Goal: Task Accomplishment & Management: Use online tool/utility

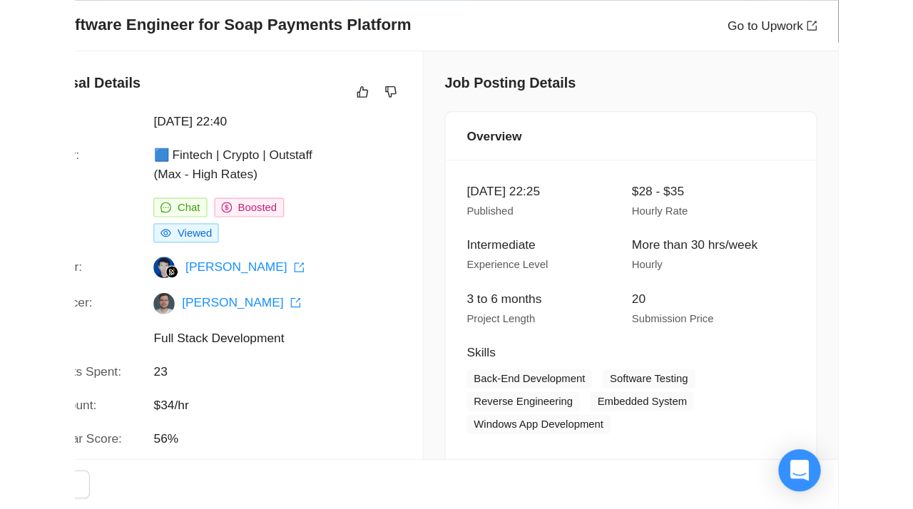
scroll to position [387, 0]
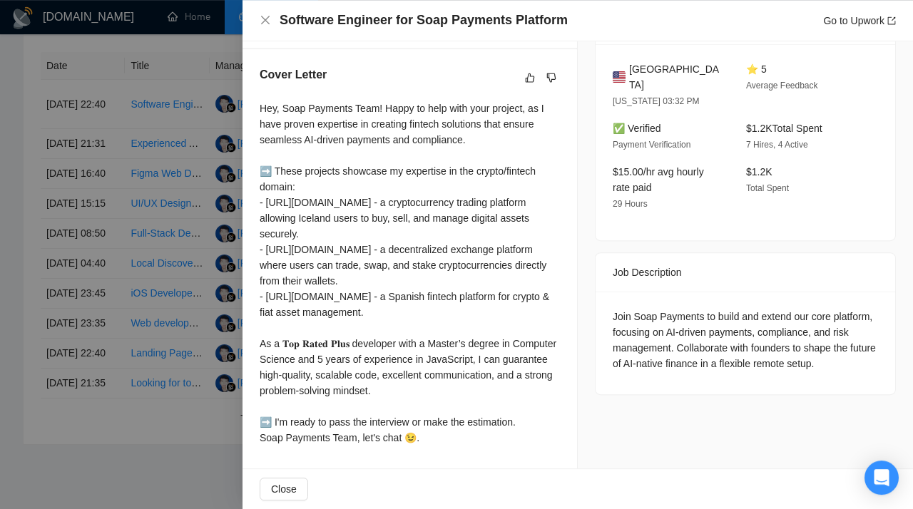
click at [110, 64] on div at bounding box center [456, 254] width 913 height 509
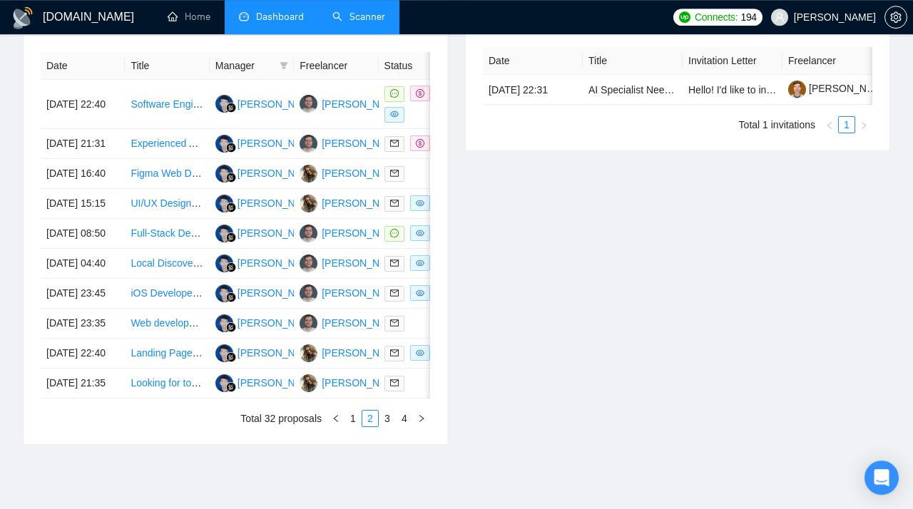
click at [382, 23] on link "Scanner" at bounding box center [359, 17] width 53 height 12
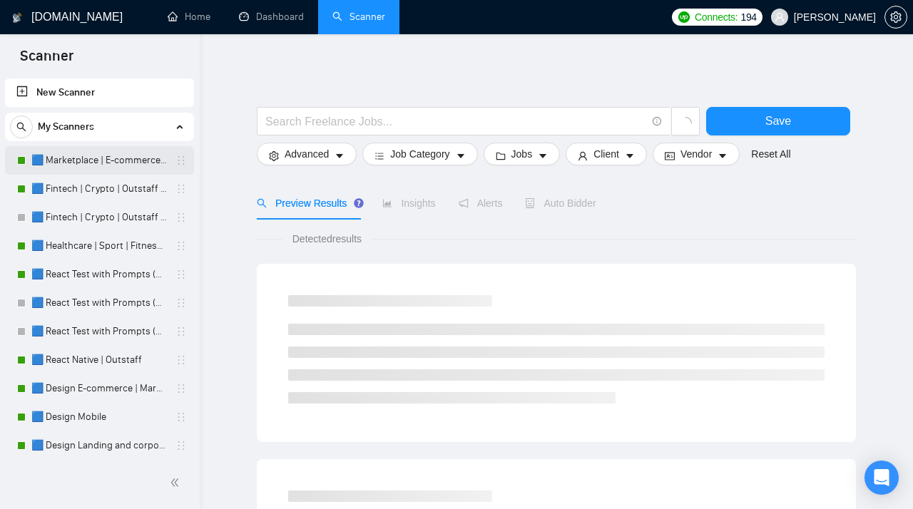
click at [114, 164] on link "🟦 Marketplace | E-commerce | Outstaff" at bounding box center [99, 160] width 136 height 29
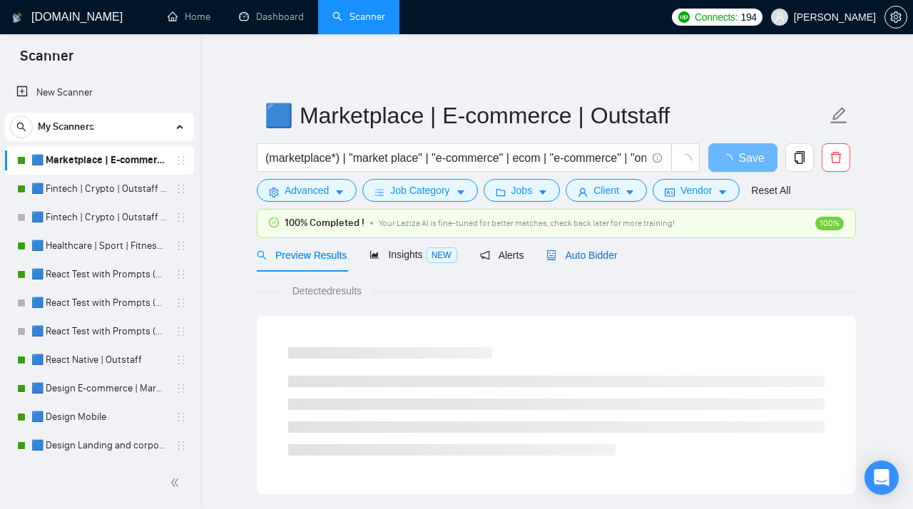
click at [590, 255] on span "Auto Bidder" at bounding box center [582, 255] width 71 height 11
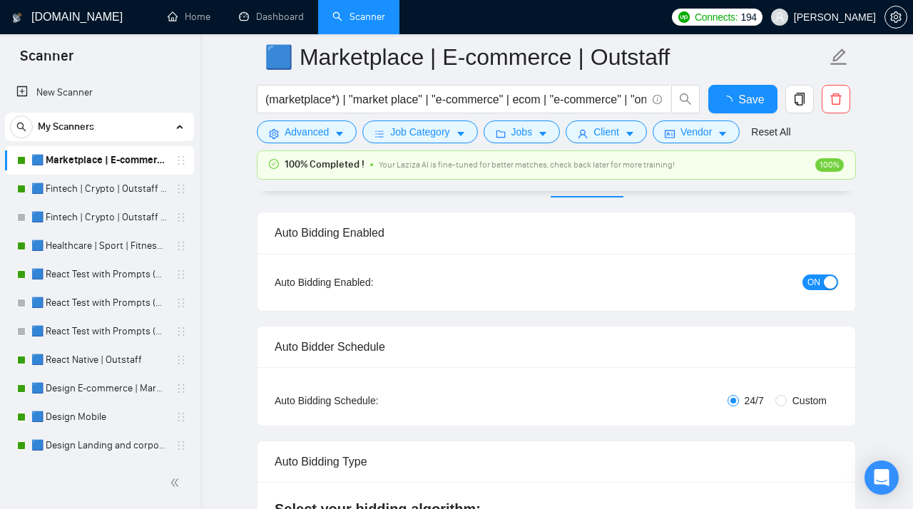
scroll to position [88, 0]
click at [617, 393] on label "Custom" at bounding box center [804, 399] width 57 height 16
click at [617, 393] on input "Custom" at bounding box center [781, 398] width 11 height 11
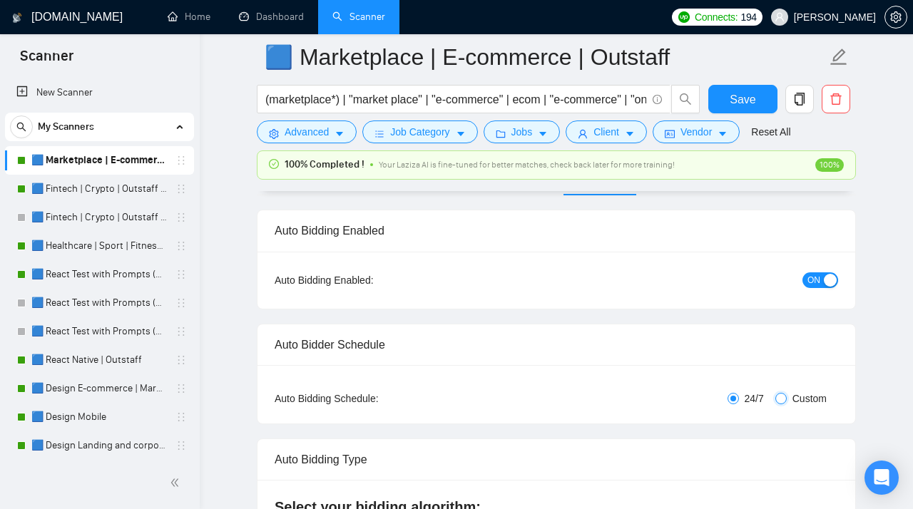
radio input "true"
radio input "false"
checkbox input "true"
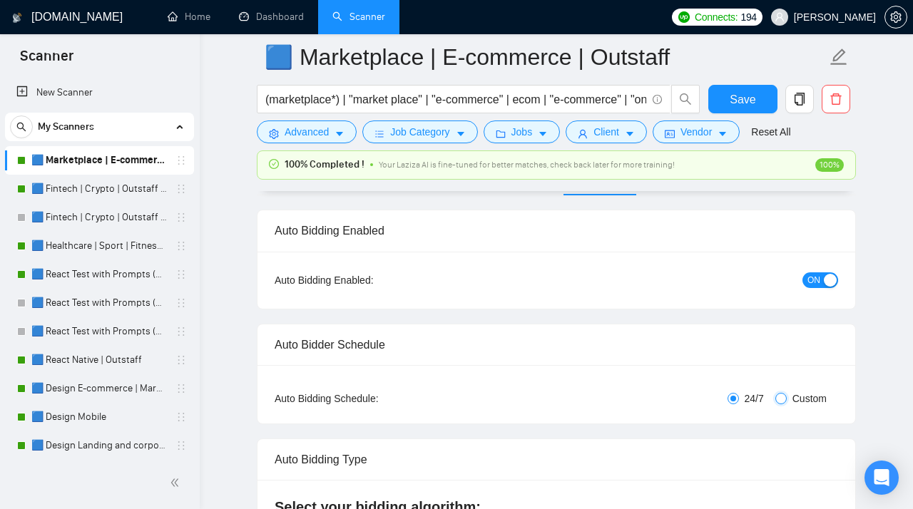
checkbox input "true"
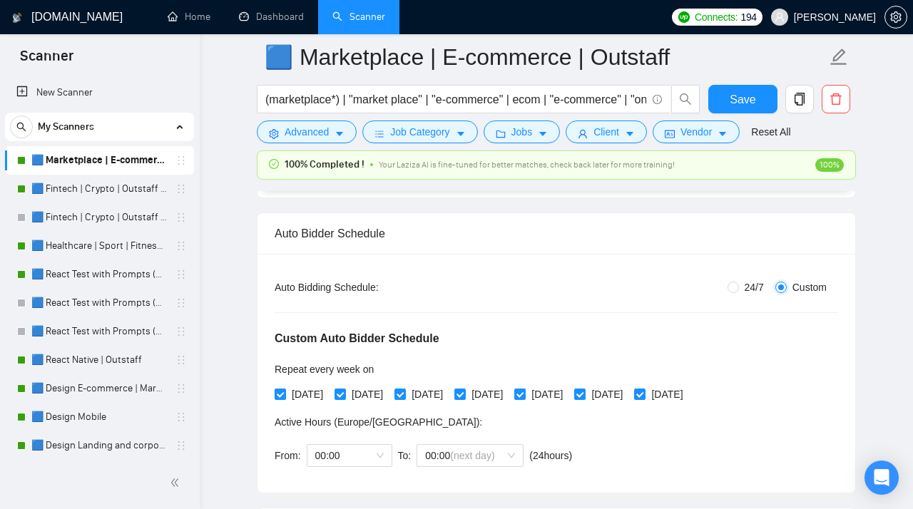
scroll to position [259, 0]
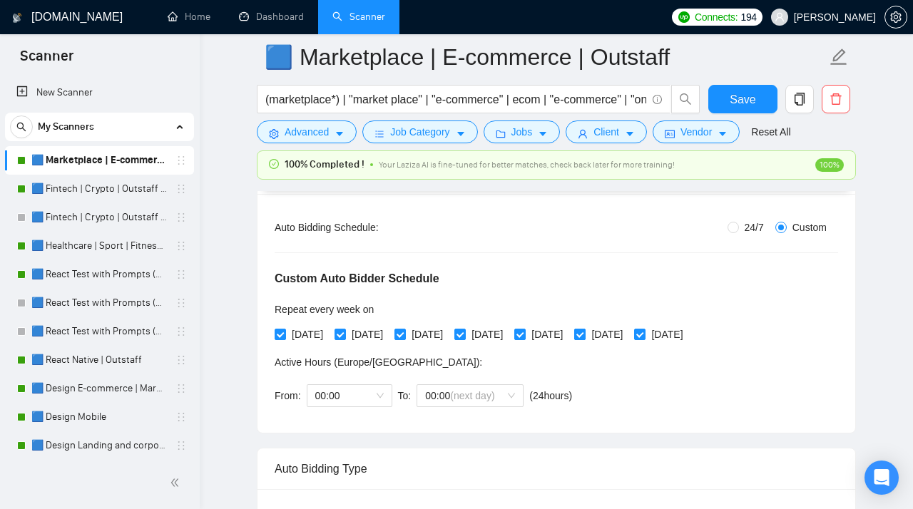
click at [617, 329] on span "[DATE]" at bounding box center [607, 335] width 43 height 16
click at [584, 329] on input "[DATE]" at bounding box center [579, 334] width 10 height 10
checkbox input "false"
click at [617, 333] on span "[DATE]" at bounding box center [667, 335] width 43 height 16
click at [617, 333] on input "[DATE]" at bounding box center [639, 334] width 10 height 10
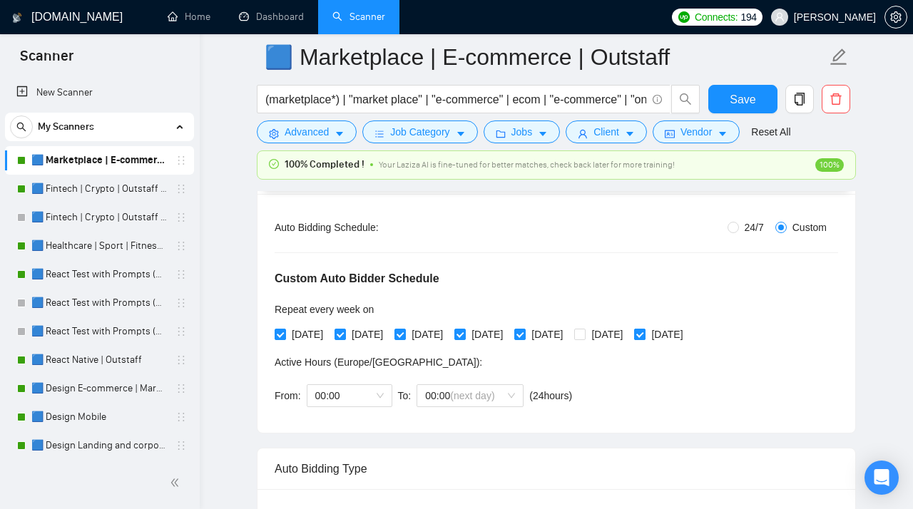
checkbox input "false"
click at [345, 402] on span "00:00" at bounding box center [349, 395] width 69 height 21
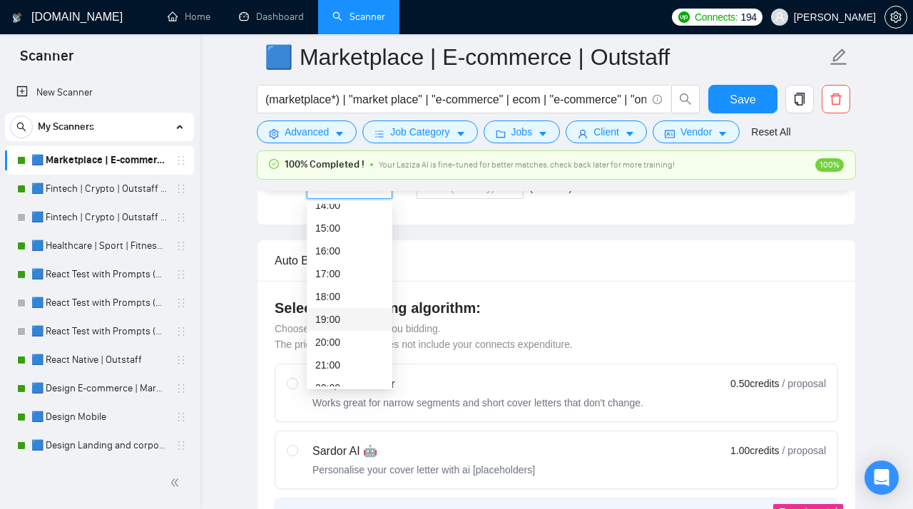
scroll to position [467, 0]
click at [332, 314] on div "19:00" at bounding box center [349, 321] width 69 height 16
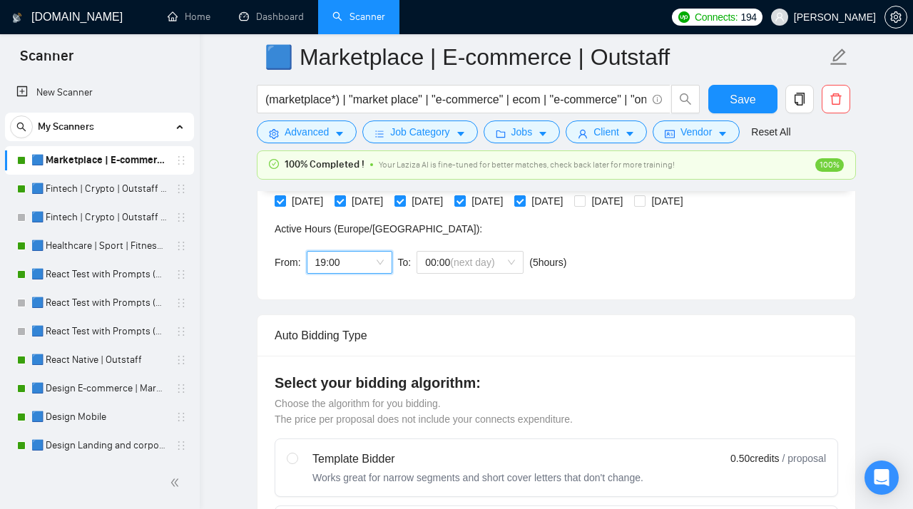
scroll to position [314, 0]
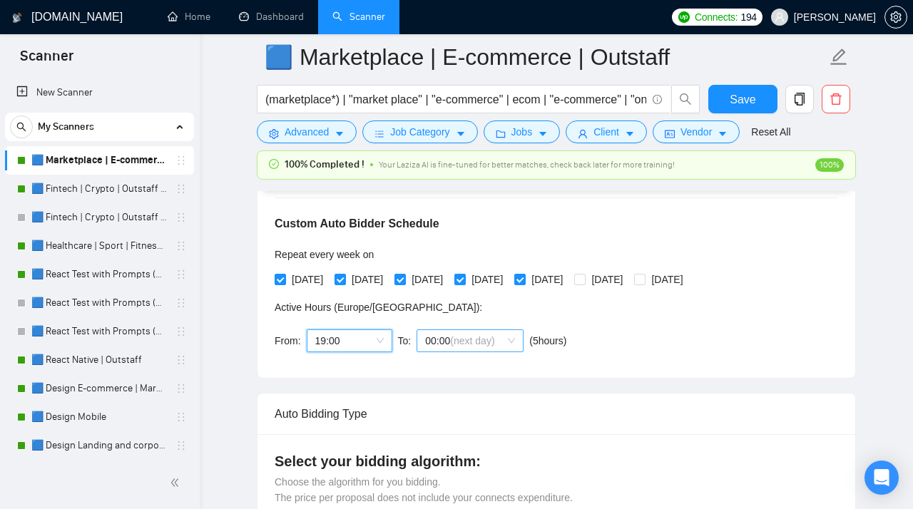
click at [455, 345] on span "(next day)" at bounding box center [472, 340] width 44 height 11
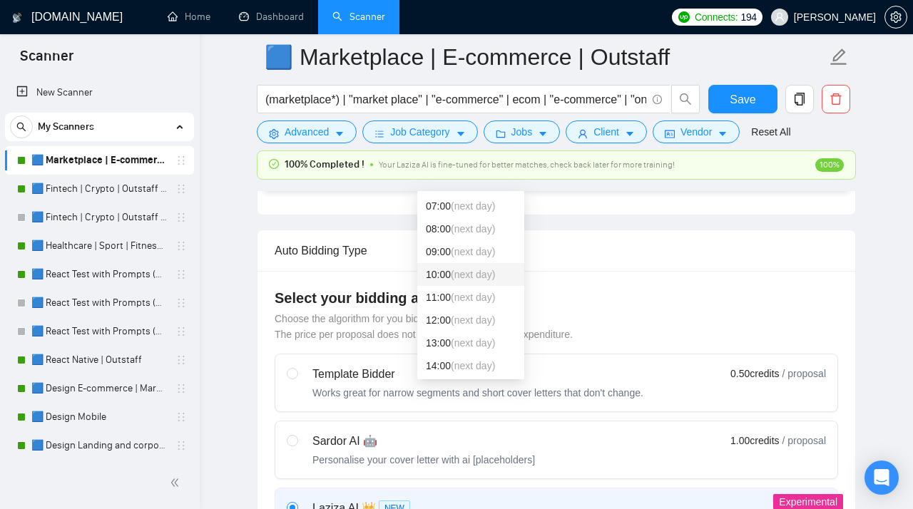
scroll to position [477, 0]
click at [455, 276] on span "(next day)" at bounding box center [473, 275] width 44 height 11
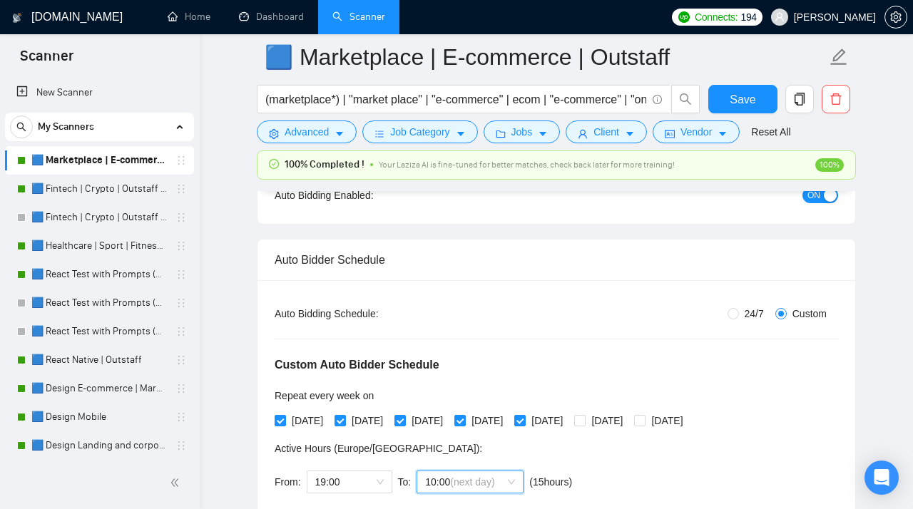
scroll to position [171, 0]
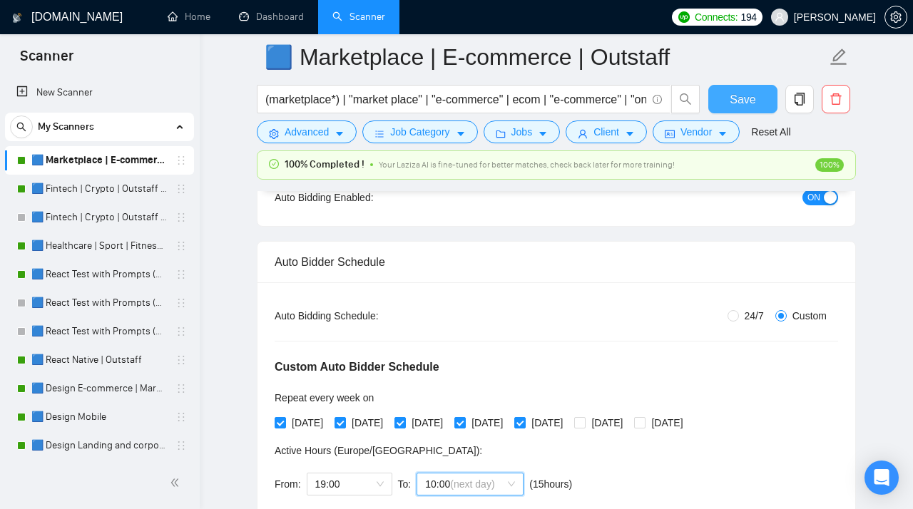
click at [617, 103] on span "Save" at bounding box center [743, 100] width 26 height 18
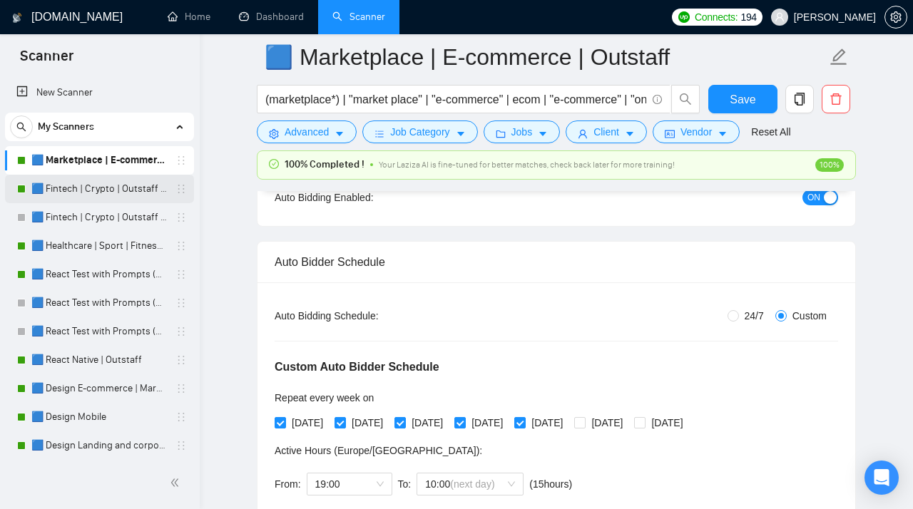
click at [103, 193] on link "🟦 Fintech | Crypto | Outstaff (Max - High Rates)" at bounding box center [99, 189] width 136 height 29
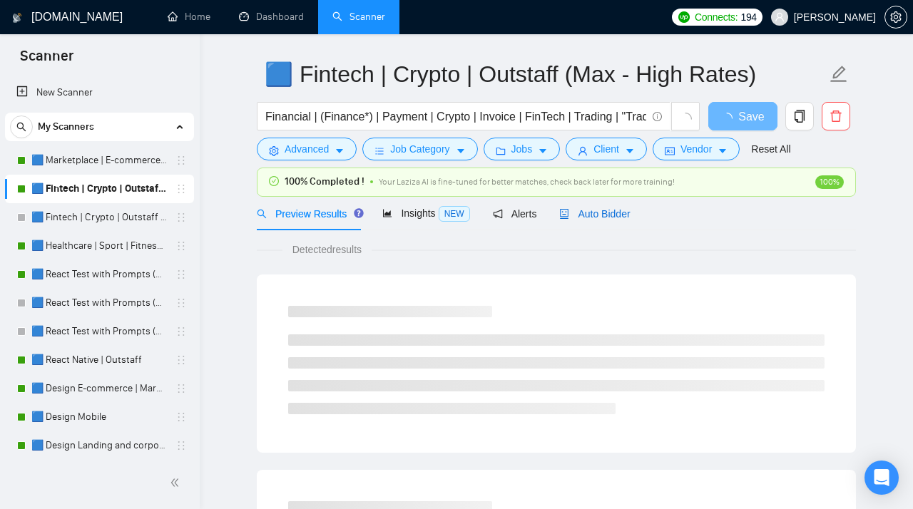
click at [589, 216] on span "Auto Bidder" at bounding box center [594, 213] width 71 height 11
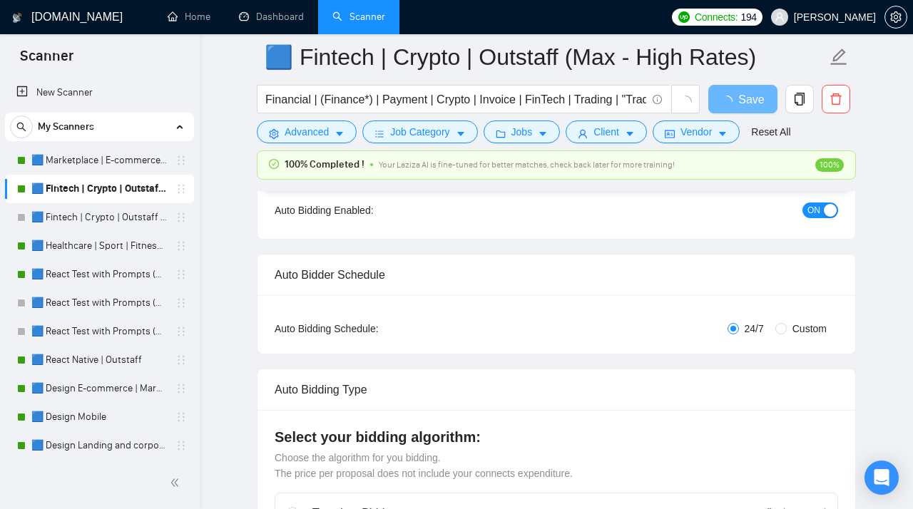
scroll to position [213, 0]
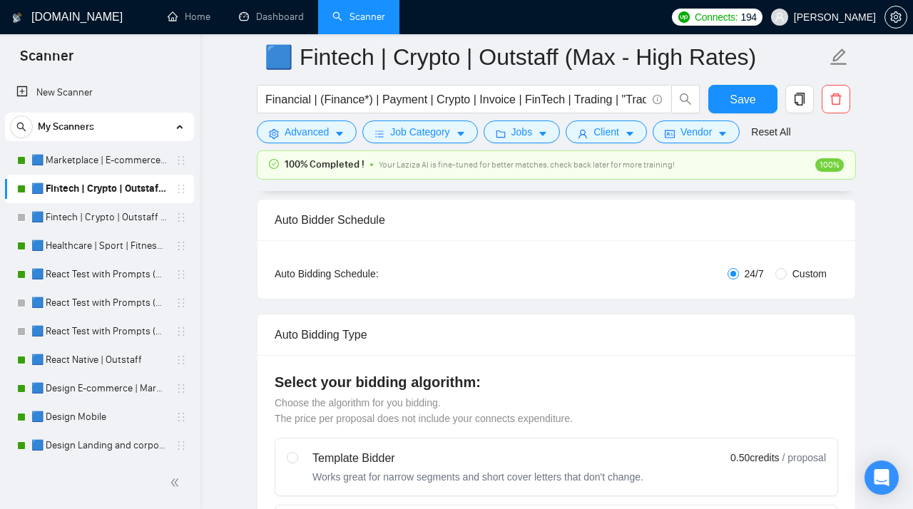
click at [617, 273] on span "Custom" at bounding box center [810, 274] width 46 height 16
click at [617, 273] on input "Custom" at bounding box center [781, 273] width 11 height 11
radio input "true"
radio input "false"
checkbox input "true"
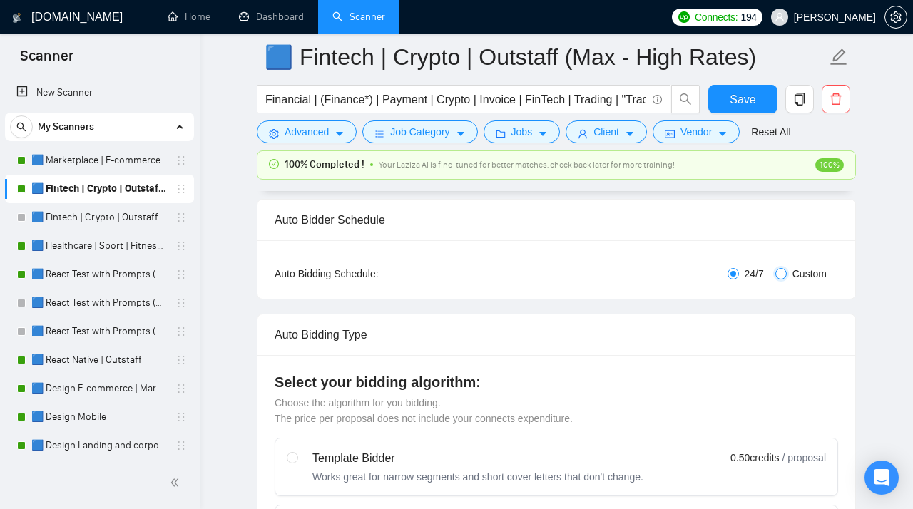
checkbox input "true"
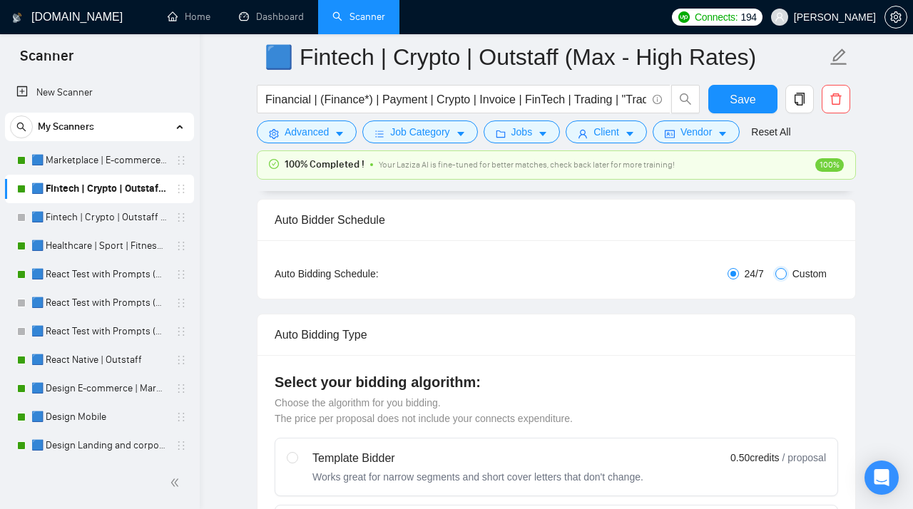
checkbox input "true"
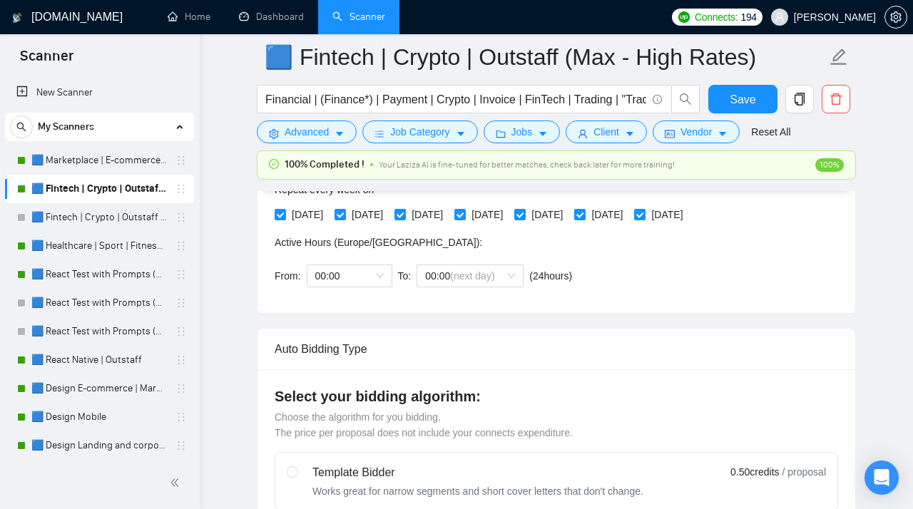
scroll to position [360, 0]
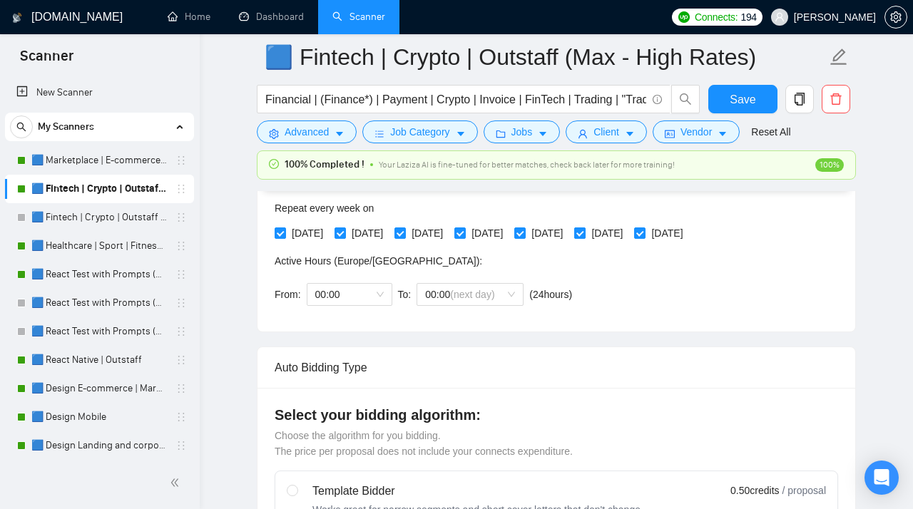
click at [617, 236] on span "[DATE]" at bounding box center [607, 233] width 43 height 16
click at [584, 236] on input "[DATE]" at bounding box center [579, 233] width 10 height 10
checkbox input "false"
click at [617, 230] on span "[DATE]" at bounding box center [667, 233] width 43 height 16
click at [617, 230] on input "[DATE]" at bounding box center [639, 233] width 10 height 10
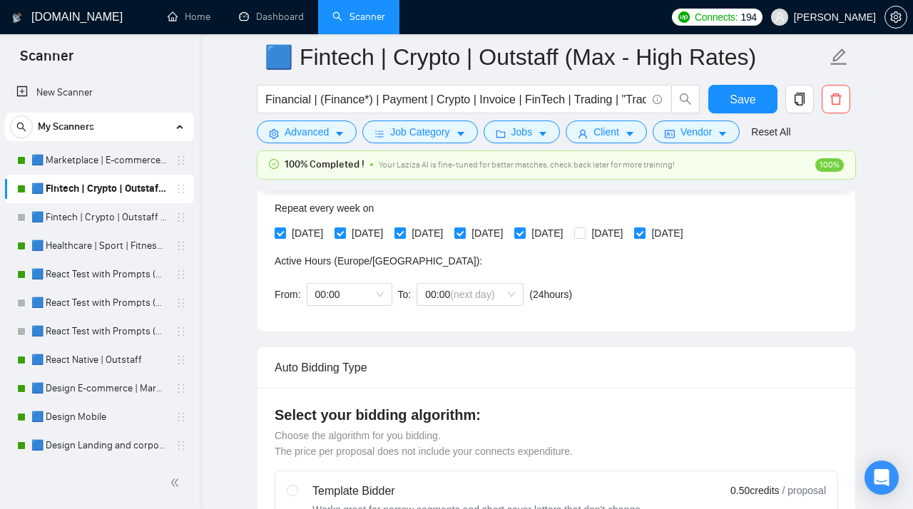
checkbox input "false"
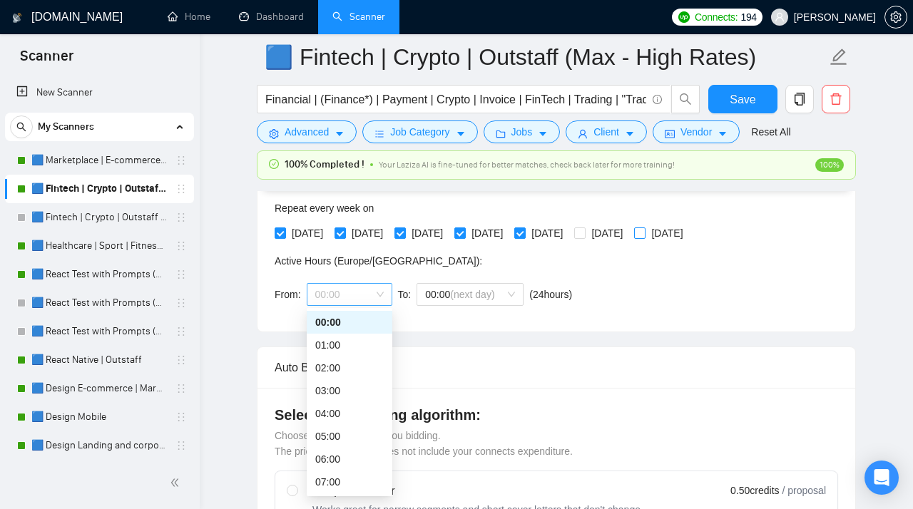
click at [377, 290] on span "00:00" at bounding box center [349, 294] width 69 height 21
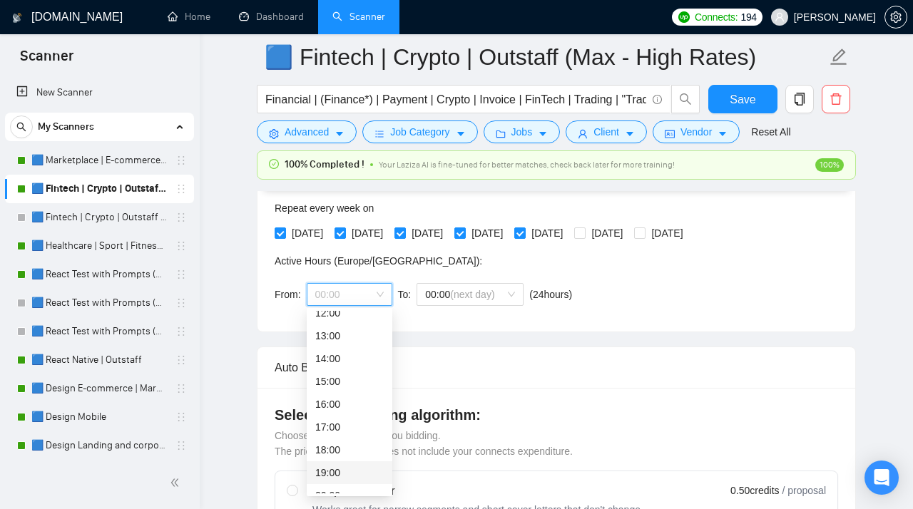
click at [328, 411] on div "19:00" at bounding box center [349, 473] width 69 height 16
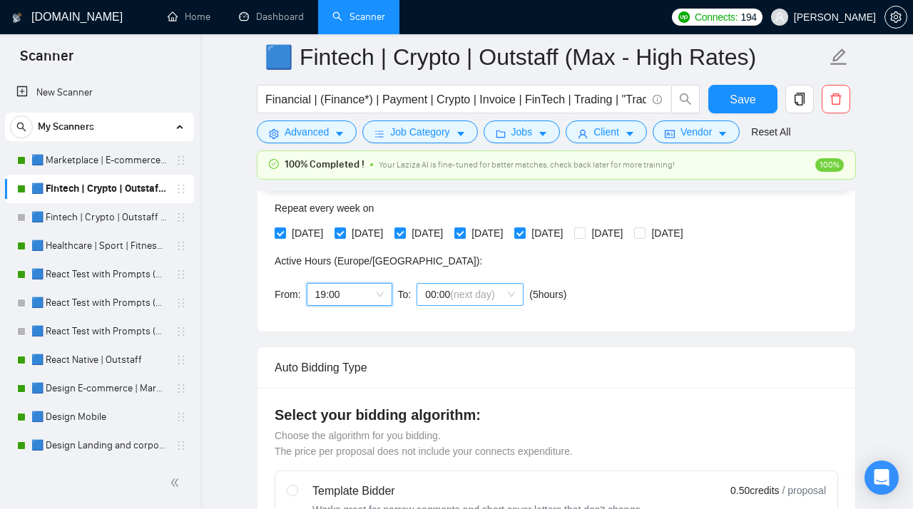
click at [474, 297] on span "(next day)" at bounding box center [472, 294] width 44 height 11
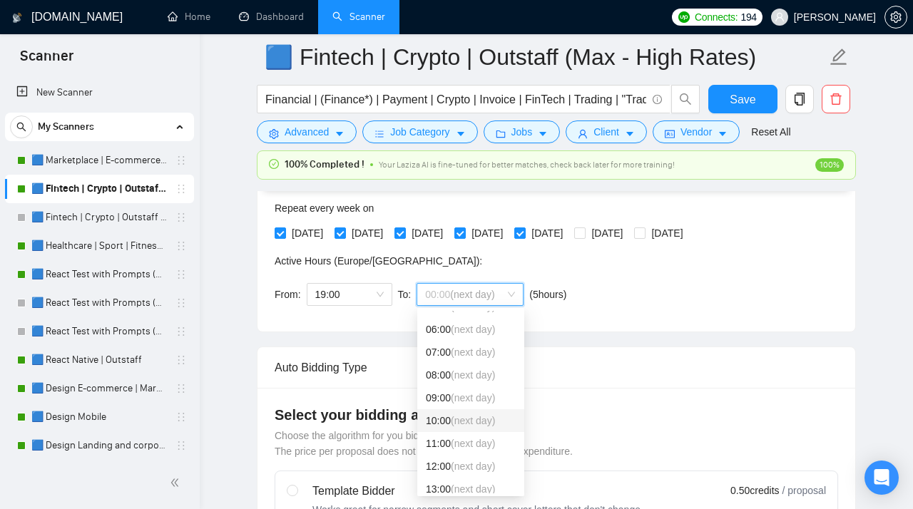
click at [445, 411] on div "10:00 (next day)" at bounding box center [471, 421] width 90 height 16
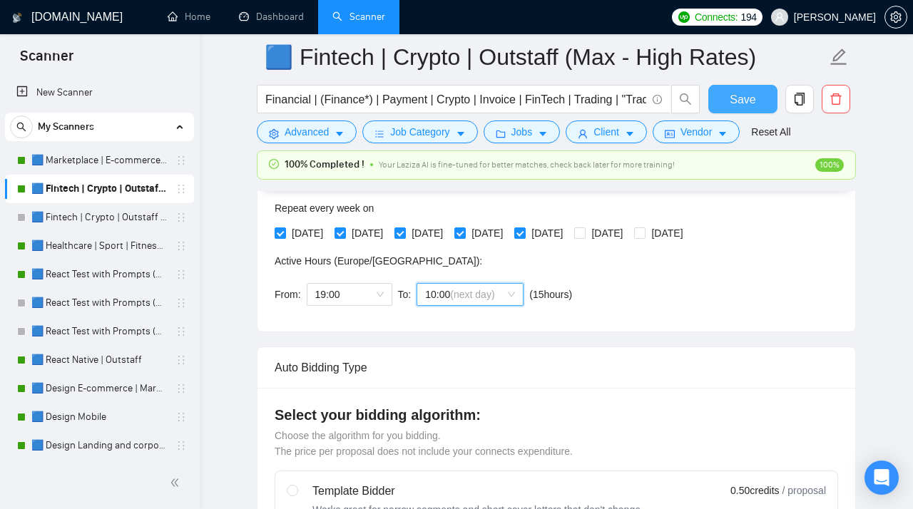
click at [617, 108] on span "Save" at bounding box center [743, 100] width 26 height 18
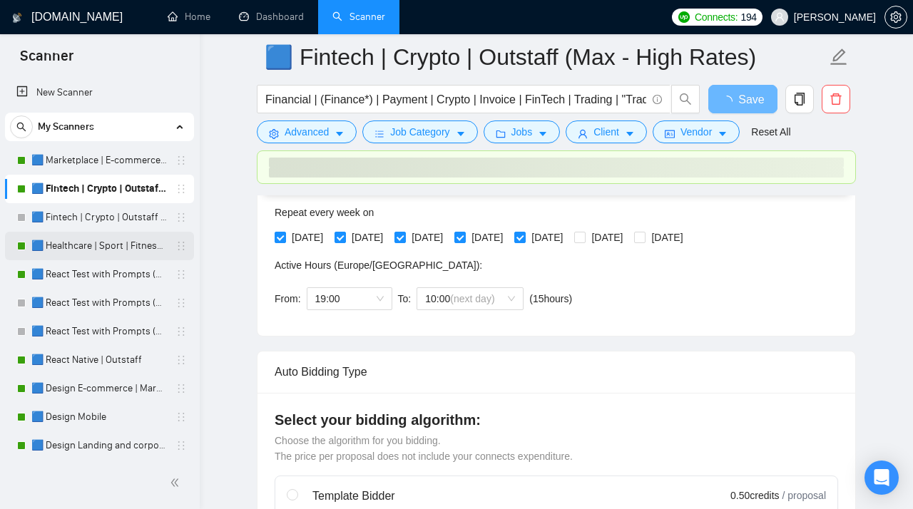
click at [75, 247] on link "🟦 Healthcare | Sport | Fitness | Outstaff" at bounding box center [99, 246] width 136 height 29
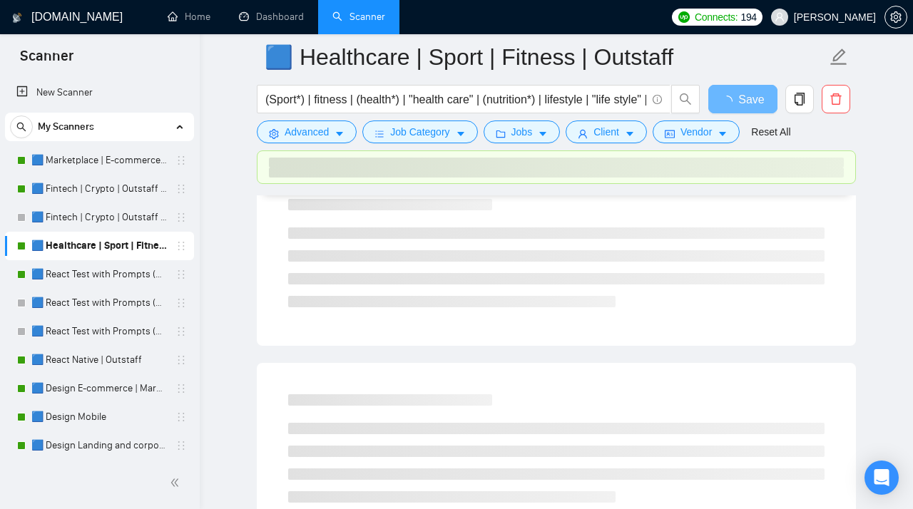
scroll to position [46, 0]
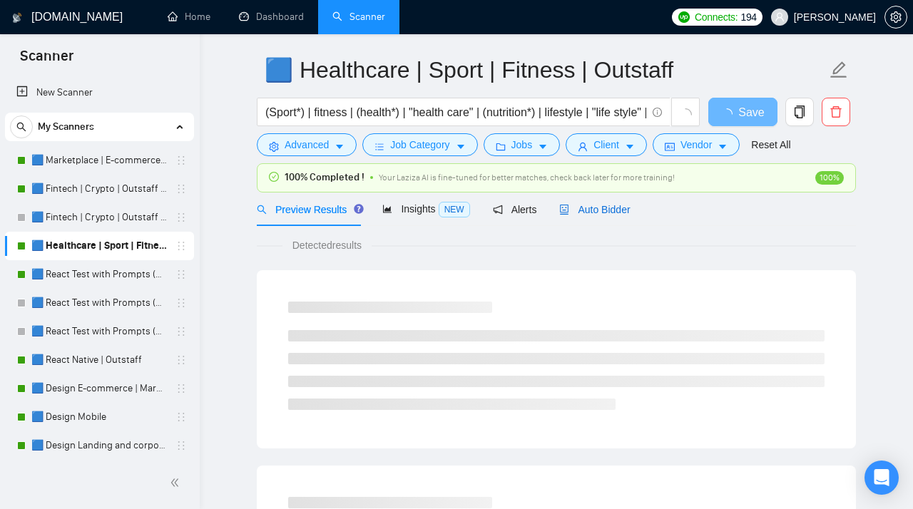
click at [602, 214] on span "Auto Bidder" at bounding box center [594, 209] width 71 height 11
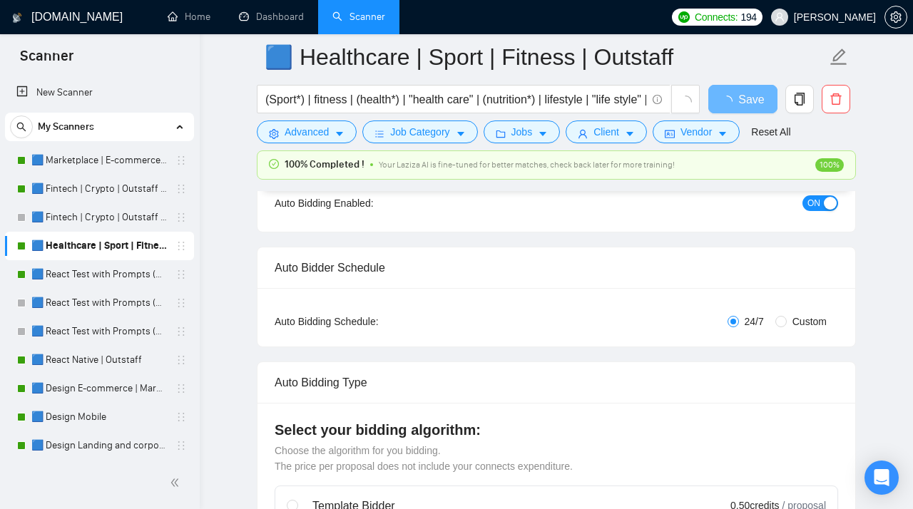
scroll to position [171, 0]
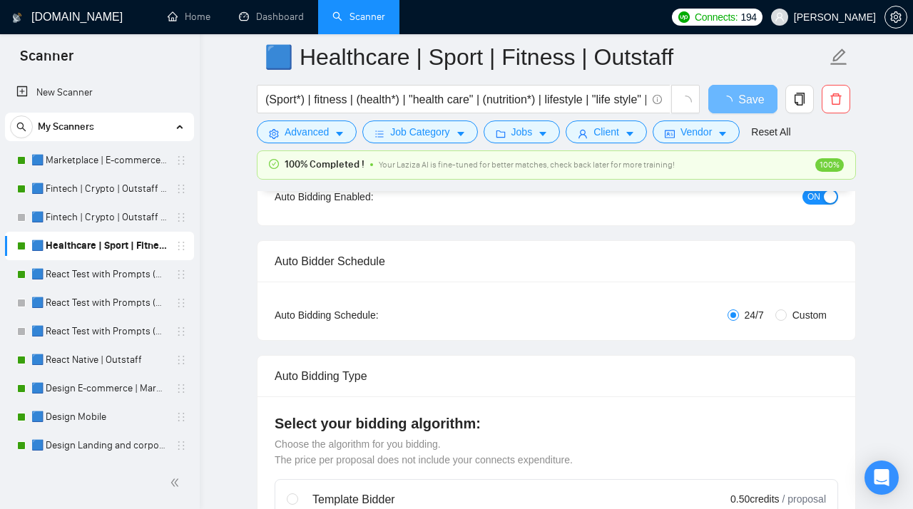
click at [617, 317] on span "Custom" at bounding box center [810, 316] width 46 height 16
click at [617, 317] on input "Custom" at bounding box center [781, 315] width 11 height 11
radio input "true"
radio input "false"
checkbox input "true"
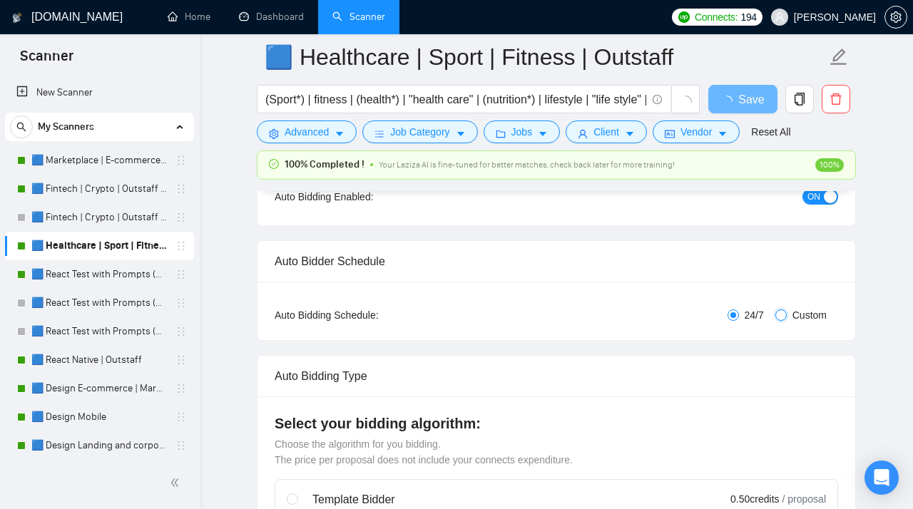
checkbox input "true"
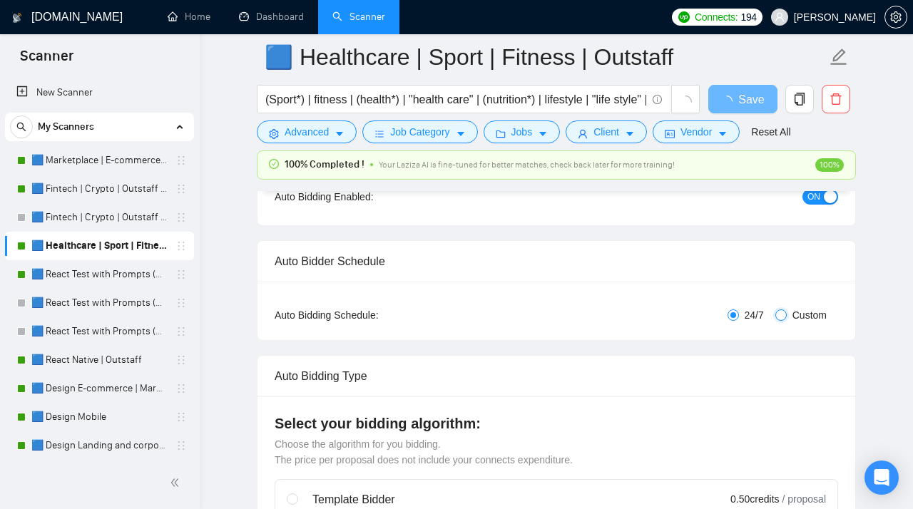
checkbox input "true"
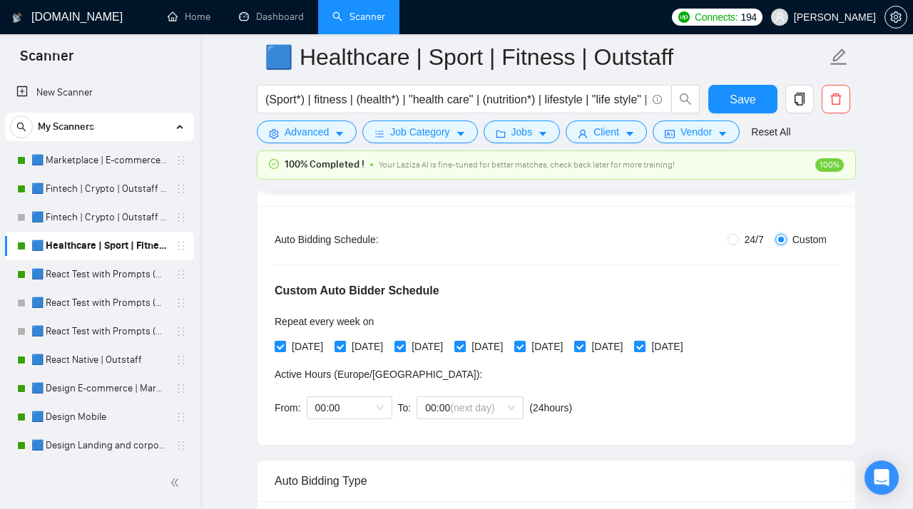
scroll to position [258, 0]
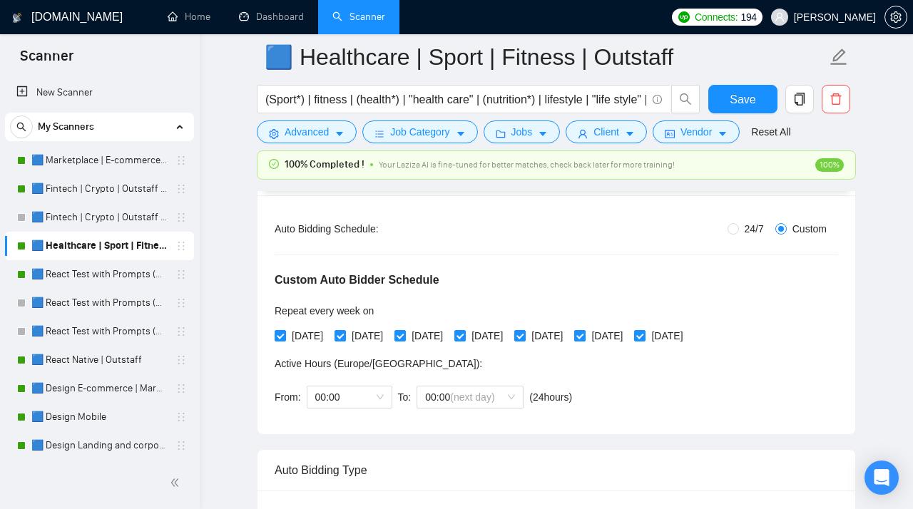
click at [617, 338] on span "[DATE]" at bounding box center [607, 336] width 43 height 16
click at [584, 338] on input "[DATE]" at bounding box center [579, 335] width 10 height 10
checkbox input "false"
click at [617, 338] on input "[DATE]" at bounding box center [639, 335] width 10 height 10
checkbox input "false"
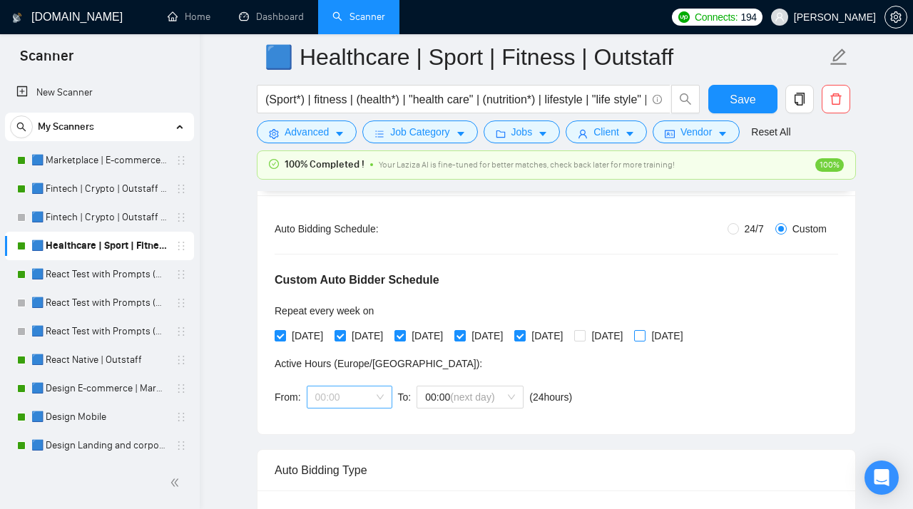
click at [323, 388] on span "00:00" at bounding box center [349, 397] width 69 height 21
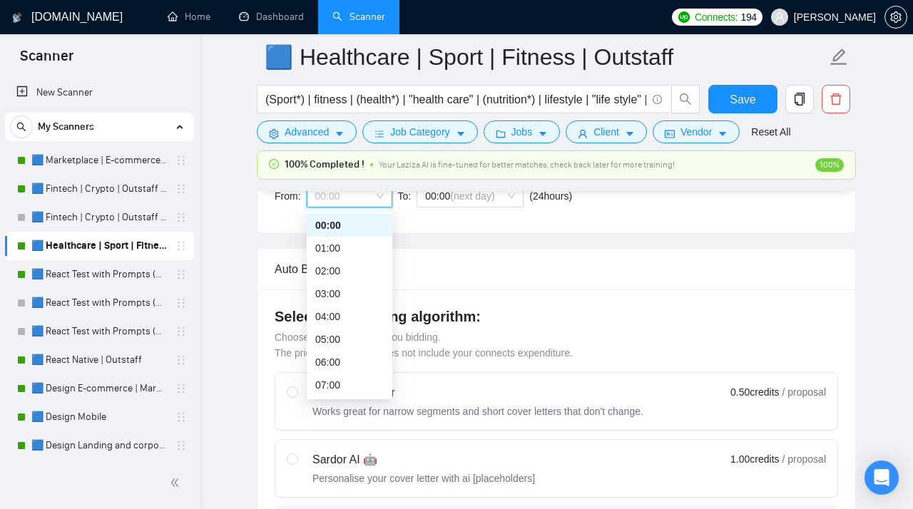
scroll to position [462, 0]
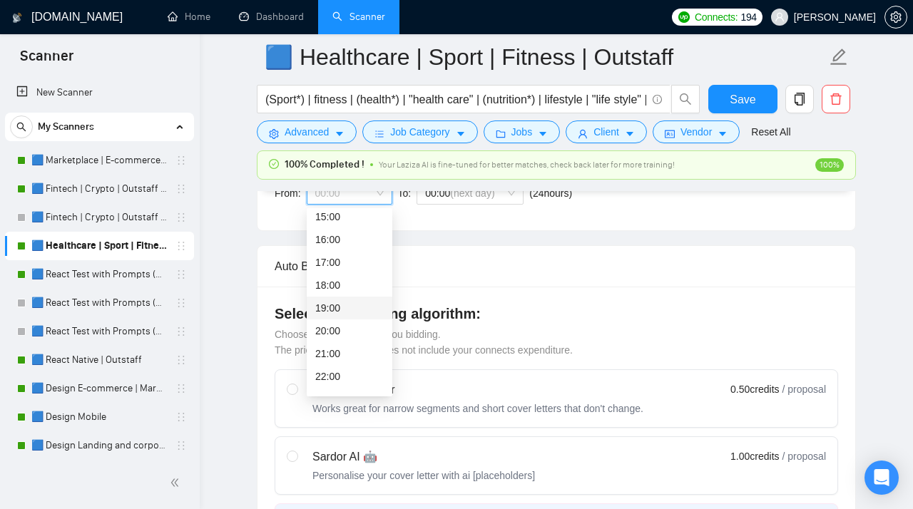
click at [337, 314] on div "19:00" at bounding box center [349, 308] width 69 height 16
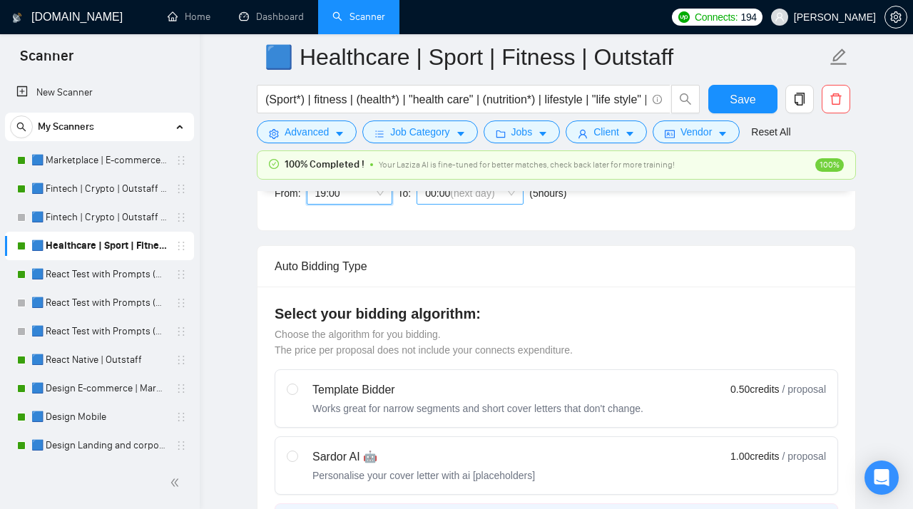
click at [488, 200] on span "00:00 (next day)" at bounding box center [470, 193] width 90 height 21
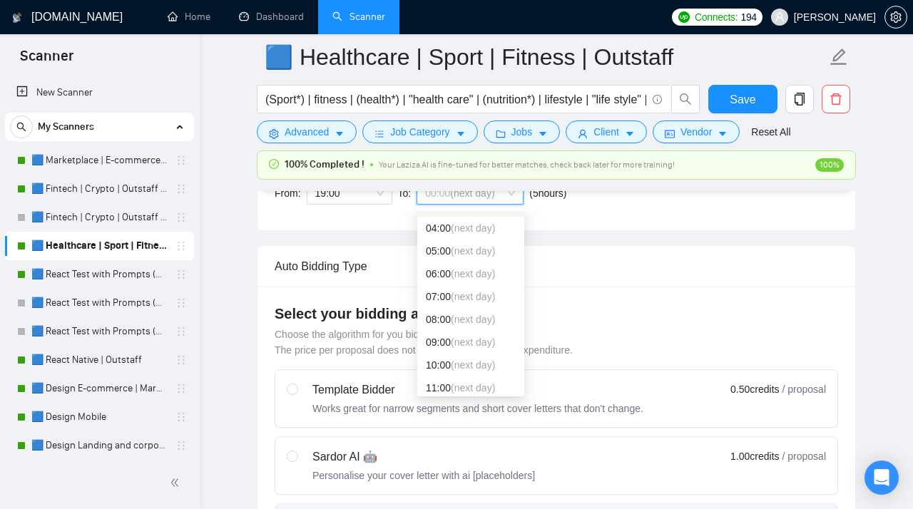
scroll to position [124, 0]
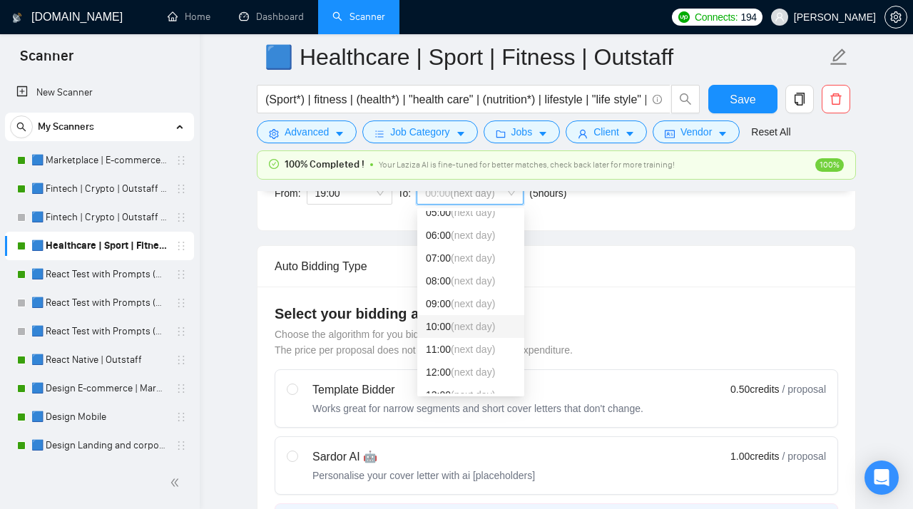
click at [446, 323] on div "10:00 (next day)" at bounding box center [471, 327] width 90 height 16
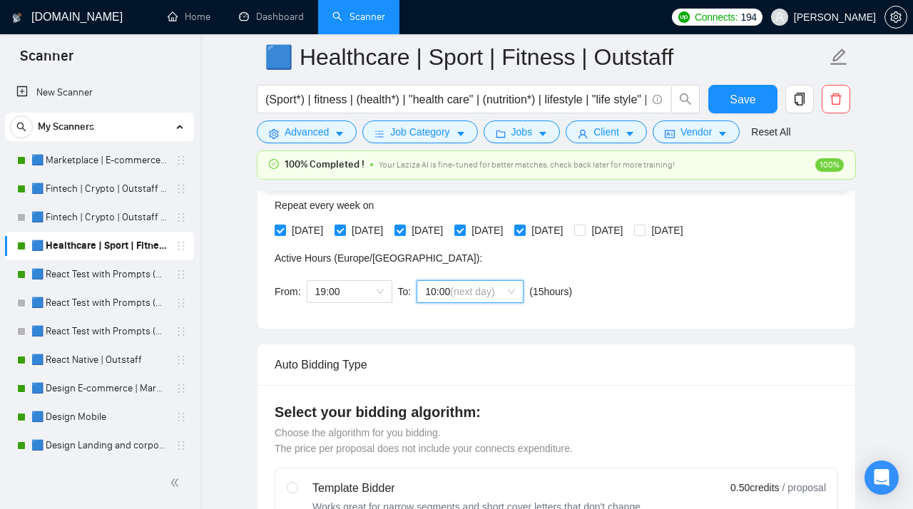
scroll to position [338, 0]
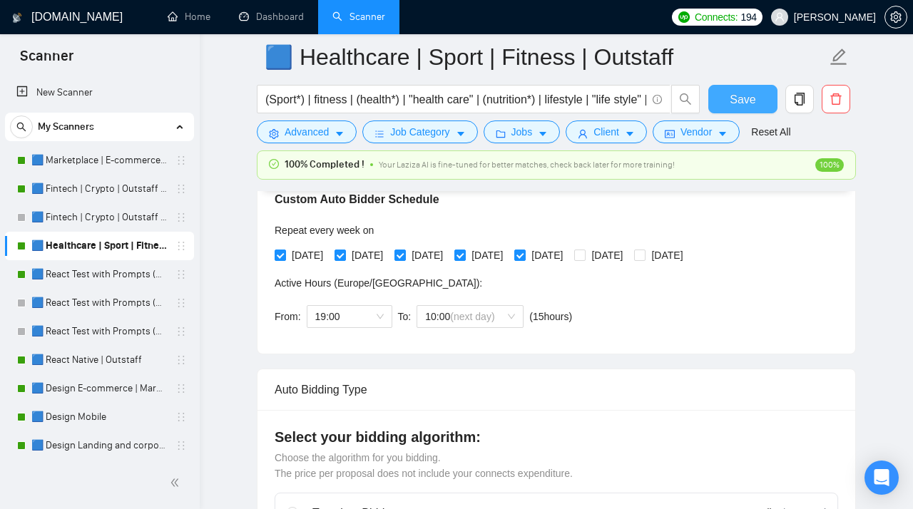
click at [617, 98] on span "Save" at bounding box center [743, 100] width 26 height 18
click at [617, 108] on button "Save" at bounding box center [743, 99] width 69 height 29
click at [63, 276] on link "🟦 React Test with Prompts (Max)" at bounding box center [99, 274] width 136 height 29
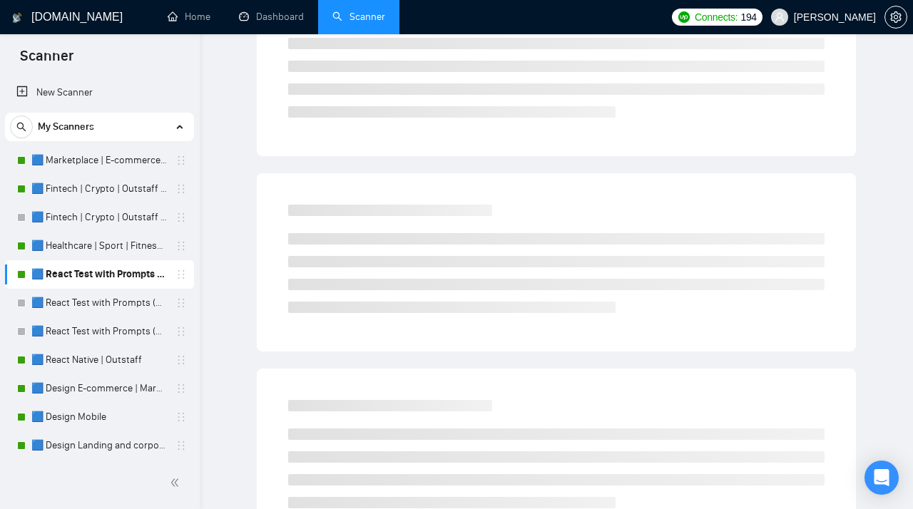
scroll to position [41, 0]
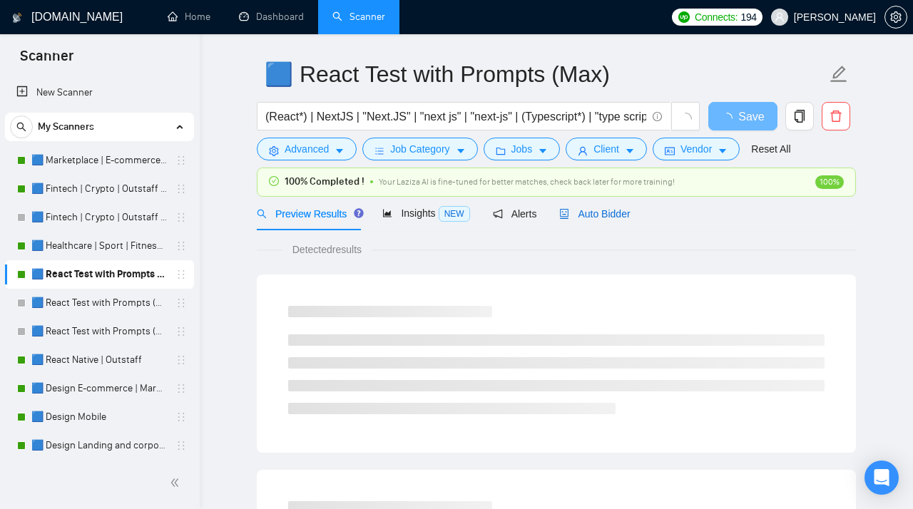
click at [599, 215] on span "Auto Bidder" at bounding box center [594, 213] width 71 height 11
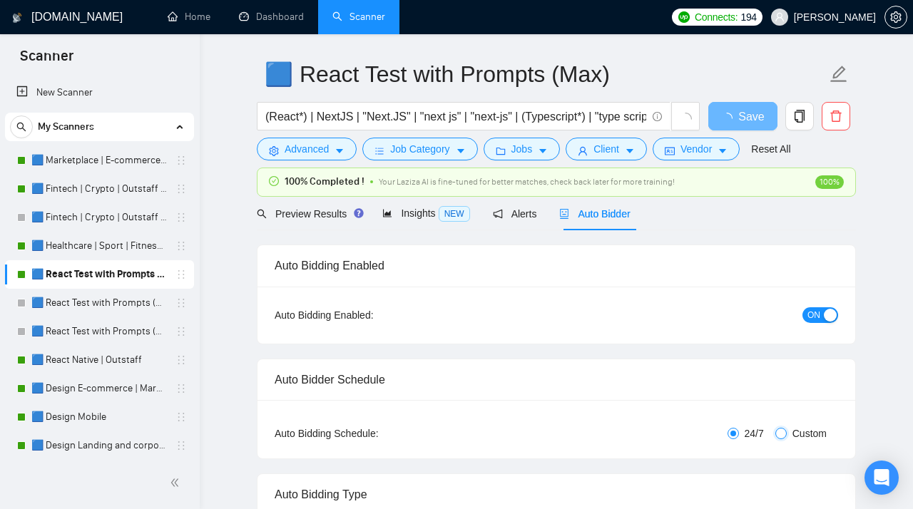
click at [617, 411] on input "Custom" at bounding box center [781, 433] width 11 height 11
radio input "true"
radio input "false"
checkbox input "true"
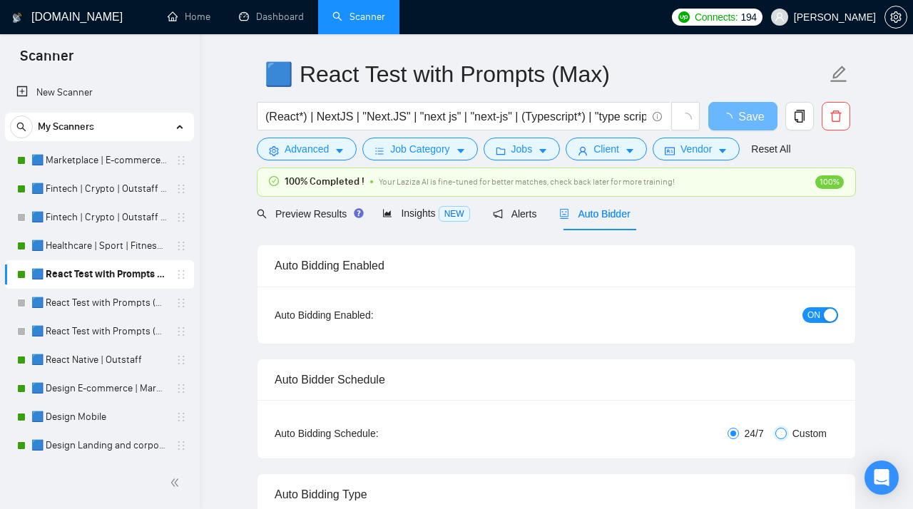
checkbox input "true"
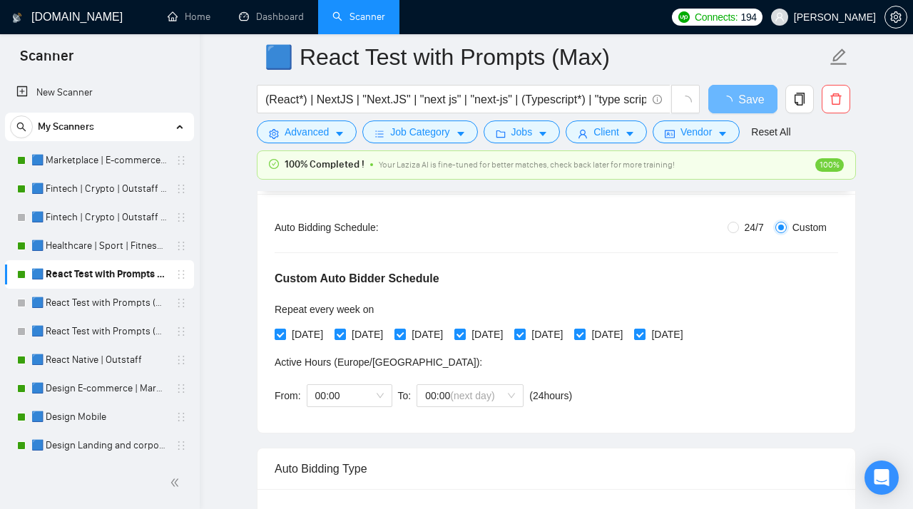
scroll to position [258, 0]
click at [617, 330] on span "[DATE]" at bounding box center [667, 336] width 43 height 16
click at [617, 330] on input "[DATE]" at bounding box center [639, 335] width 10 height 10
checkbox input "false"
click at [586, 334] on span at bounding box center [579, 335] width 11 height 11
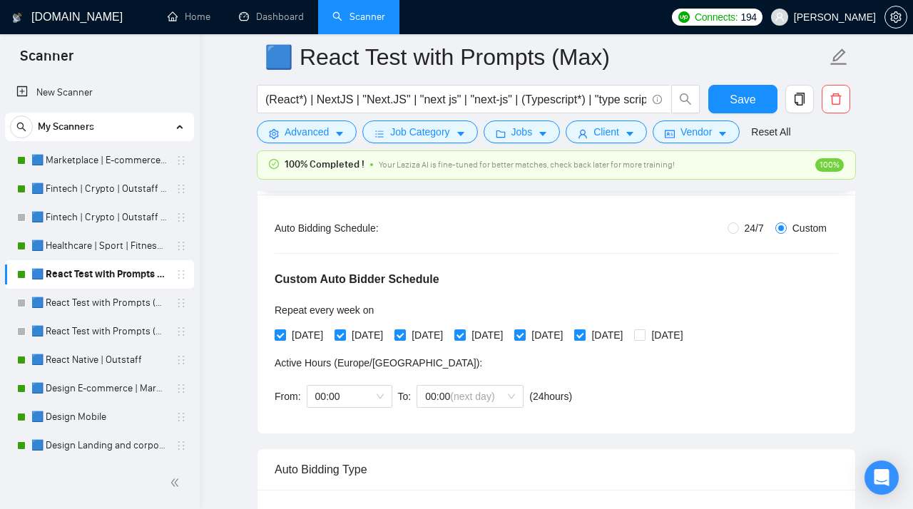
click at [584, 334] on input "[DATE]" at bounding box center [579, 335] width 10 height 10
checkbox input "false"
click at [494, 392] on span "(next day)" at bounding box center [472, 396] width 44 height 11
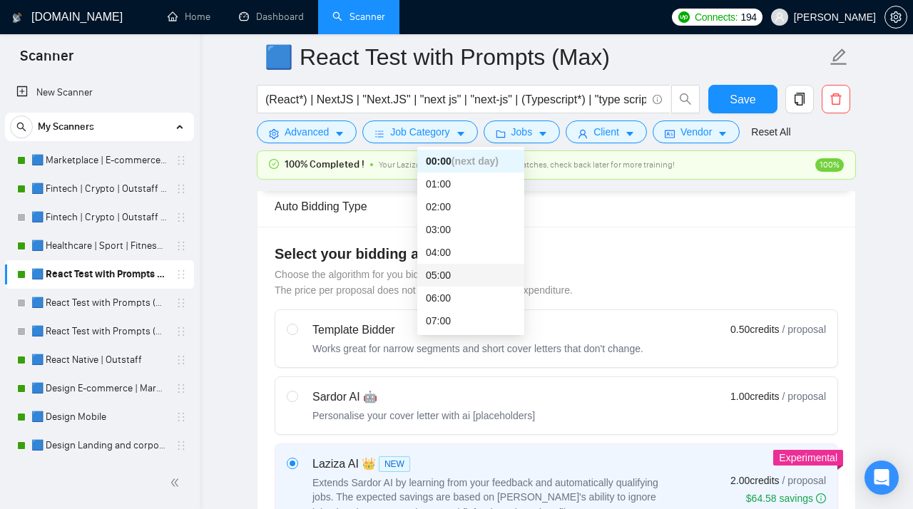
scroll to position [492, 0]
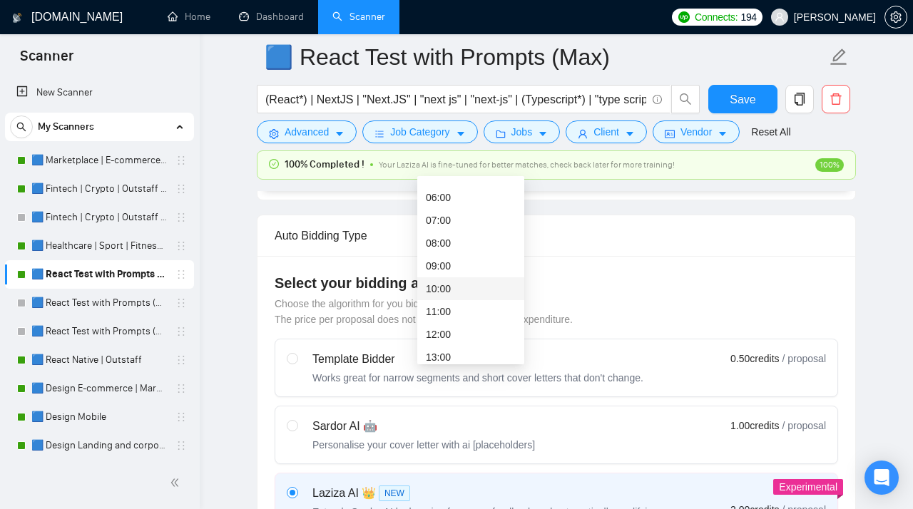
click at [455, 288] on div "10:00" at bounding box center [471, 289] width 90 height 16
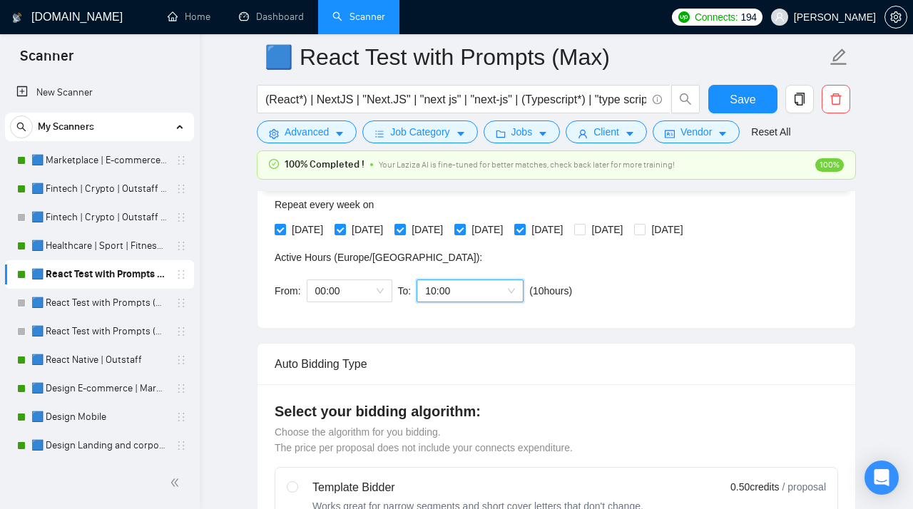
scroll to position [323, 0]
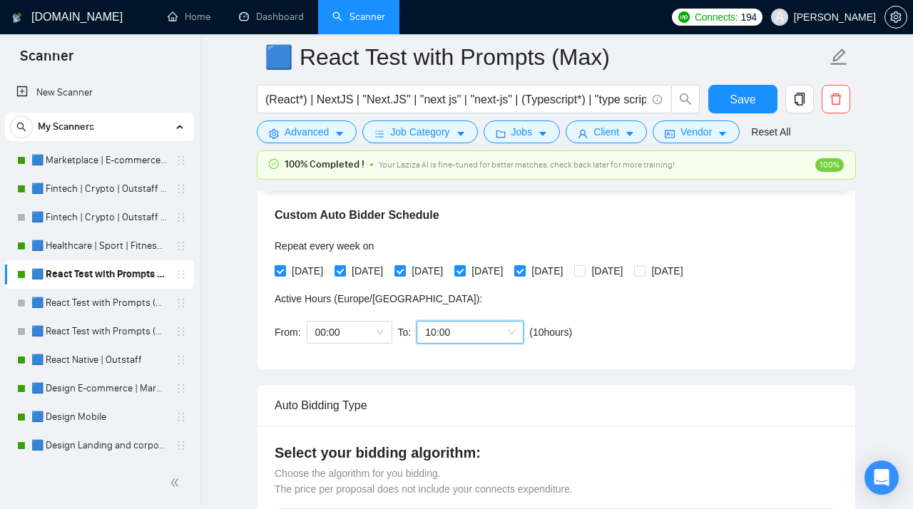
click at [363, 320] on div "From: 00:00 To: 10 10:00 ( 10 hours) [GEOGRAPHIC_DATA]/[GEOGRAPHIC_DATA]" at bounding box center [426, 333] width 303 height 40
click at [362, 333] on span "00:00" at bounding box center [349, 332] width 69 height 21
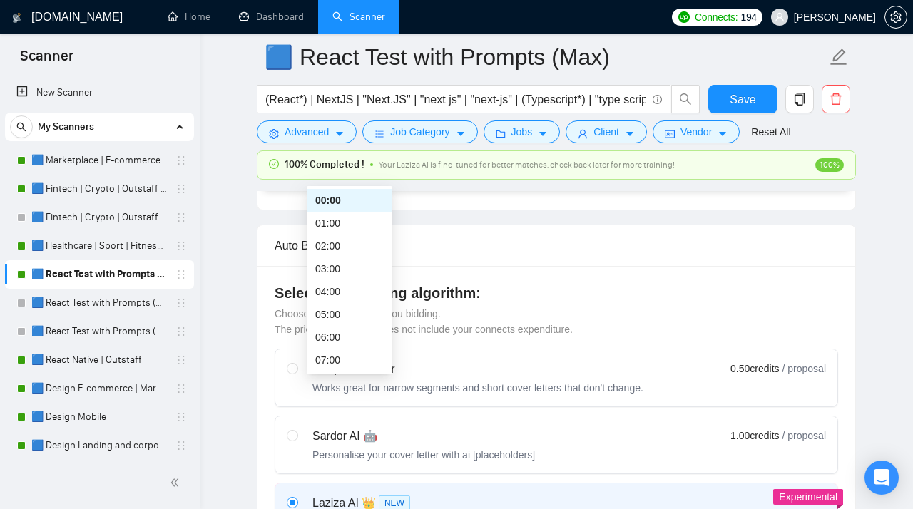
scroll to position [486, 0]
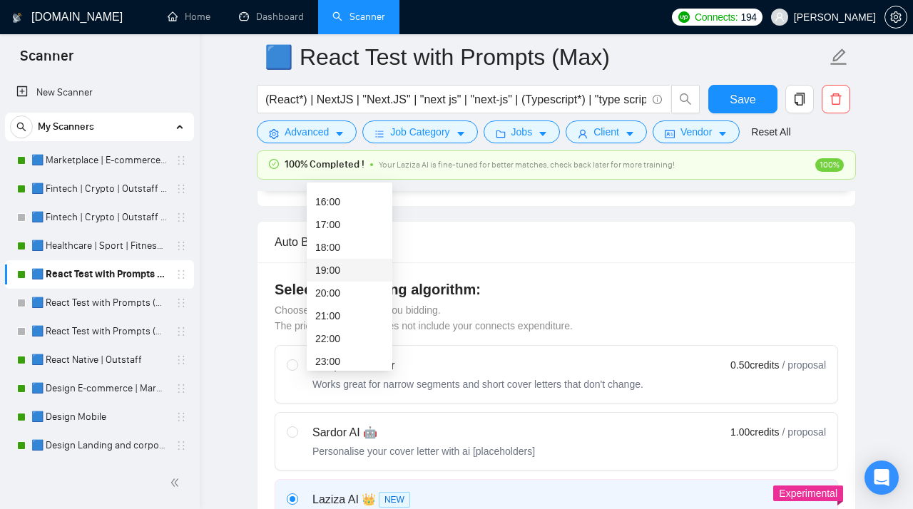
click at [352, 267] on div "19:00" at bounding box center [349, 271] width 69 height 16
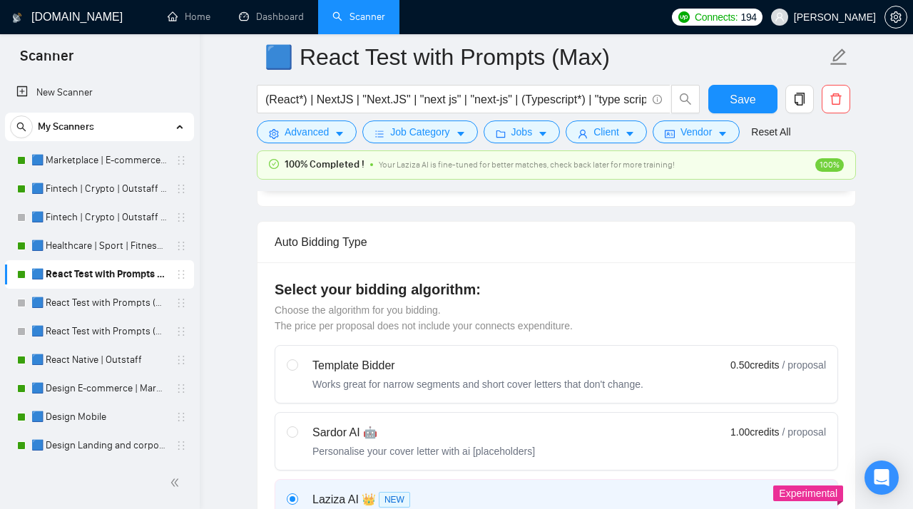
scroll to position [360, 0]
click at [617, 108] on span "Save" at bounding box center [743, 100] width 26 height 18
click at [93, 362] on link "🟦 React Native | Outstaff" at bounding box center [99, 360] width 136 height 29
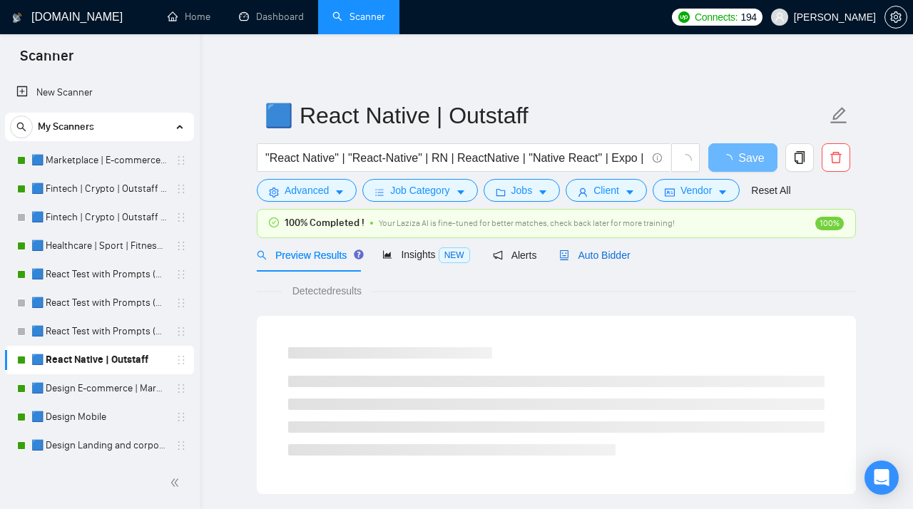
click at [607, 250] on span "Auto Bidder" at bounding box center [594, 255] width 71 height 11
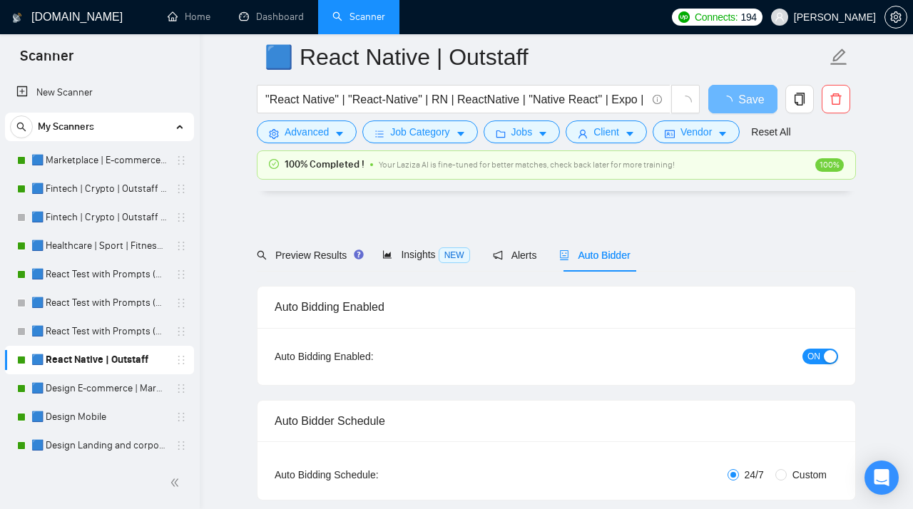
scroll to position [168, 0]
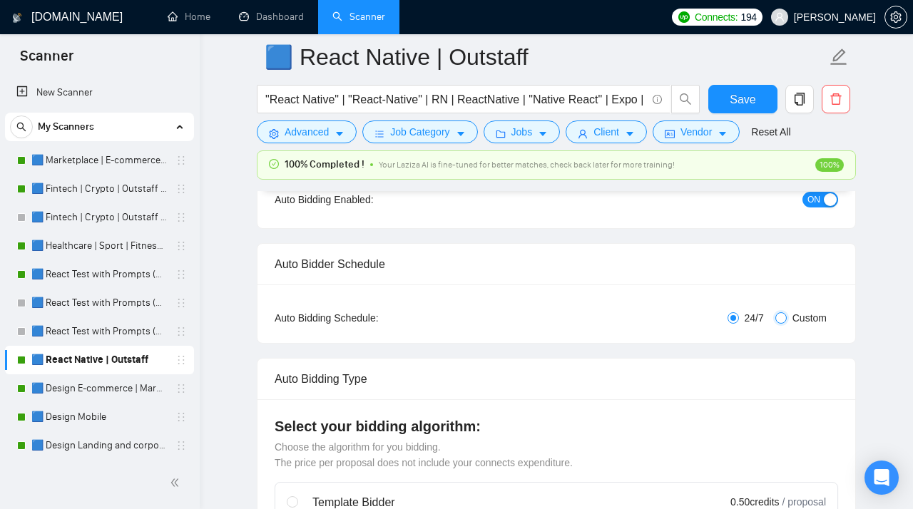
click at [617, 320] on input "Custom" at bounding box center [781, 318] width 11 height 11
radio input "true"
radio input "false"
checkbox input "true"
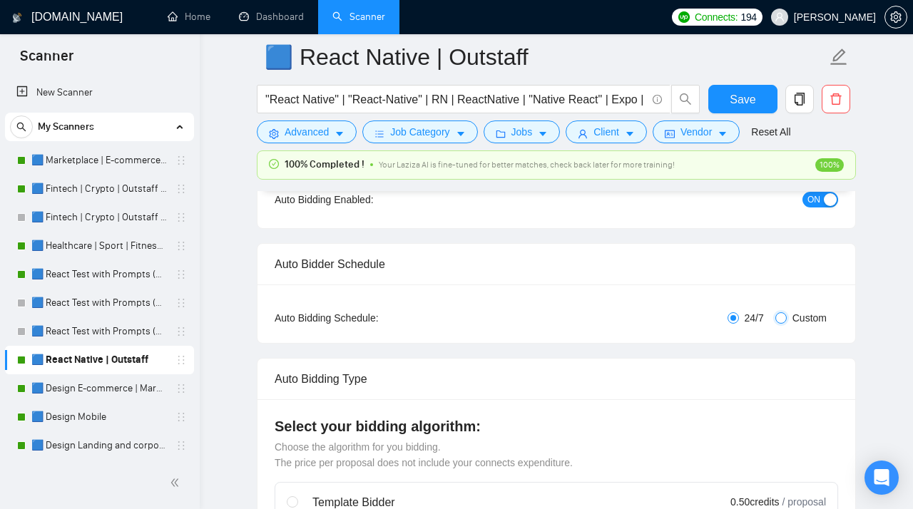
checkbox input "true"
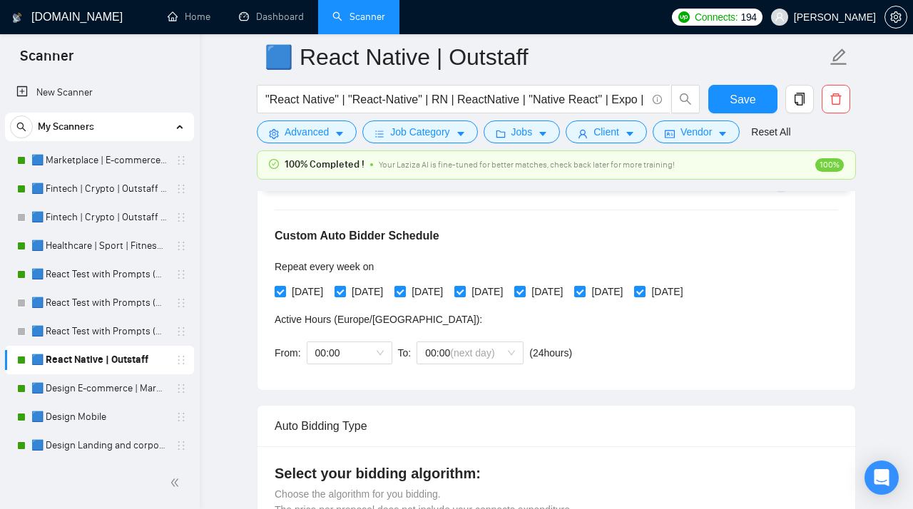
scroll to position [313, 0]
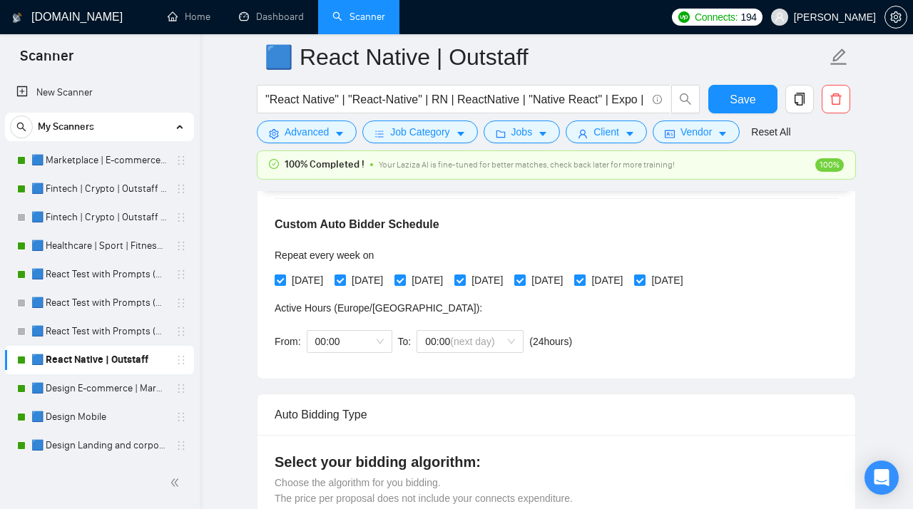
click at [617, 281] on span "[DATE]" at bounding box center [607, 281] width 43 height 16
click at [584, 281] on input "[DATE]" at bounding box center [579, 280] width 10 height 10
checkbox input "false"
click at [617, 282] on span "[DATE]" at bounding box center [667, 281] width 43 height 16
click at [617, 282] on input "[DATE]" at bounding box center [639, 280] width 10 height 10
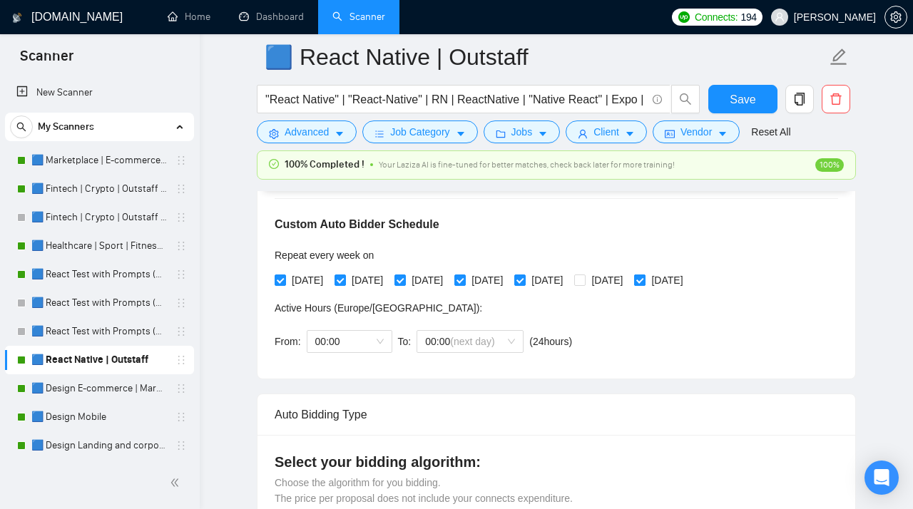
checkbox input "false"
click at [458, 343] on span "(next day)" at bounding box center [472, 341] width 44 height 11
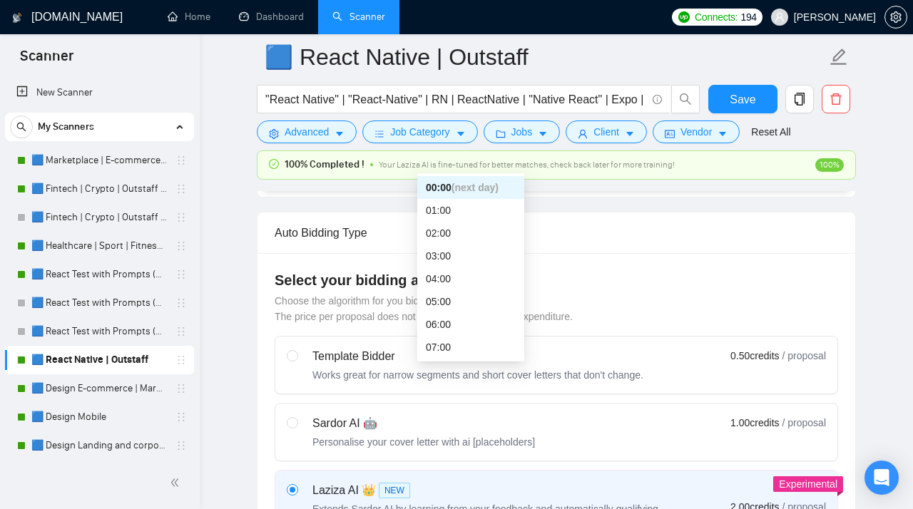
scroll to position [475, 0]
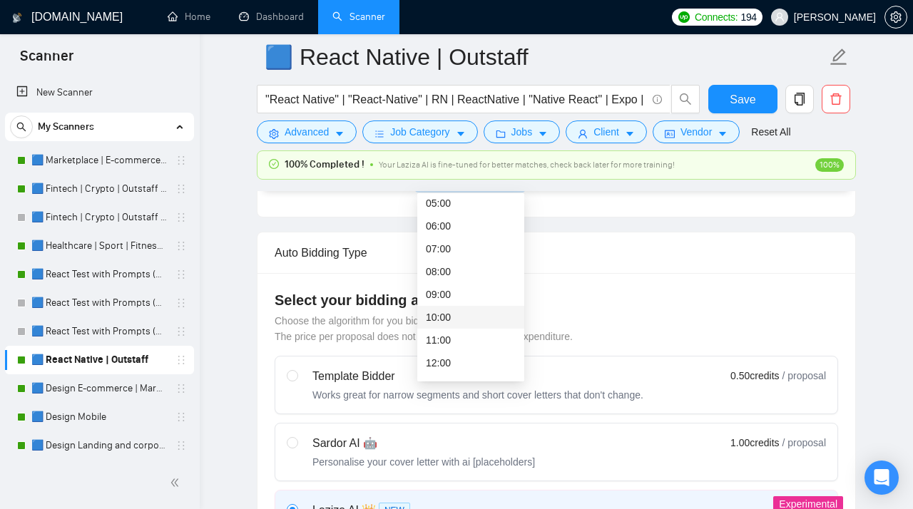
click at [445, 320] on div "10:00" at bounding box center [471, 318] width 90 height 16
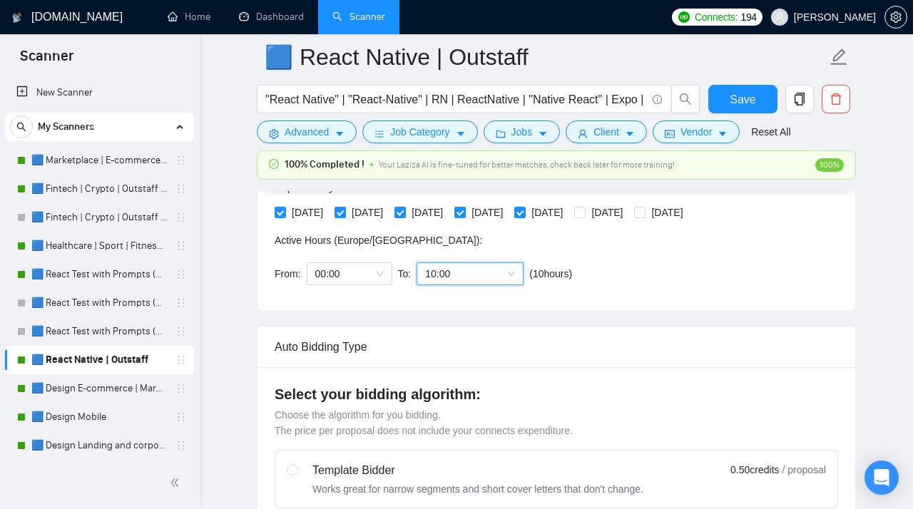
scroll to position [379, 0]
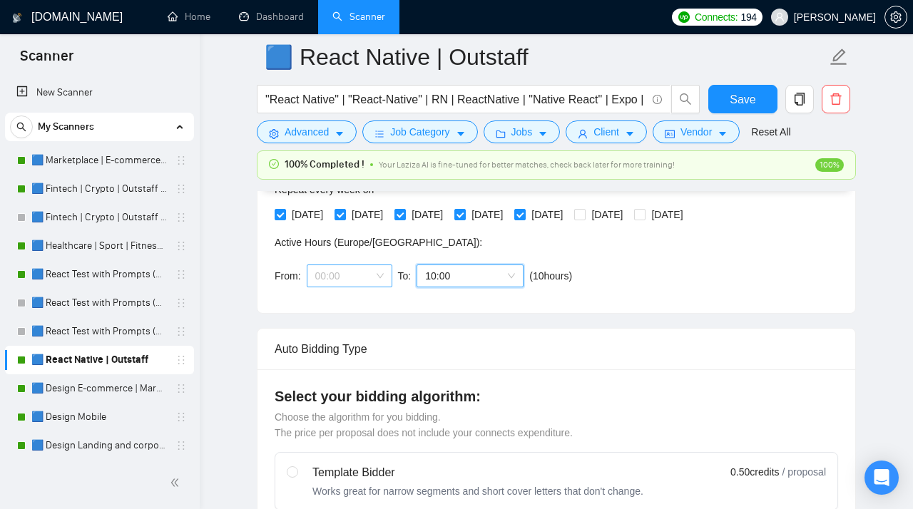
click at [362, 285] on span "00:00" at bounding box center [349, 275] width 69 height 21
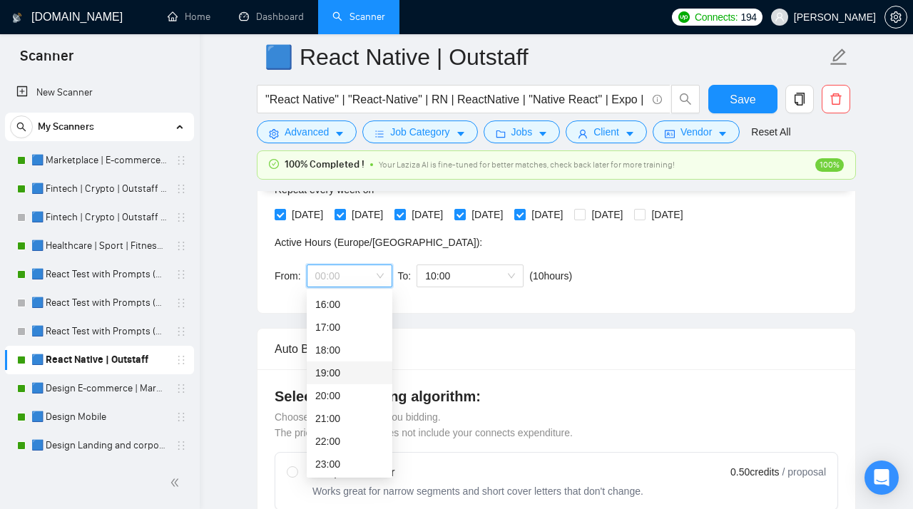
scroll to position [378, 0]
click at [345, 377] on div "19:00" at bounding box center [349, 374] width 69 height 16
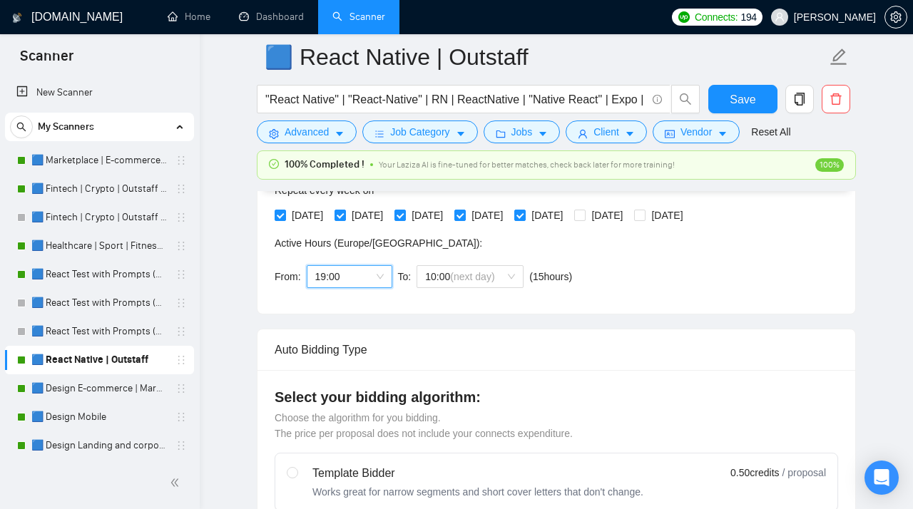
scroll to position [365, 0]
click at [617, 113] on button "Save" at bounding box center [743, 99] width 69 height 29
click at [91, 381] on link "🟦 Design E-commerce | Marketplace" at bounding box center [99, 389] width 136 height 29
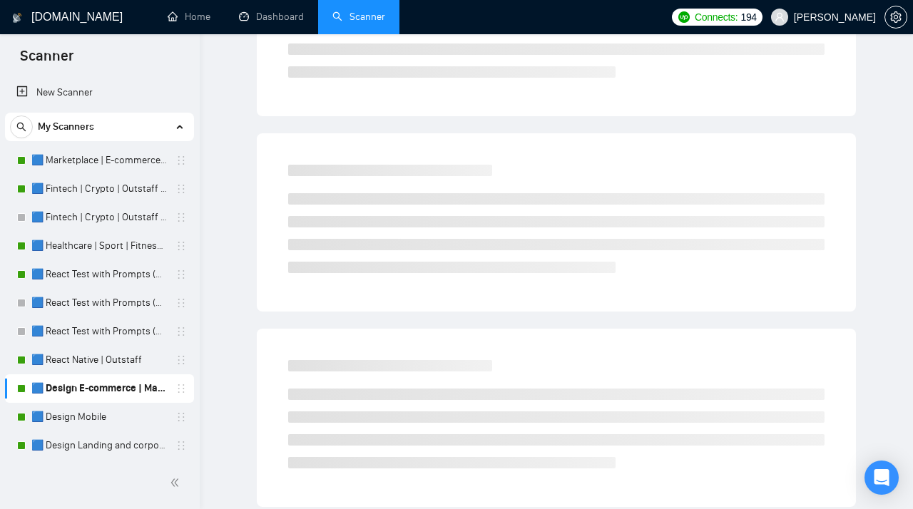
scroll to position [41, 0]
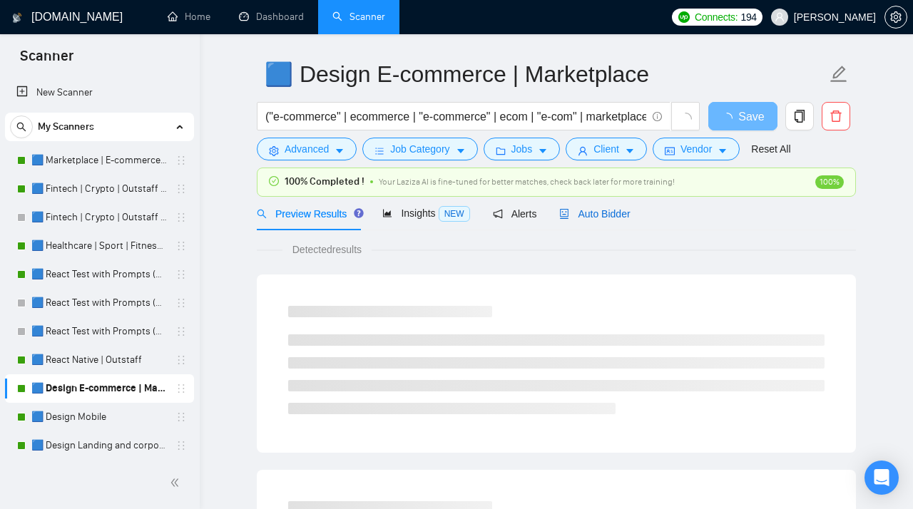
click at [603, 208] on span "Auto Bidder" at bounding box center [594, 213] width 71 height 11
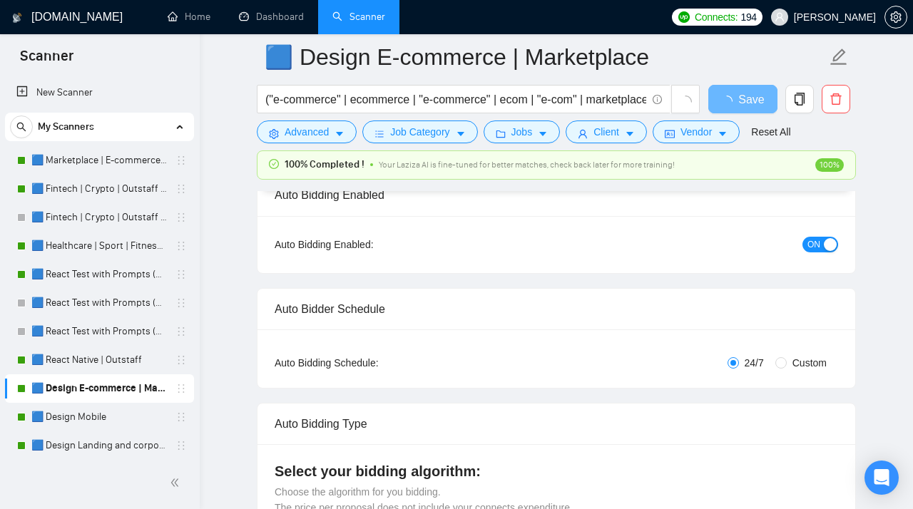
scroll to position [128, 0]
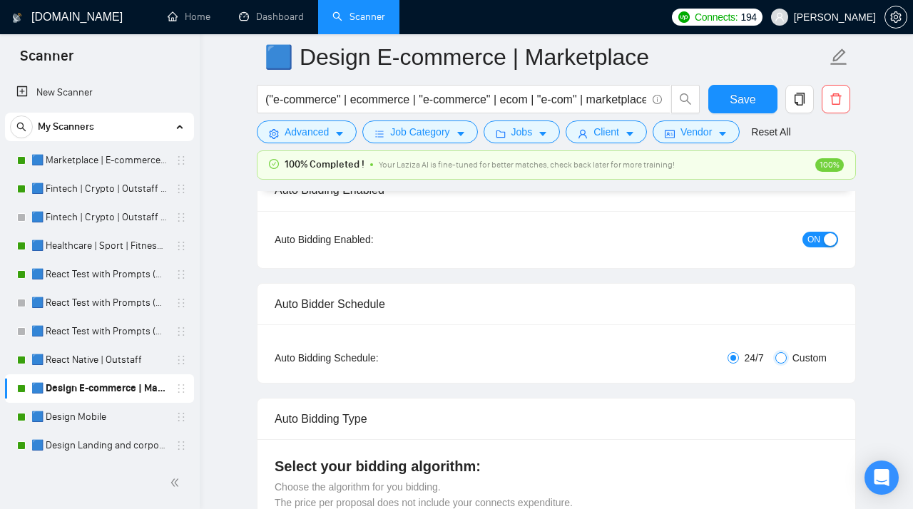
click at [617, 355] on input "Custom" at bounding box center [781, 357] width 11 height 11
radio input "true"
radio input "false"
checkbox input "true"
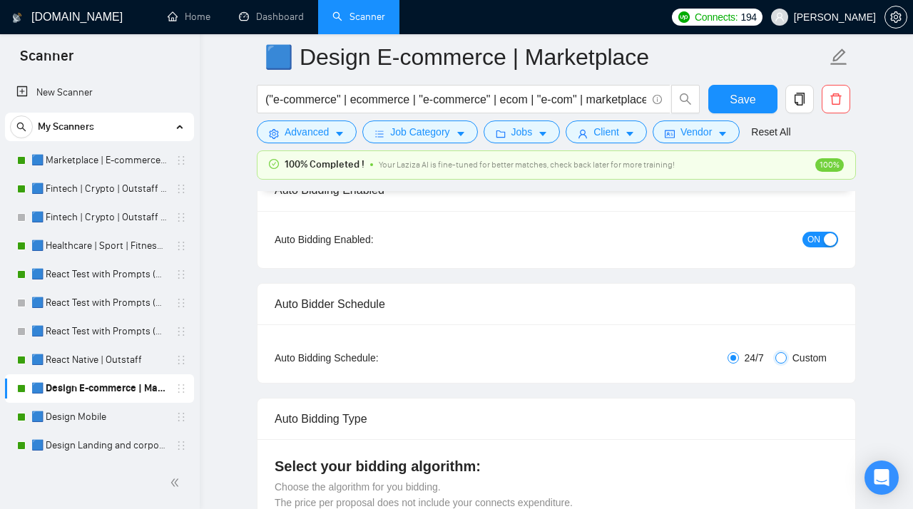
checkbox input "true"
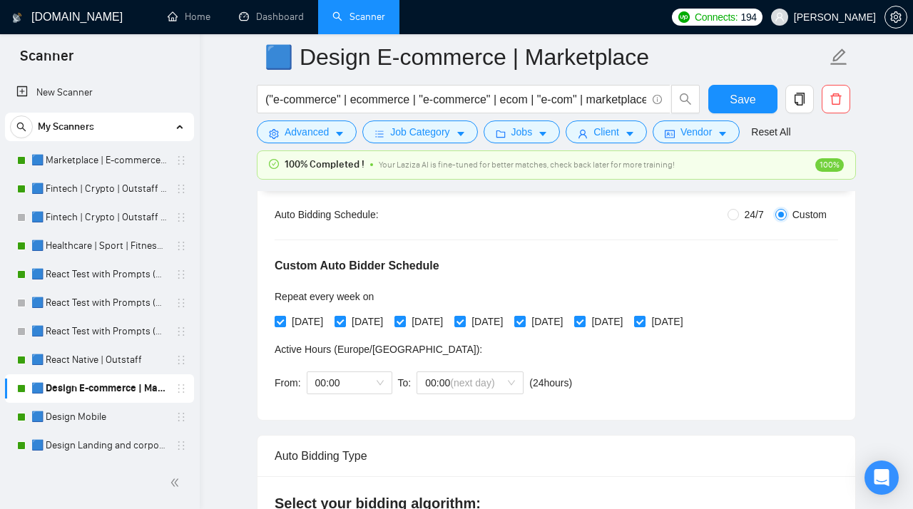
scroll to position [318, 0]
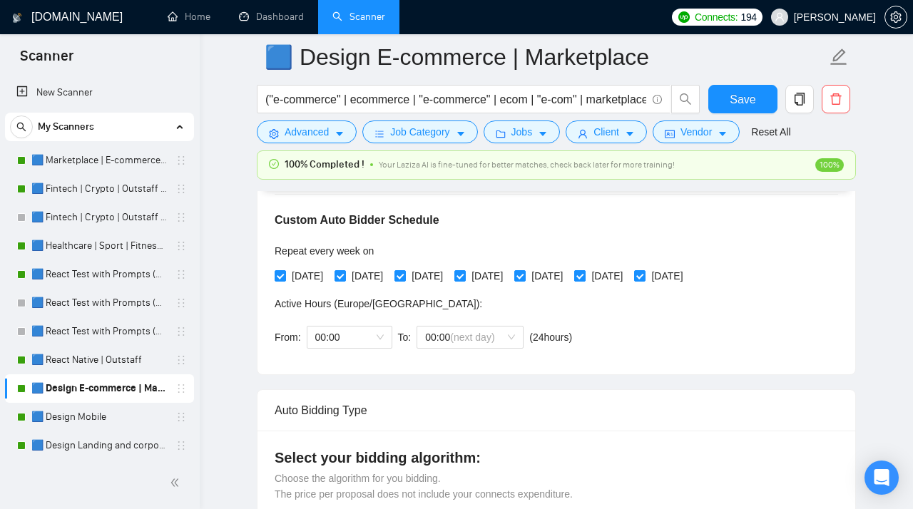
click at [617, 276] on span "[DATE]" at bounding box center [607, 276] width 43 height 16
click at [584, 276] on input "[DATE]" at bounding box center [579, 275] width 10 height 10
checkbox input "false"
click at [617, 280] on span "[DATE]" at bounding box center [667, 276] width 43 height 16
click at [617, 280] on input "[DATE]" at bounding box center [639, 275] width 10 height 10
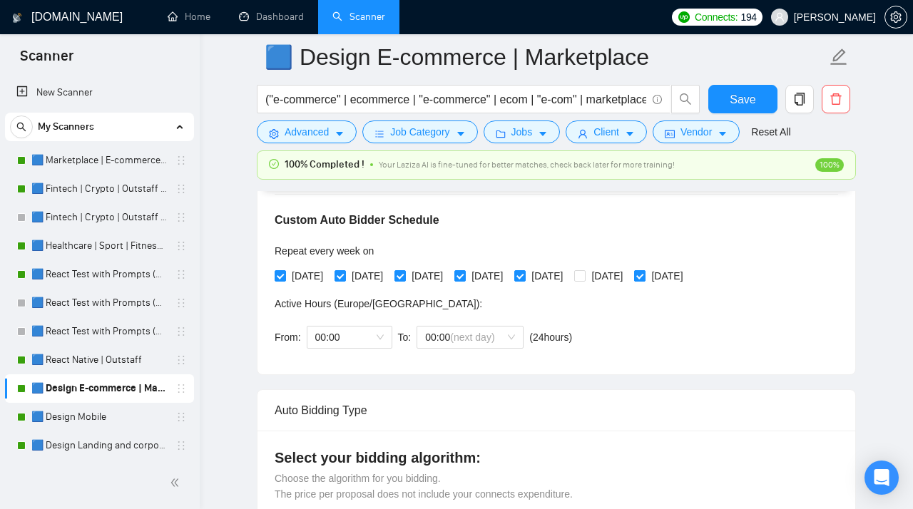
checkbox input "false"
click at [358, 340] on span "00:00" at bounding box center [349, 337] width 69 height 21
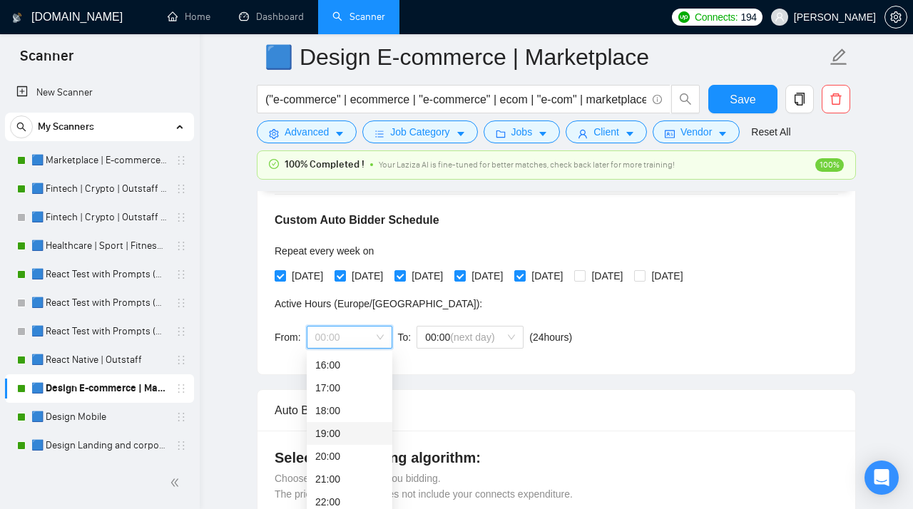
click at [335, 411] on div "19:00" at bounding box center [349, 434] width 69 height 16
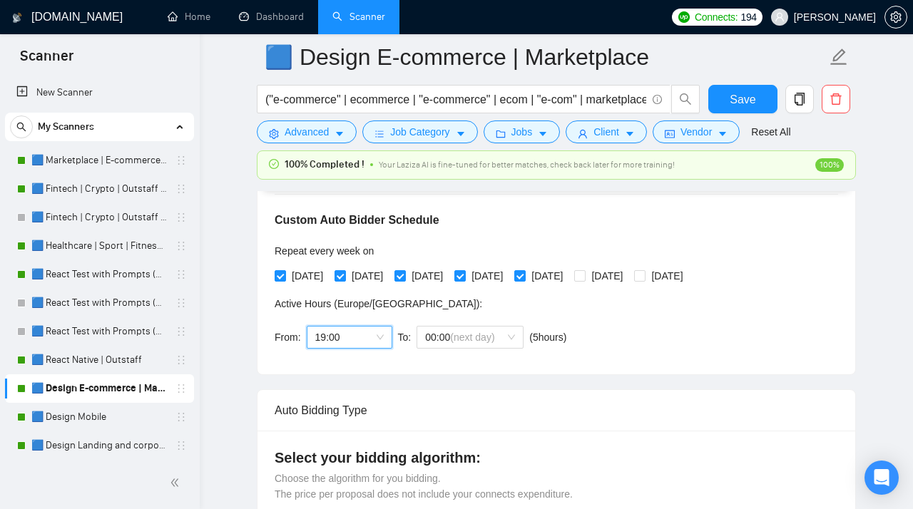
scroll to position [365, 0]
click at [455, 345] on span "00:00 (next day)" at bounding box center [470, 337] width 90 height 21
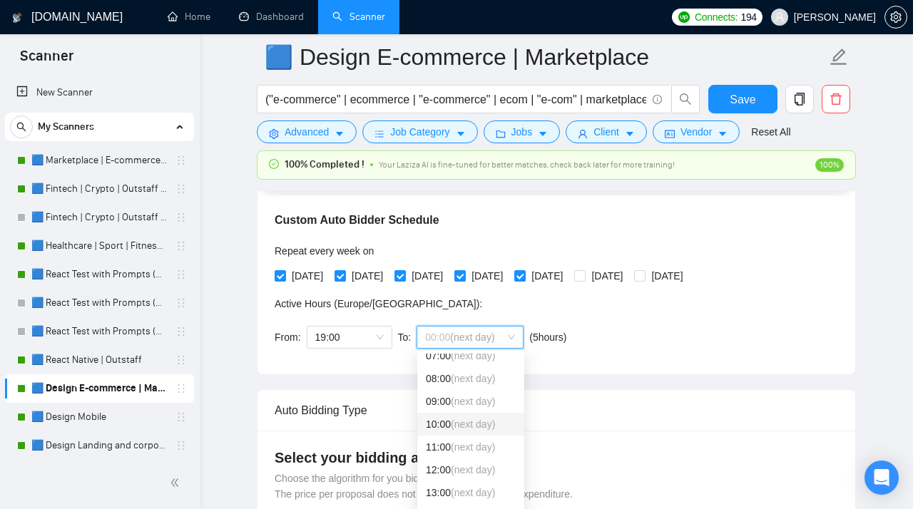
click at [439, 411] on div "10:00 (next day)" at bounding box center [471, 425] width 90 height 16
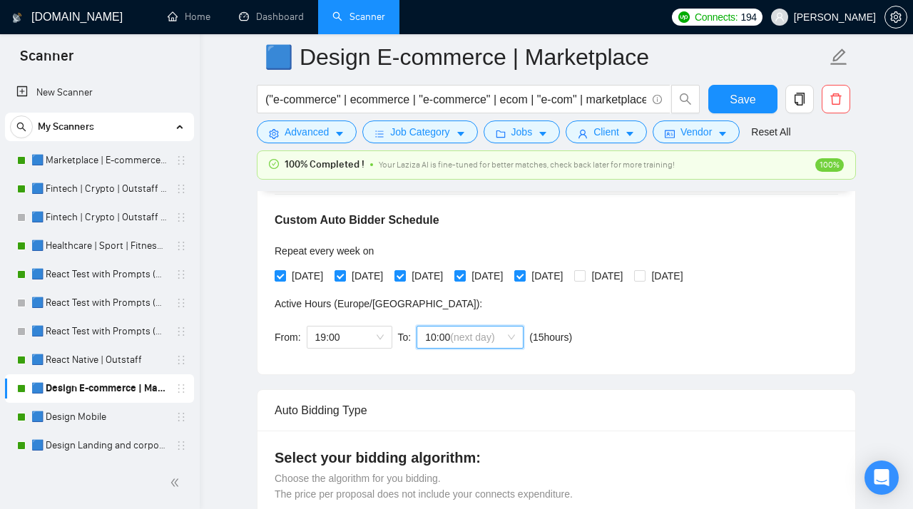
scroll to position [169, 0]
click at [617, 106] on span "Save" at bounding box center [743, 100] width 26 height 18
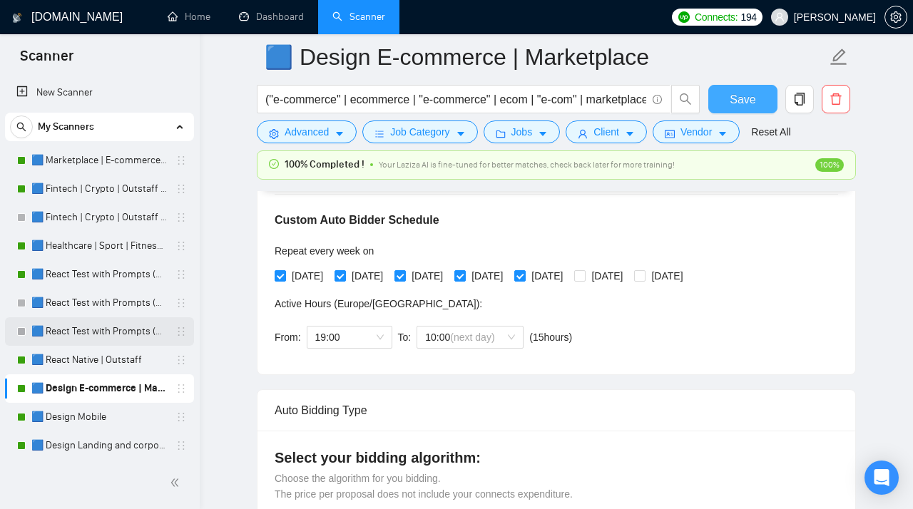
scroll to position [49, 0]
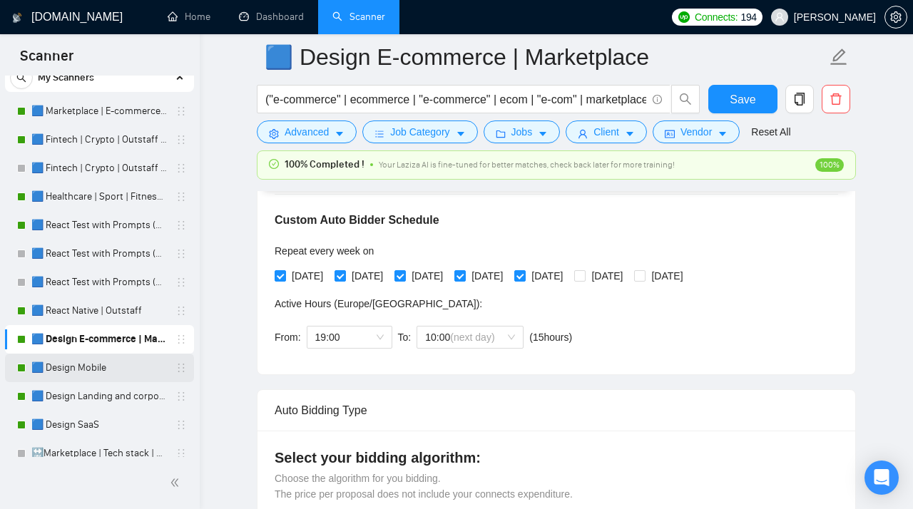
click at [86, 366] on link "🟦 Design Mobile" at bounding box center [99, 368] width 136 height 29
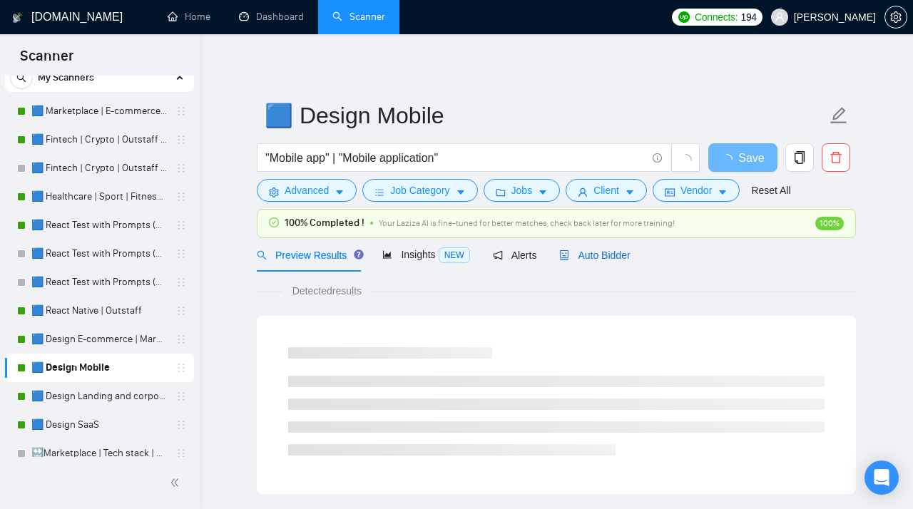
click at [606, 257] on span "Auto Bidder" at bounding box center [594, 255] width 71 height 11
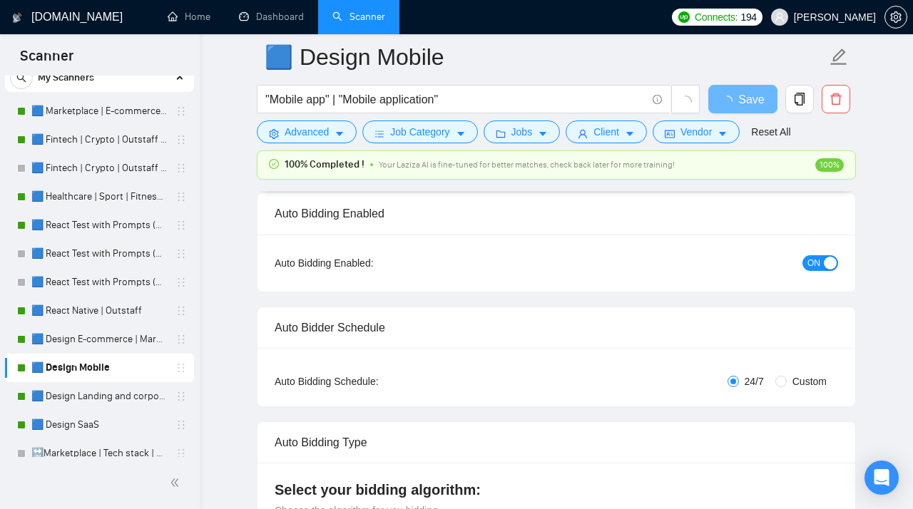
scroll to position [122, 0]
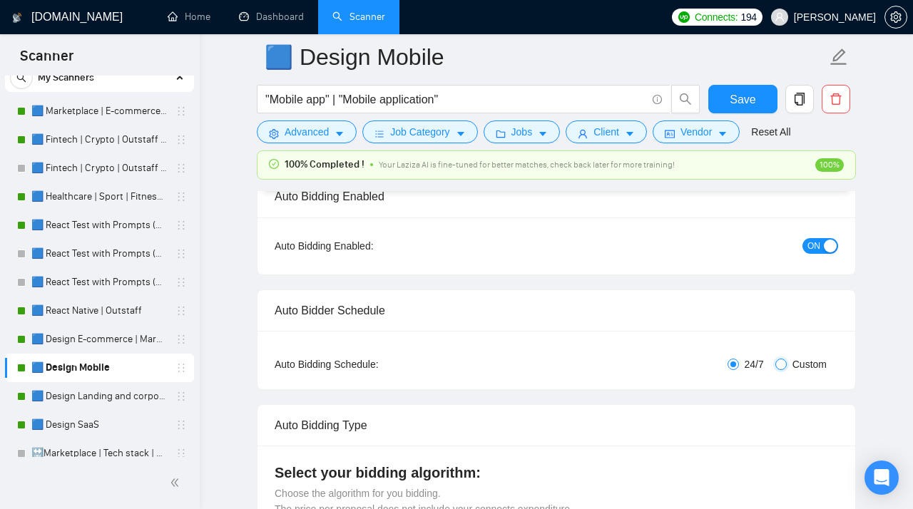
click at [617, 368] on input "Custom" at bounding box center [781, 364] width 11 height 11
radio input "true"
radio input "false"
checkbox input "true"
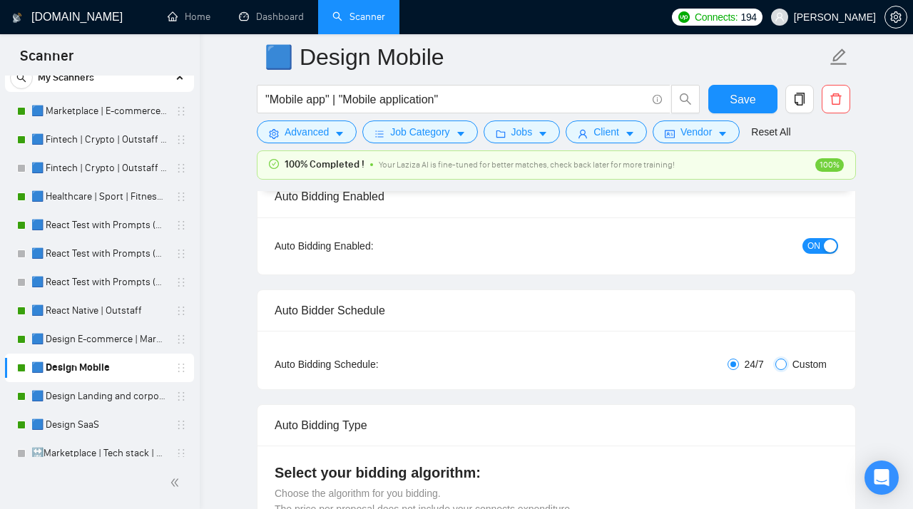
checkbox input "true"
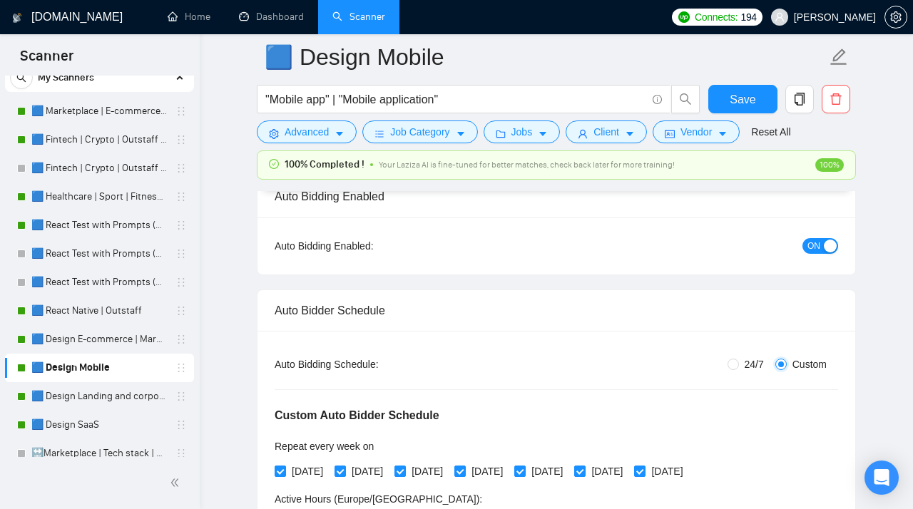
scroll to position [220, 0]
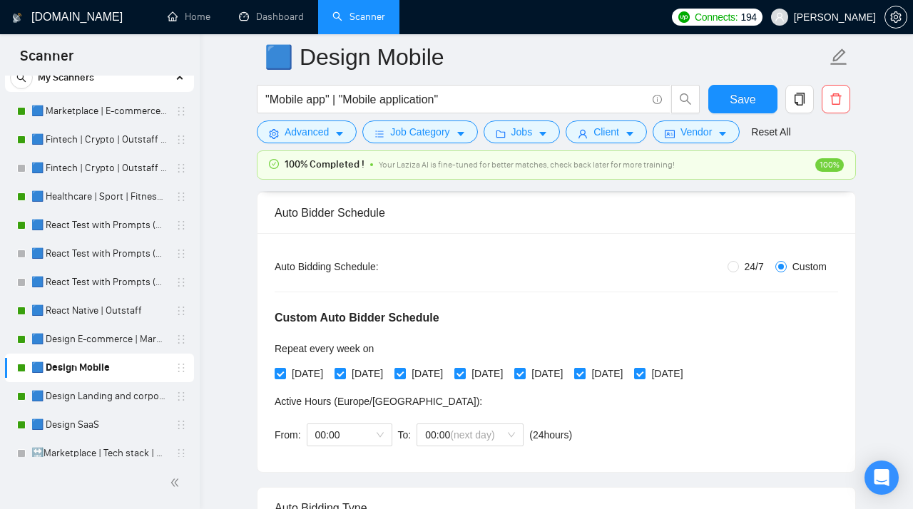
click at [617, 374] on span "[DATE]" at bounding box center [607, 374] width 43 height 16
click at [584, 374] on input "[DATE]" at bounding box center [579, 373] width 10 height 10
checkbox input "false"
click at [617, 377] on span at bounding box center [639, 373] width 11 height 11
click at [617, 377] on input "[DATE]" at bounding box center [639, 373] width 10 height 10
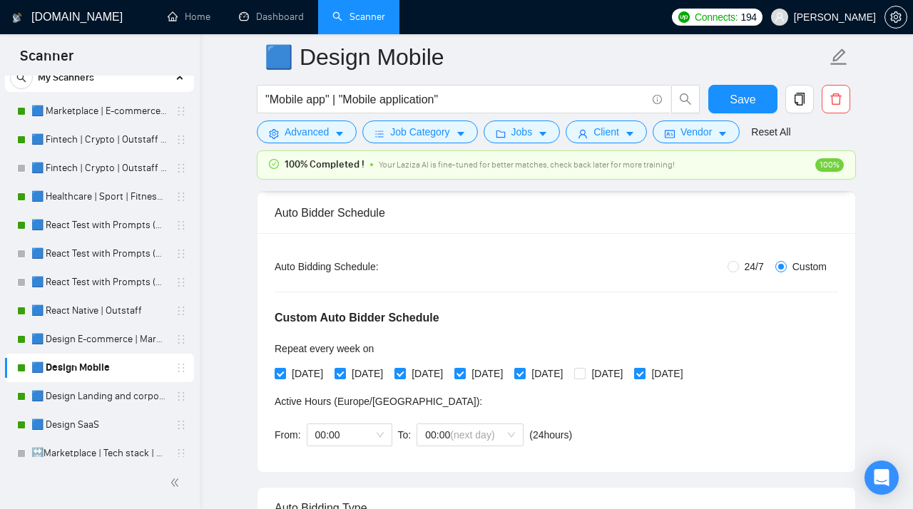
checkbox input "false"
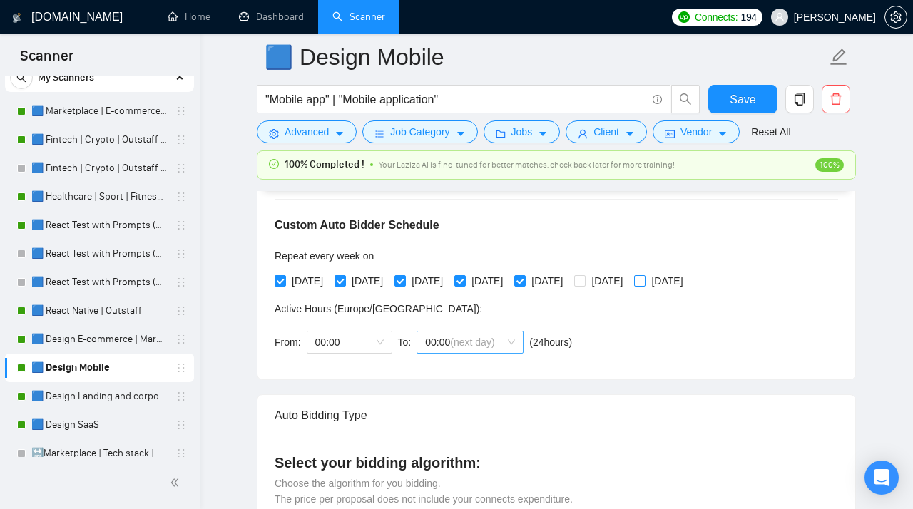
scroll to position [313, 0]
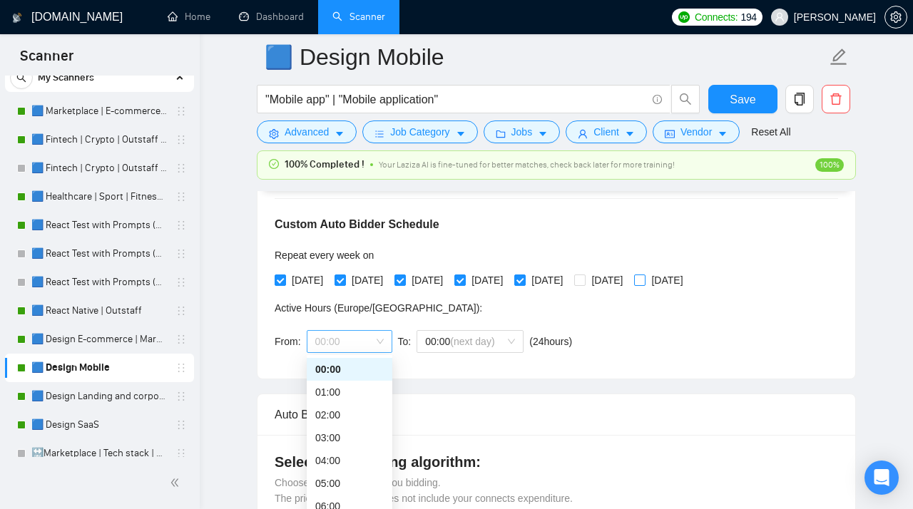
click at [345, 341] on span "00:00" at bounding box center [349, 341] width 69 height 21
click at [339, 411] on div "10:00" at bounding box center [349, 441] width 69 height 16
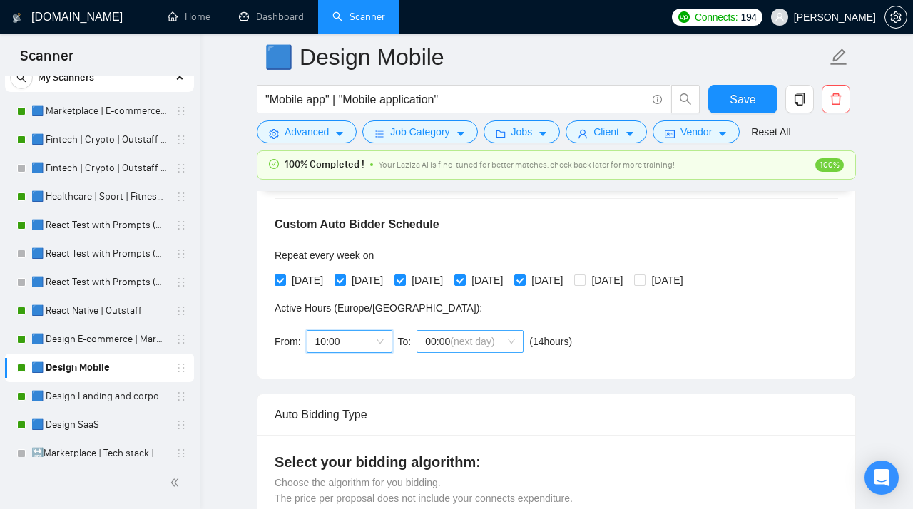
click at [471, 351] on span "00:00 (next day)" at bounding box center [470, 341] width 90 height 21
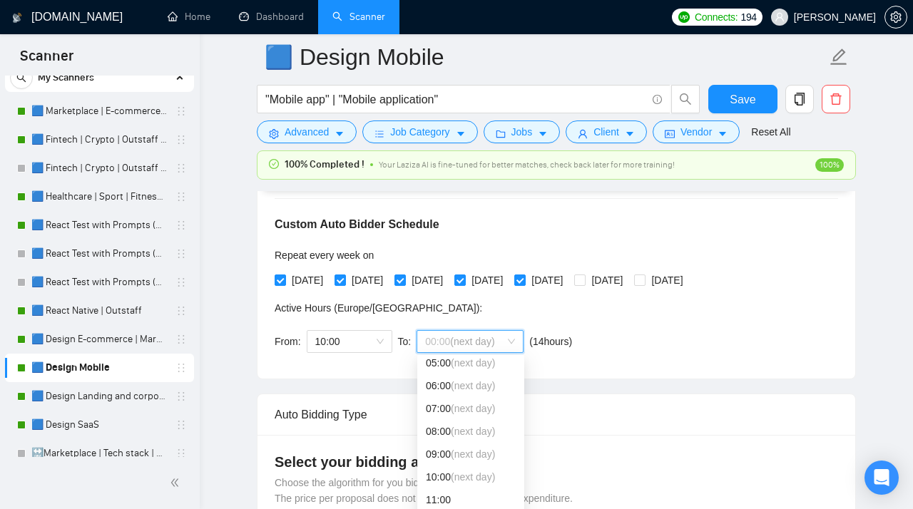
scroll to position [139, 0]
click at [370, 344] on span "10:00" at bounding box center [349, 341] width 69 height 21
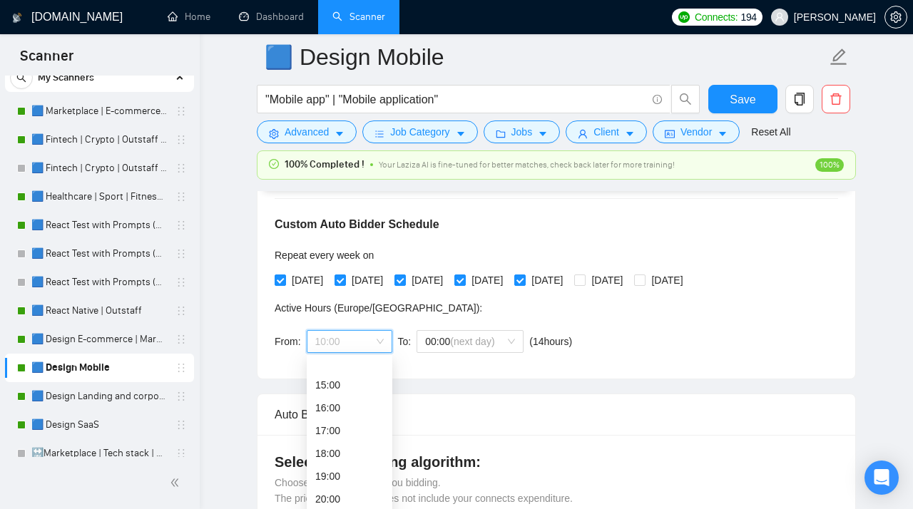
scroll to position [365, 0]
click at [334, 411] on div "19:00" at bounding box center [349, 438] width 69 height 16
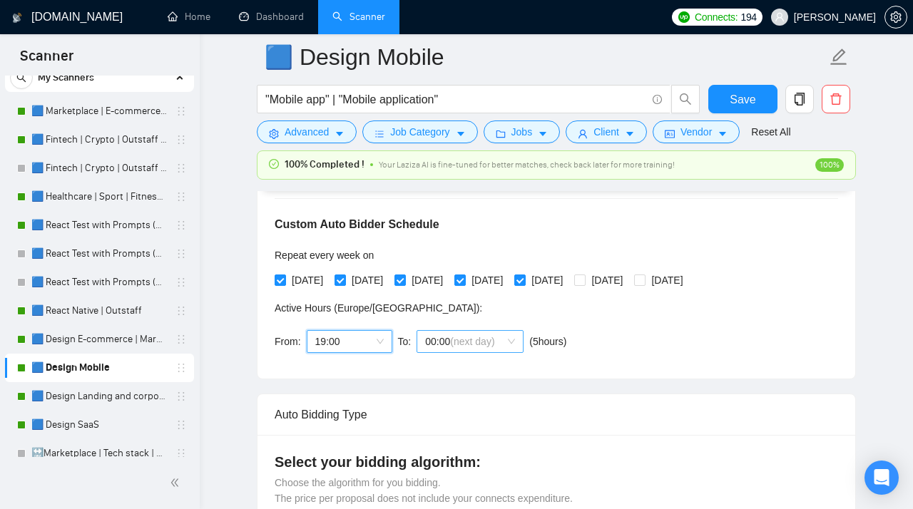
scroll to position [0, 0]
click at [459, 347] on span "(next day)" at bounding box center [472, 341] width 44 height 11
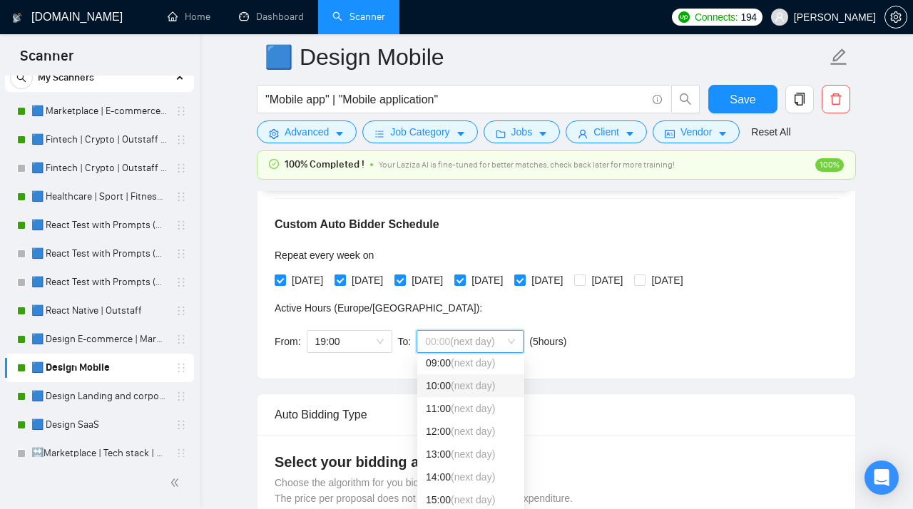
click at [451, 388] on div "10:00 (next day)" at bounding box center [471, 386] width 90 height 16
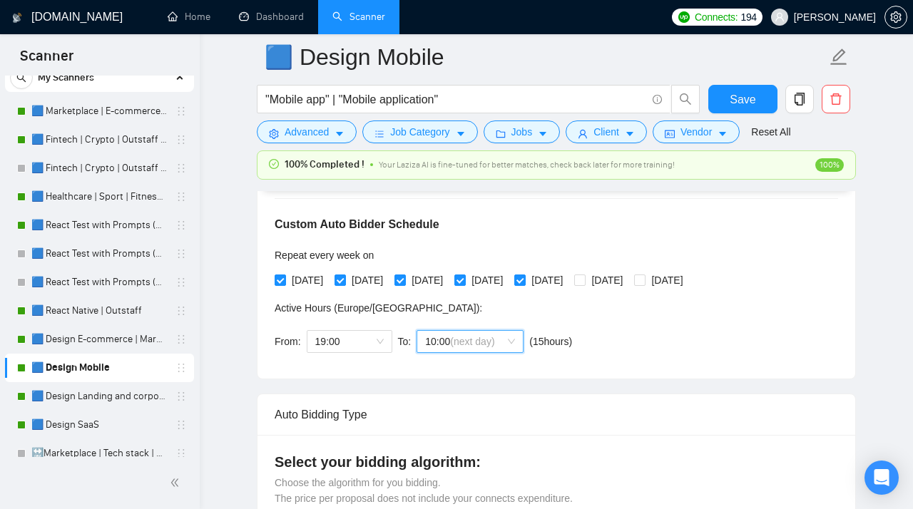
scroll to position [212, 0]
click at [617, 107] on span "Save" at bounding box center [743, 100] width 26 height 18
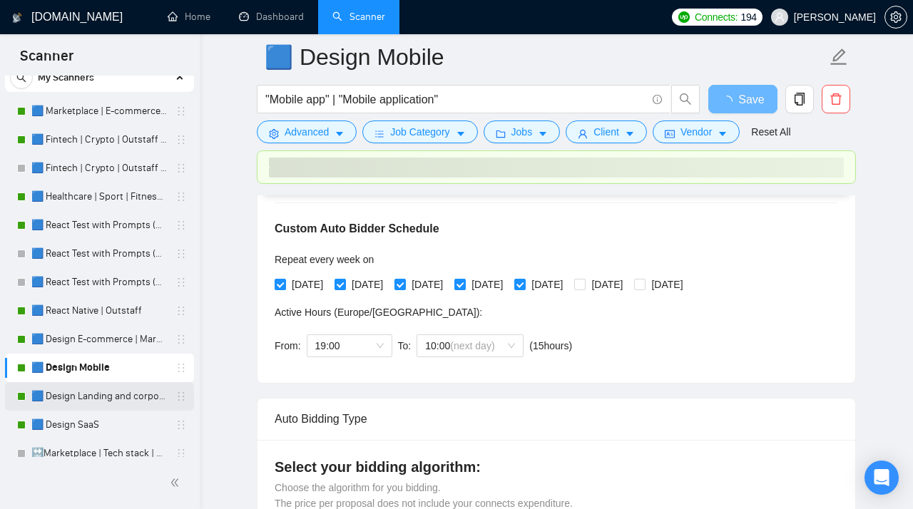
click at [63, 395] on link "🟦 Design Landing and corporate" at bounding box center [99, 396] width 136 height 29
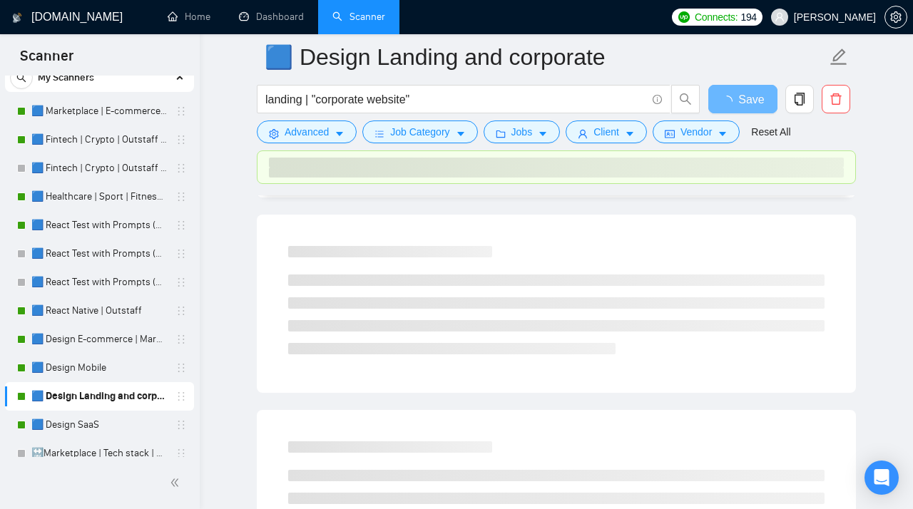
scroll to position [46, 0]
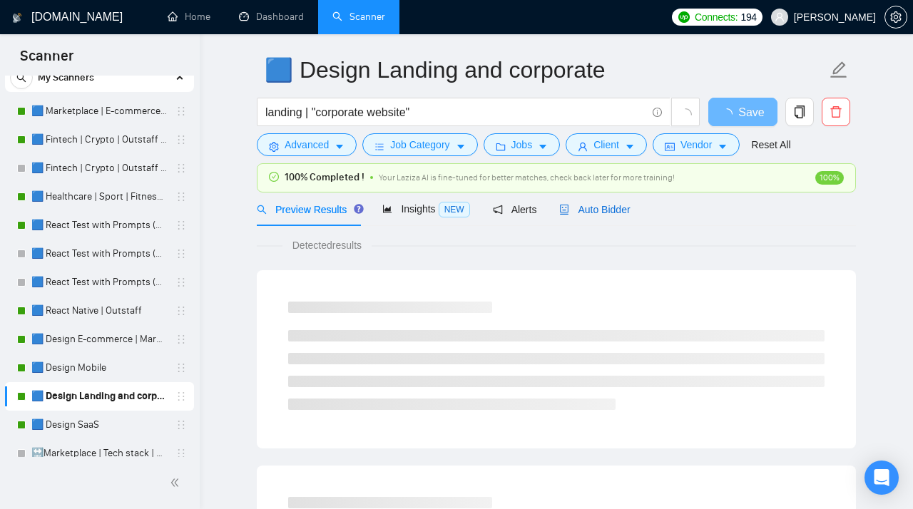
click at [586, 211] on span "Auto Bidder" at bounding box center [594, 209] width 71 height 11
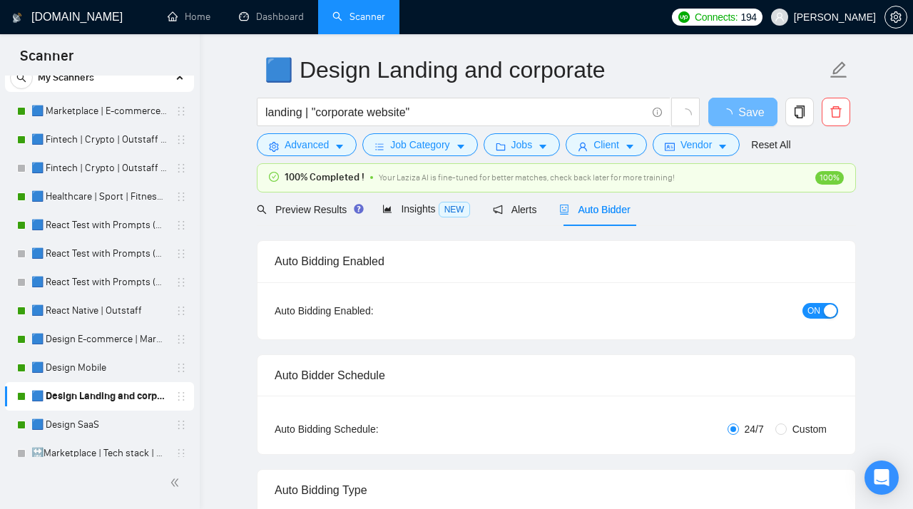
click at [617, 411] on label "Custom" at bounding box center [804, 430] width 57 height 16
click at [617, 411] on input "Custom" at bounding box center [781, 429] width 11 height 11
radio input "true"
radio input "false"
checkbox input "true"
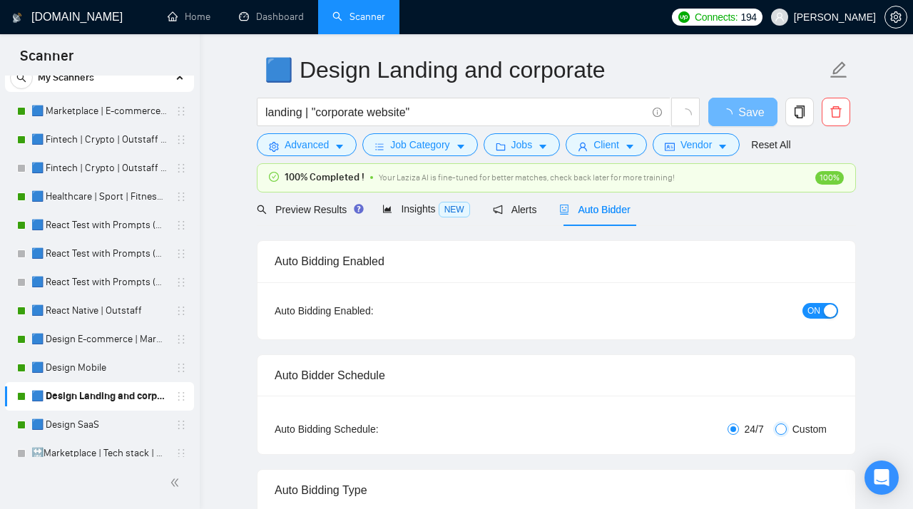
checkbox input "true"
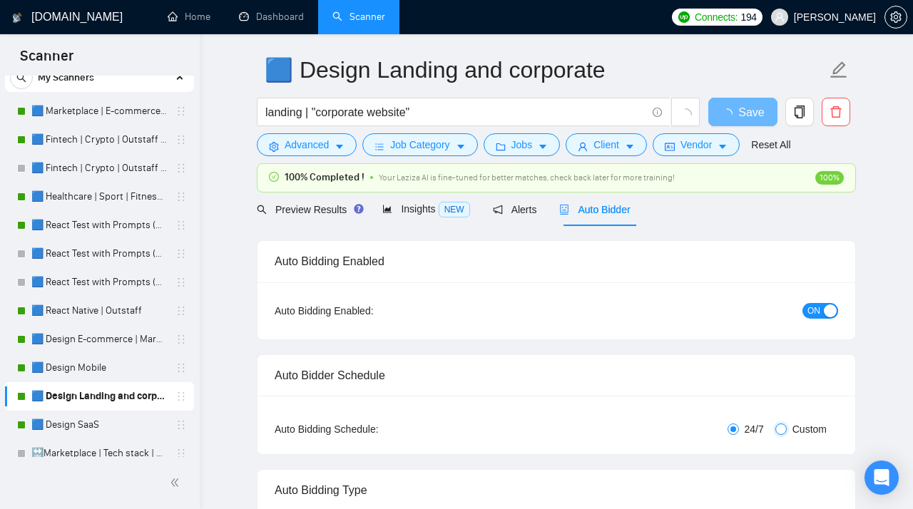
checkbox input "true"
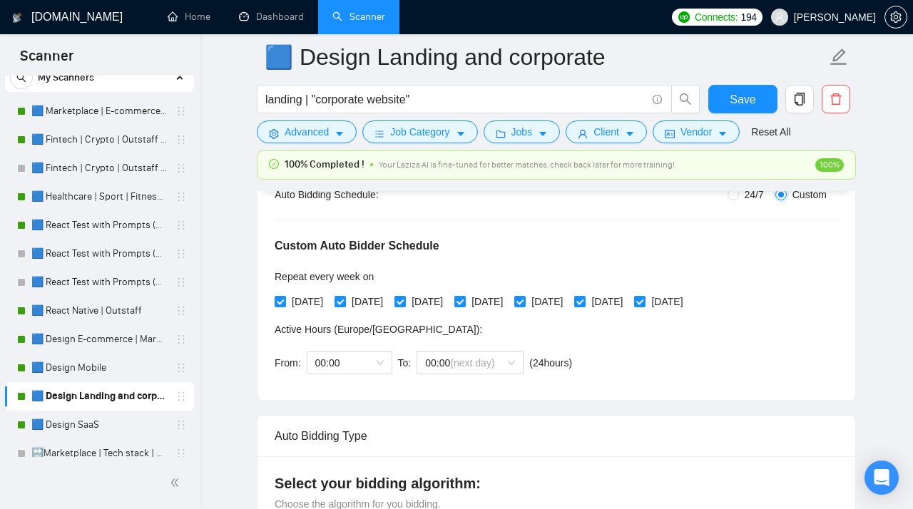
scroll to position [293, 0]
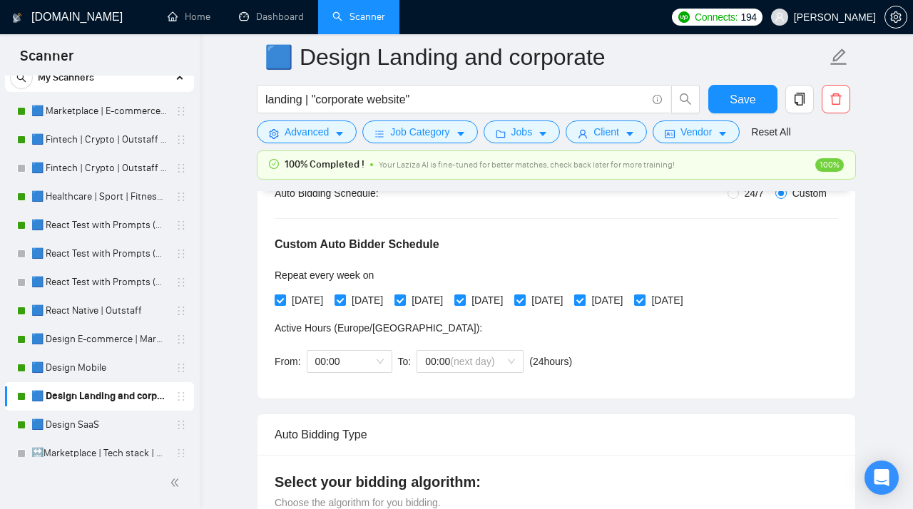
click at [617, 299] on span "[DATE]" at bounding box center [607, 301] width 43 height 16
click at [584, 299] on input "[DATE]" at bounding box center [579, 300] width 10 height 10
checkbox input "false"
click at [617, 303] on span "[DATE]" at bounding box center [667, 301] width 43 height 16
click at [617, 303] on input "[DATE]" at bounding box center [639, 300] width 10 height 10
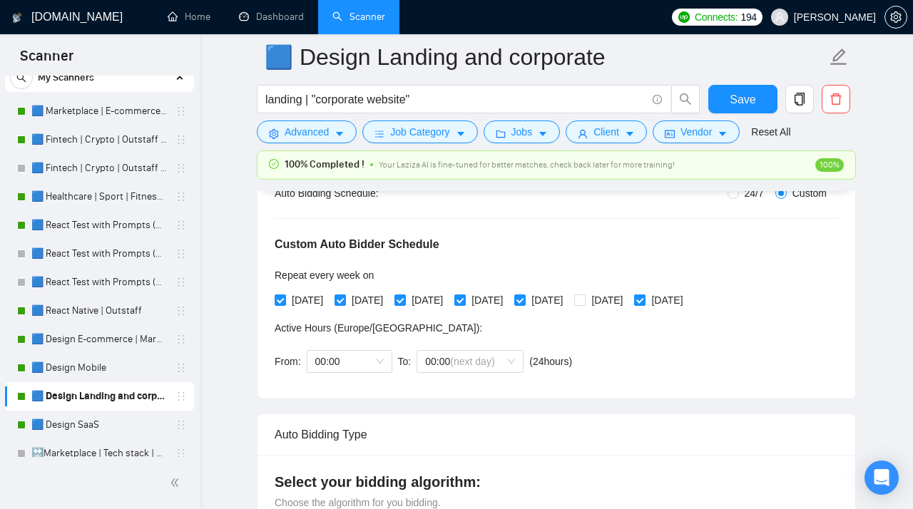
checkbox input "false"
click at [343, 375] on div "From: 00:00 To: 00:00 (next day) ( 24 hours) [GEOGRAPHIC_DATA]/[GEOGRAPHIC_DATA]" at bounding box center [426, 362] width 303 height 40
click at [336, 365] on span "00:00" at bounding box center [349, 361] width 69 height 21
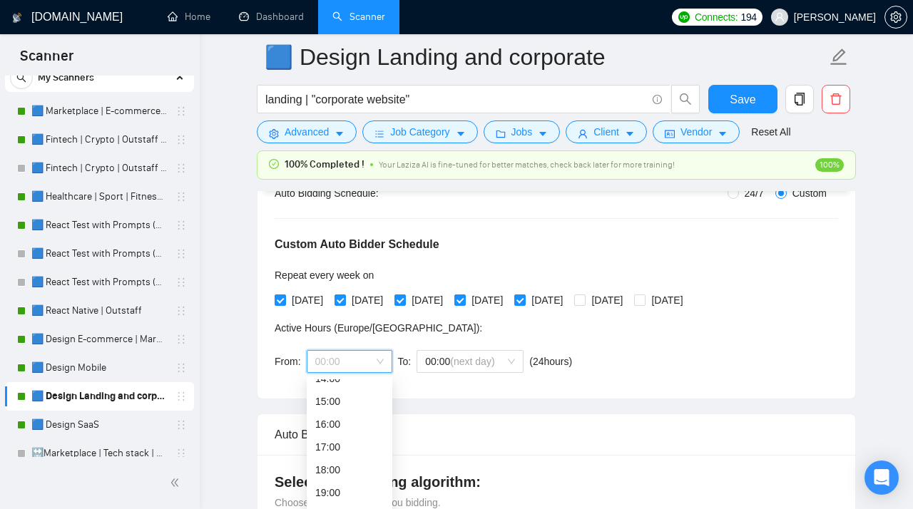
scroll to position [365, 0]
click at [335, 411] on div "19:00" at bounding box center [349, 460] width 69 height 16
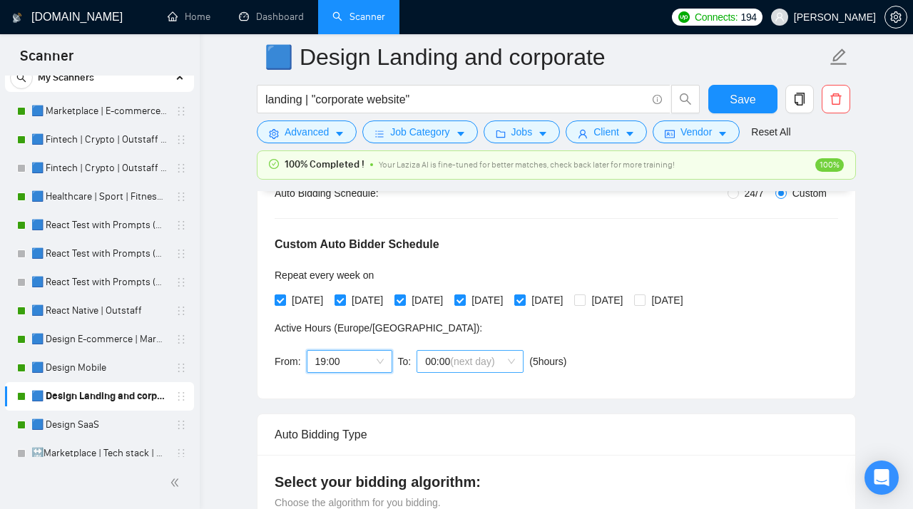
click at [457, 369] on span "00:00 (next day)" at bounding box center [470, 361] width 90 height 21
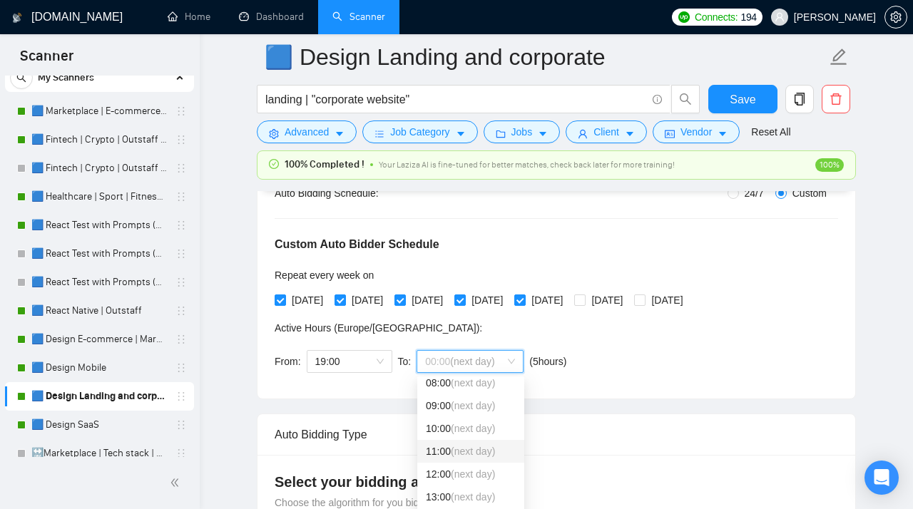
scroll to position [293, 0]
click at [453, 411] on div "10:00 (next day)" at bounding box center [471, 430] width 90 height 16
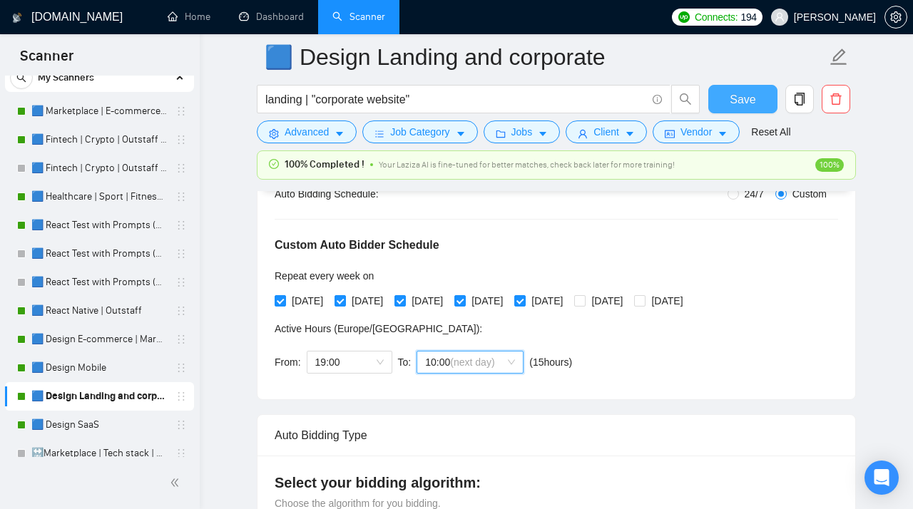
click at [617, 103] on span "Save" at bounding box center [743, 100] width 26 height 18
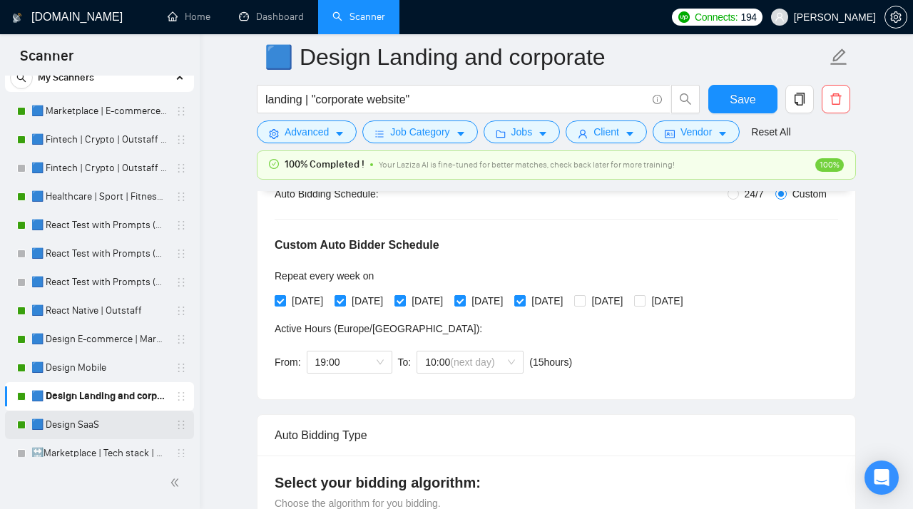
click at [79, 411] on link "🟦 Design SaaS" at bounding box center [99, 425] width 136 height 29
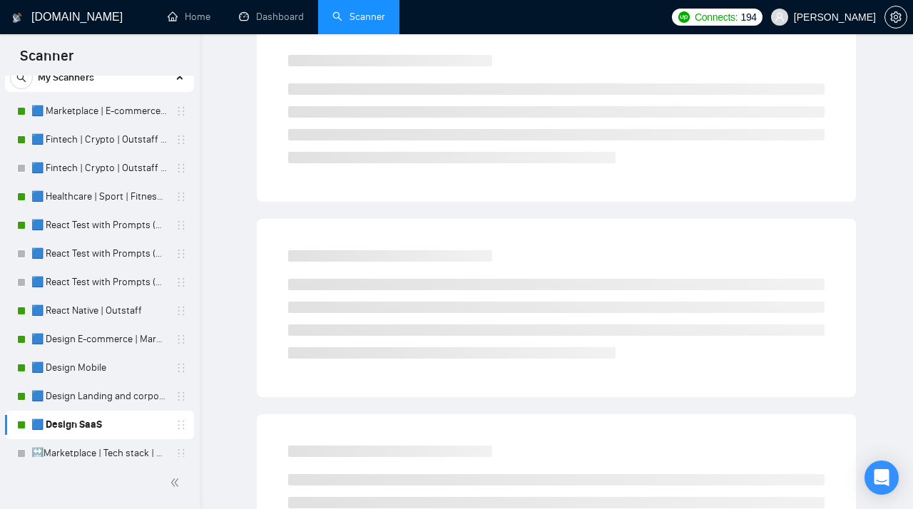
scroll to position [41, 0]
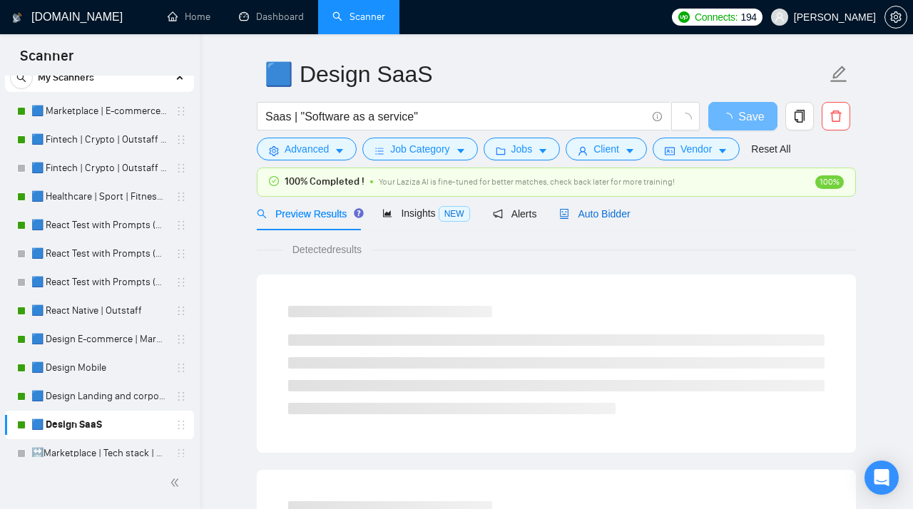
click at [584, 217] on span "Auto Bidder" at bounding box center [594, 213] width 71 height 11
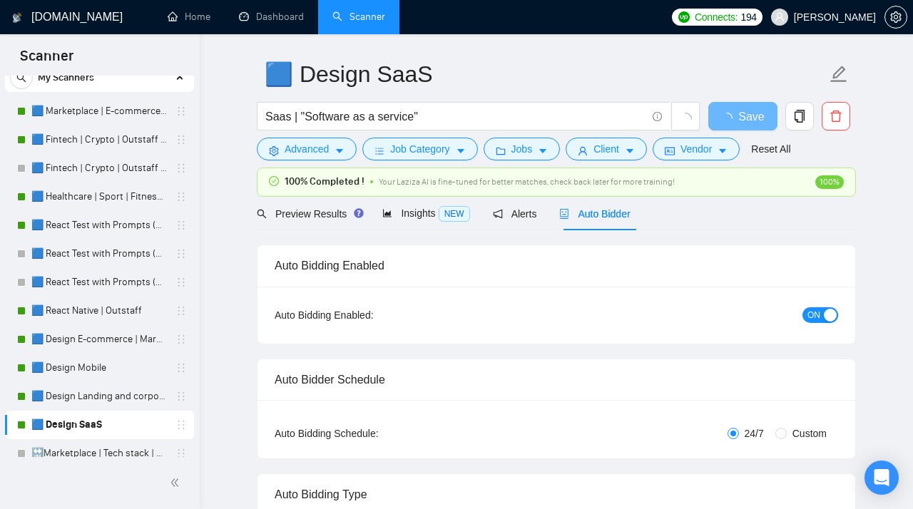
scroll to position [138, 0]
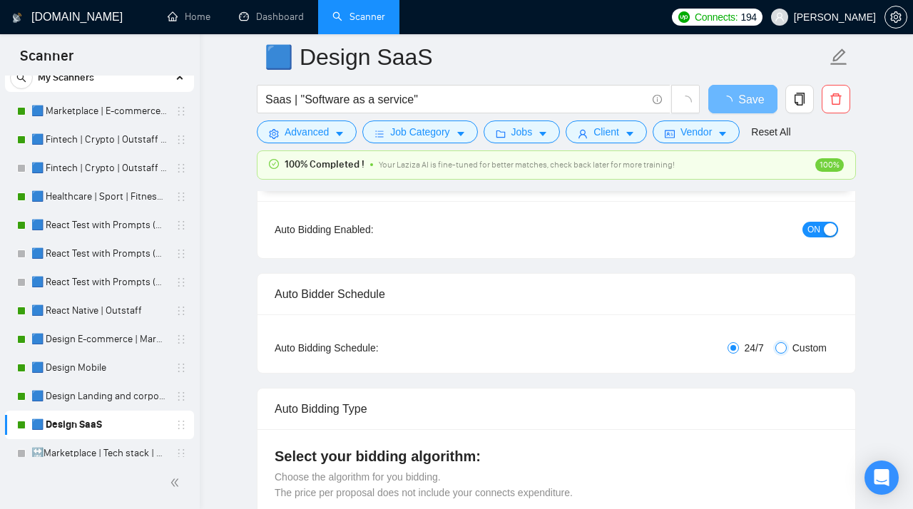
click at [617, 343] on input "Custom" at bounding box center [781, 348] width 11 height 11
radio input "true"
radio input "false"
checkbox input "true"
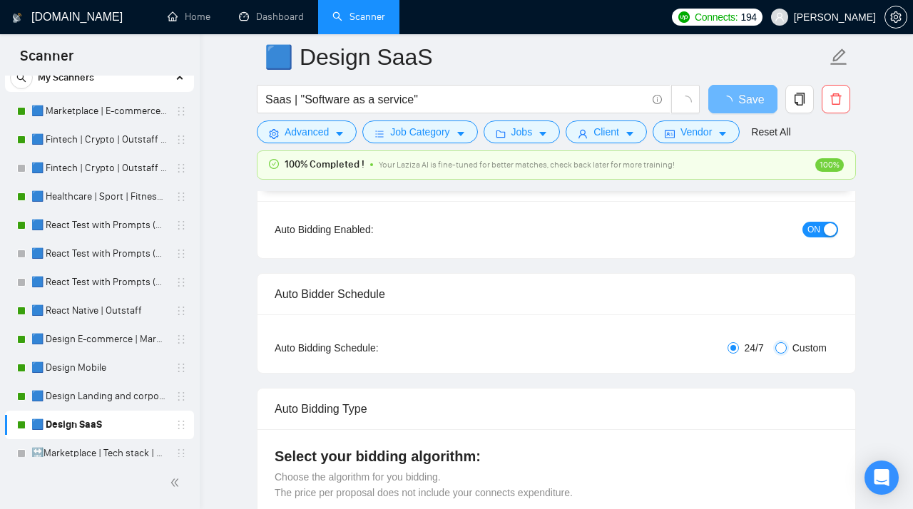
checkbox input "true"
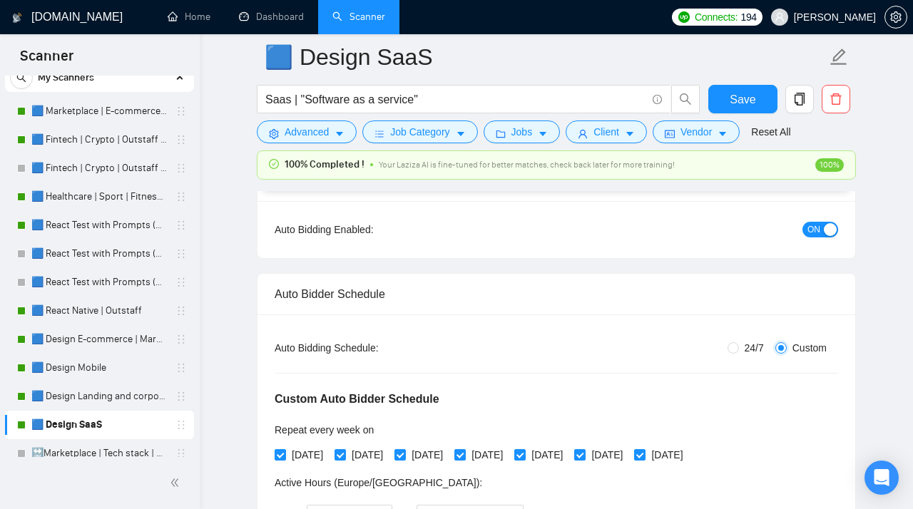
scroll to position [297, 0]
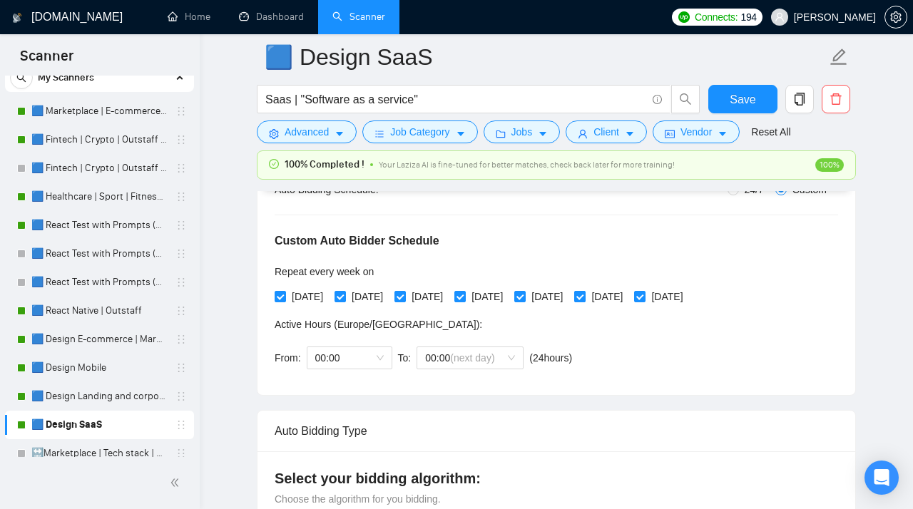
click at [617, 292] on span "[DATE]" at bounding box center [607, 297] width 43 height 16
click at [584, 292] on input "[DATE]" at bounding box center [579, 296] width 10 height 10
checkbox input "false"
click at [617, 295] on span "[DATE]" at bounding box center [667, 297] width 43 height 16
click at [617, 295] on input "[DATE]" at bounding box center [639, 296] width 10 height 10
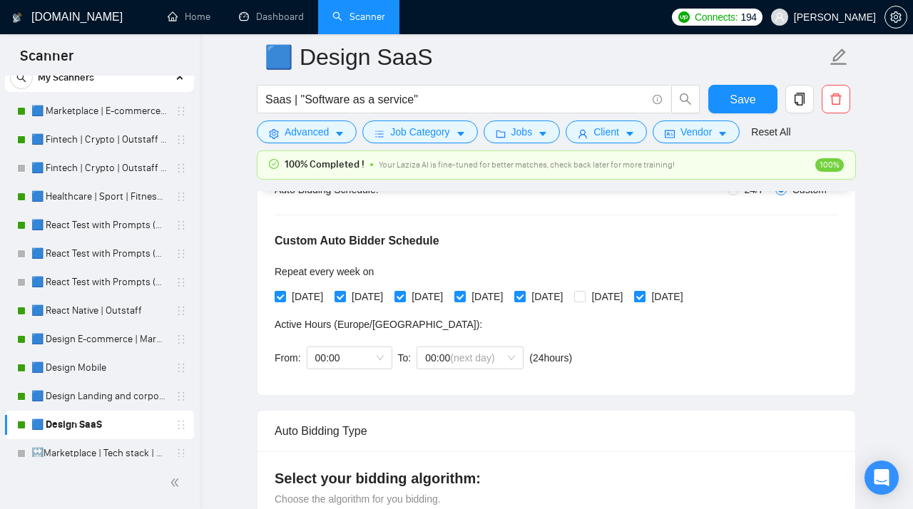
checkbox input "false"
click at [355, 361] on span "00:00" at bounding box center [349, 357] width 69 height 21
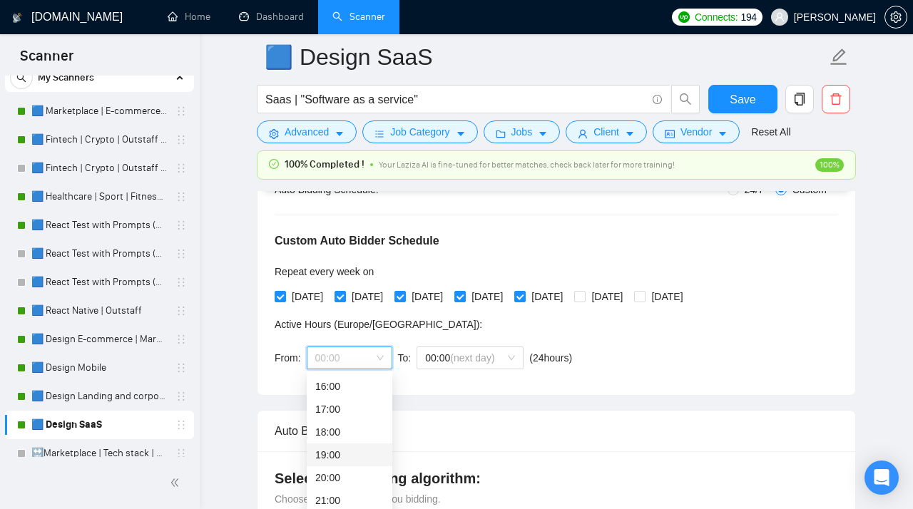
click at [338, 411] on div "19:00" at bounding box center [349, 455] width 69 height 16
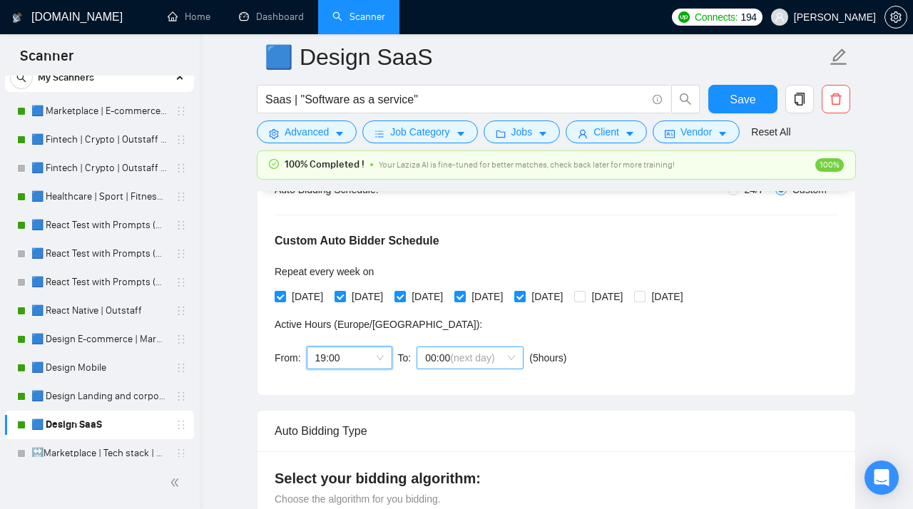
click at [449, 360] on span "00:00 (next day)" at bounding box center [470, 357] width 90 height 21
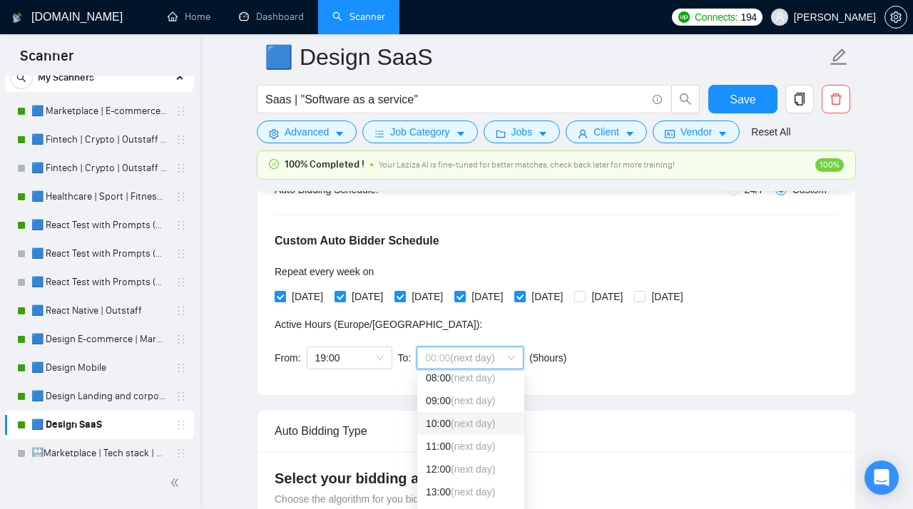
click at [442, 411] on div "10:00 (next day)" at bounding box center [471, 424] width 90 height 16
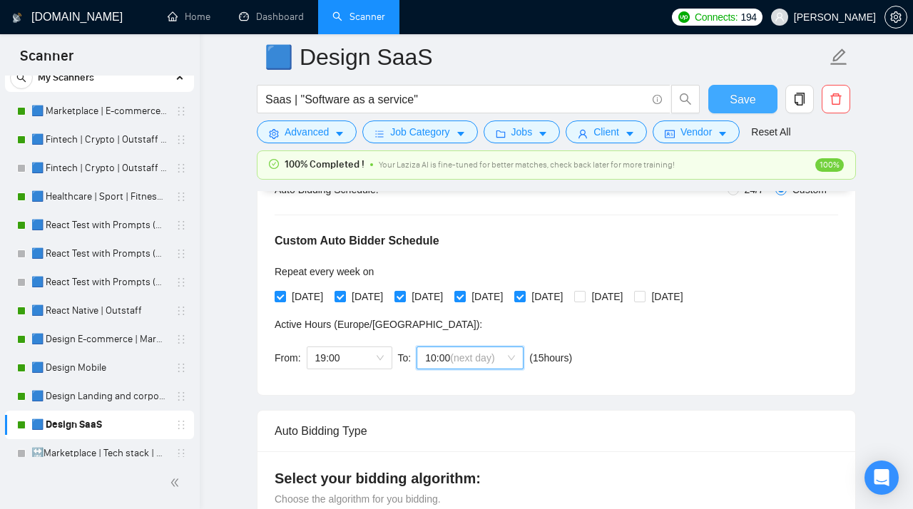
click at [617, 96] on span "Save" at bounding box center [743, 100] width 26 height 18
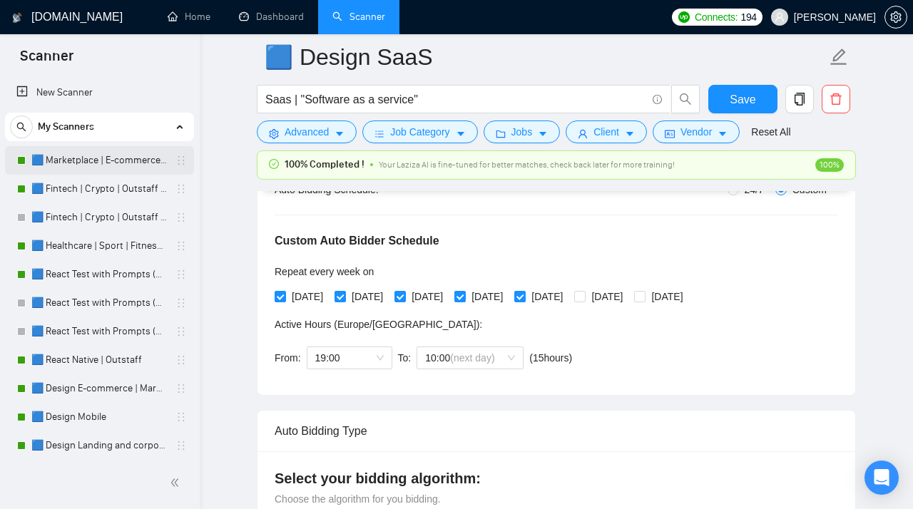
click at [99, 163] on link "🟦 Marketplace | E-commerce | Outstaff" at bounding box center [99, 160] width 136 height 29
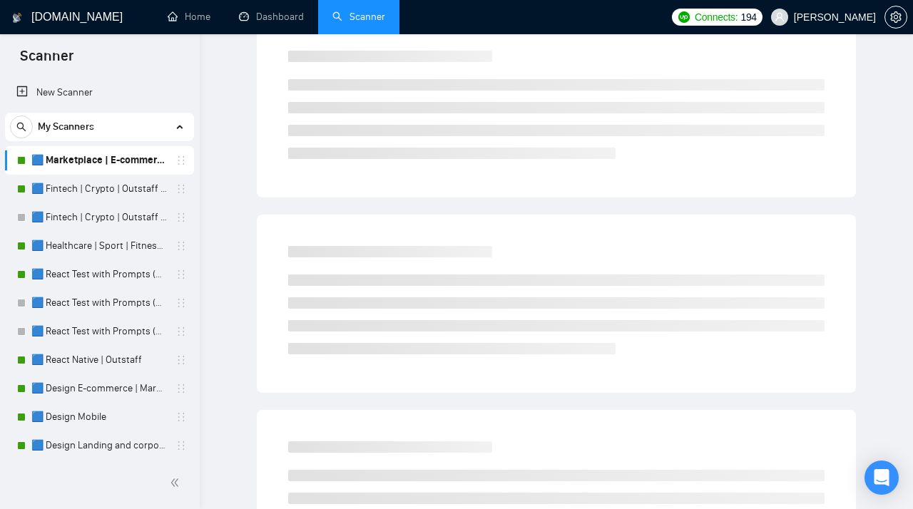
scroll to position [41, 0]
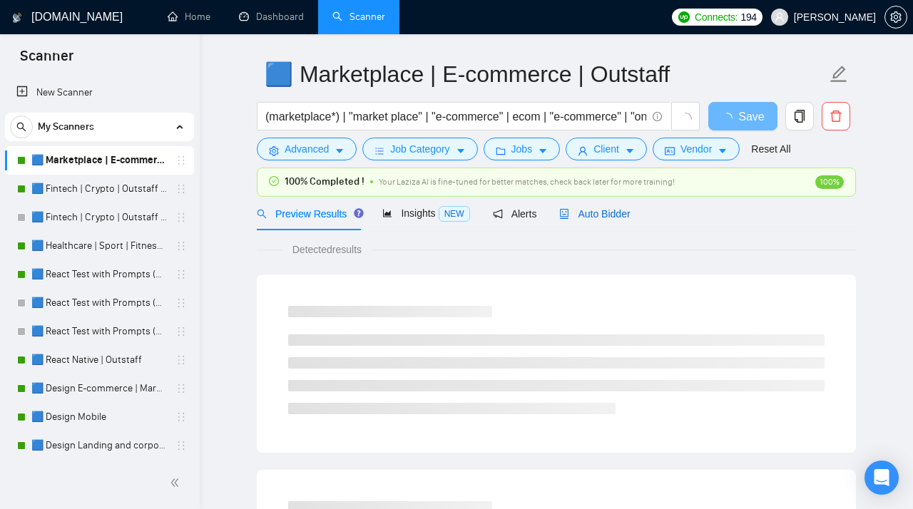
click at [597, 213] on span "Auto Bidder" at bounding box center [594, 213] width 71 height 11
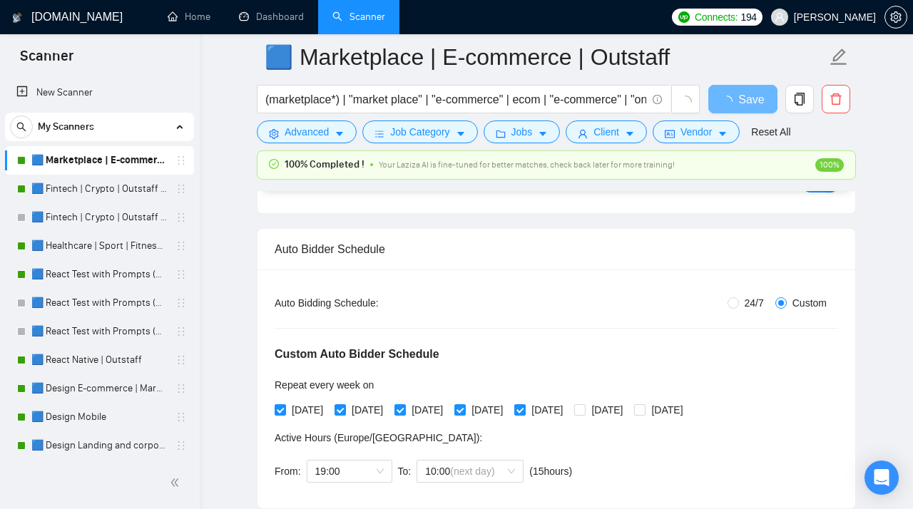
scroll to position [203, 0]
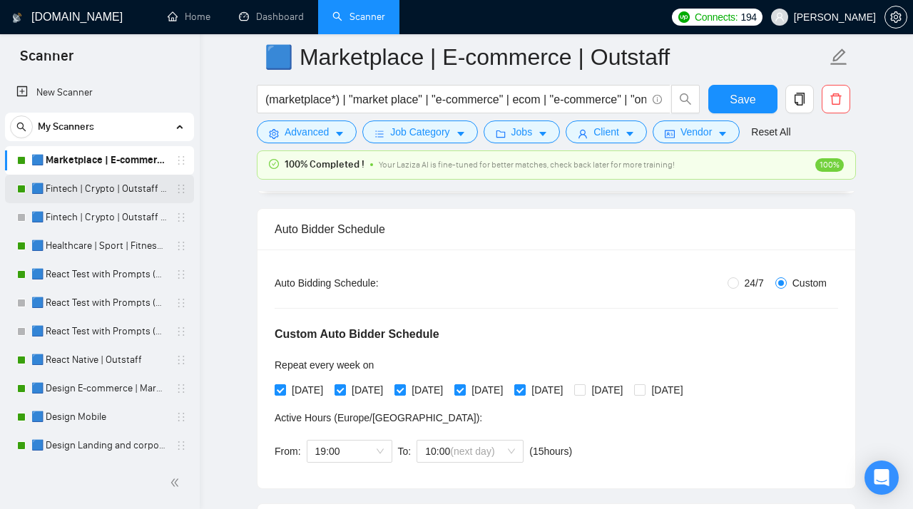
click at [128, 190] on link "🟦 Fintech | Crypto | Outstaff (Max - High Rates)" at bounding box center [99, 189] width 136 height 29
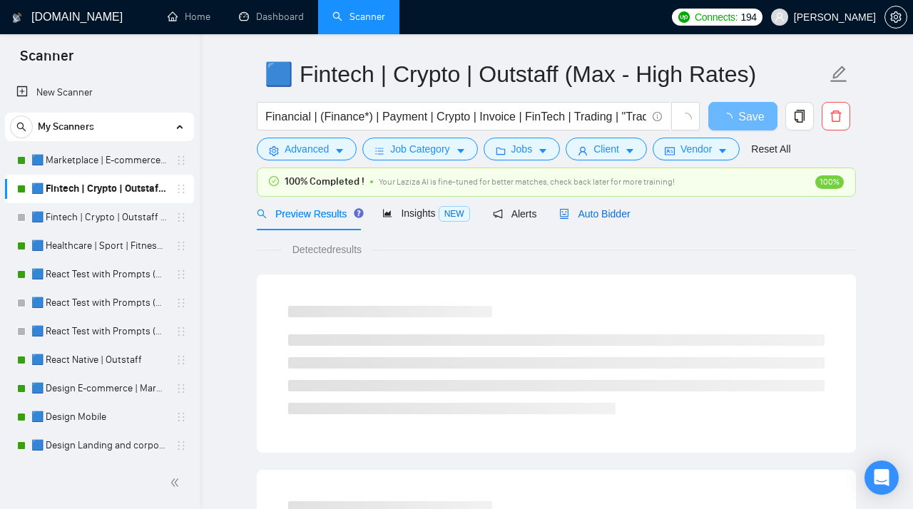
click at [597, 218] on span "Auto Bidder" at bounding box center [594, 213] width 71 height 11
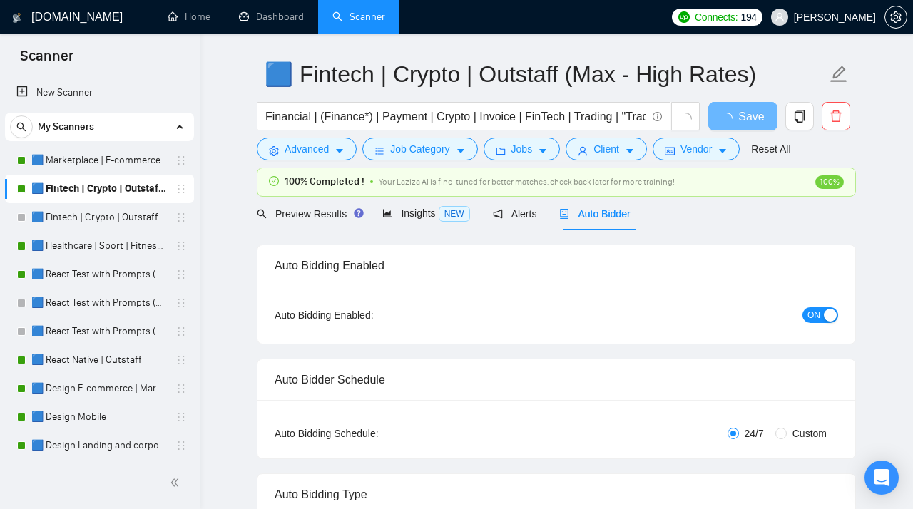
radio input "false"
radio input "true"
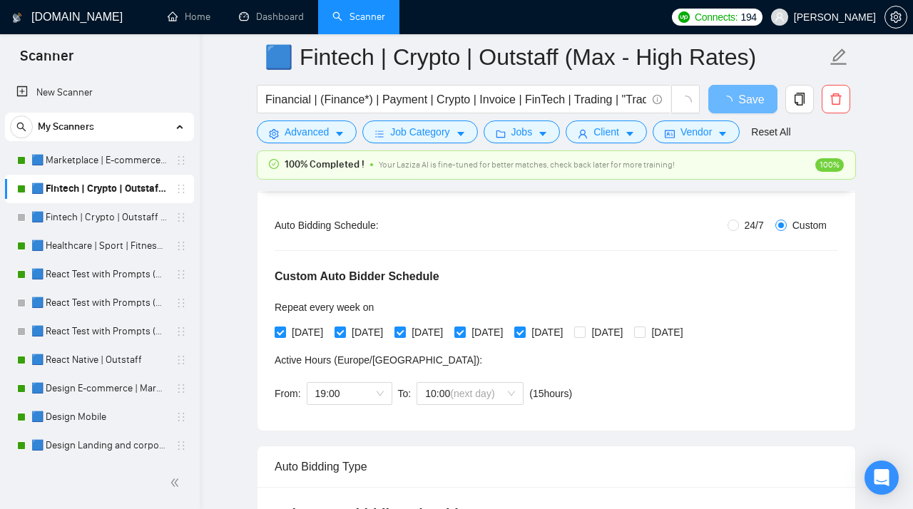
scroll to position [274, 0]
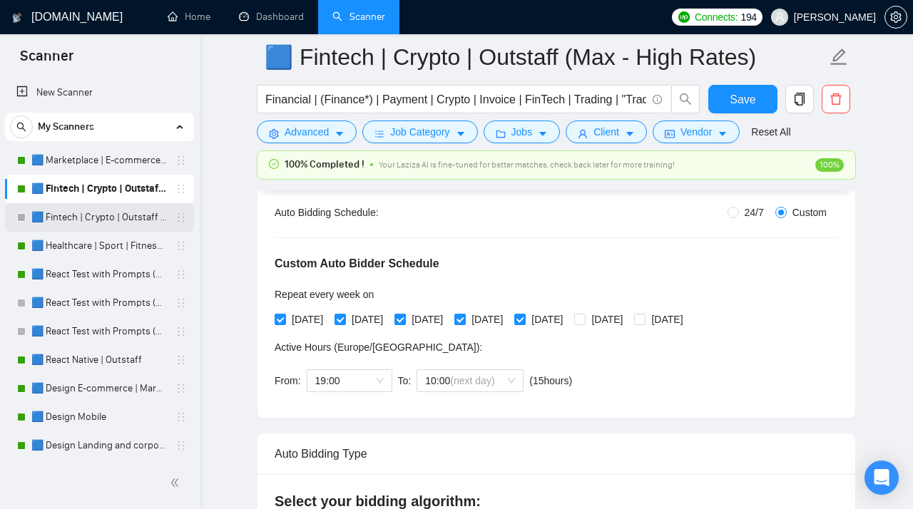
click at [116, 222] on link "🟦 Fintech | Crypto | Outstaff (Mid Rates)" at bounding box center [99, 217] width 136 height 29
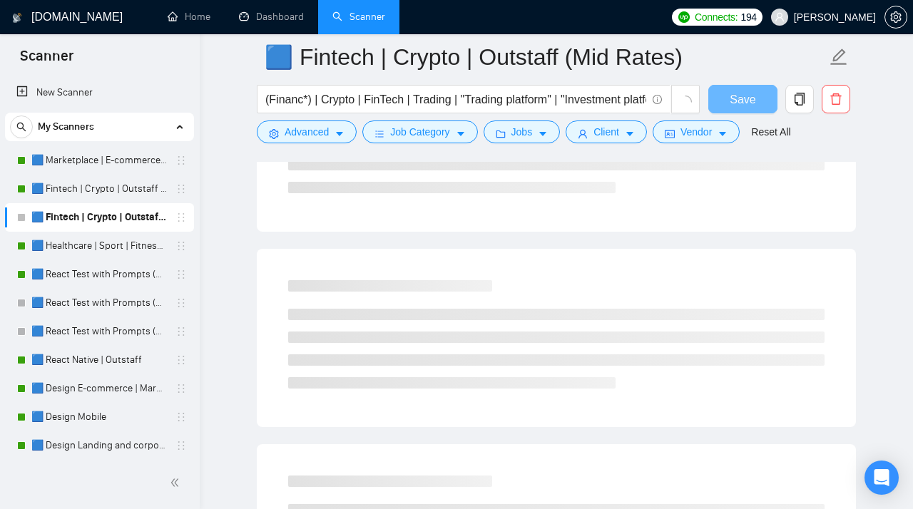
scroll to position [41, 0]
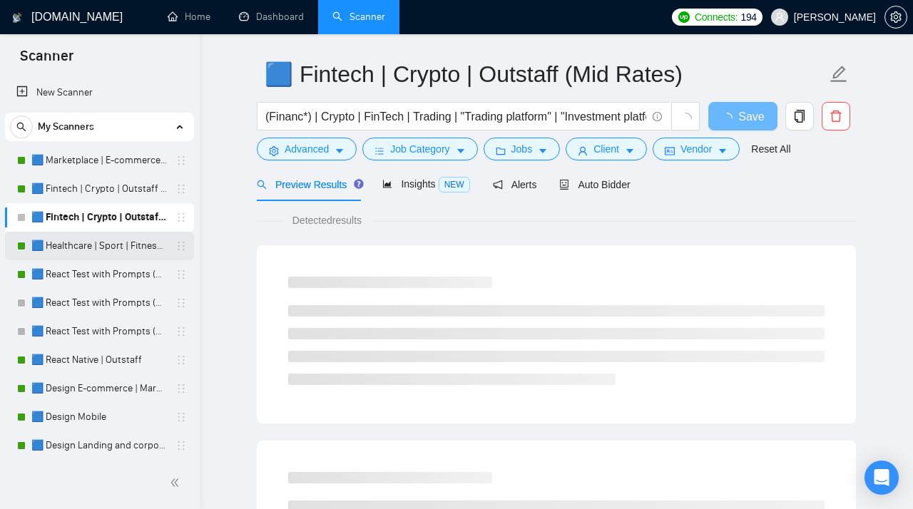
click at [113, 241] on link "🟦 Healthcare | Sport | Fitness | Outstaff" at bounding box center [99, 246] width 136 height 29
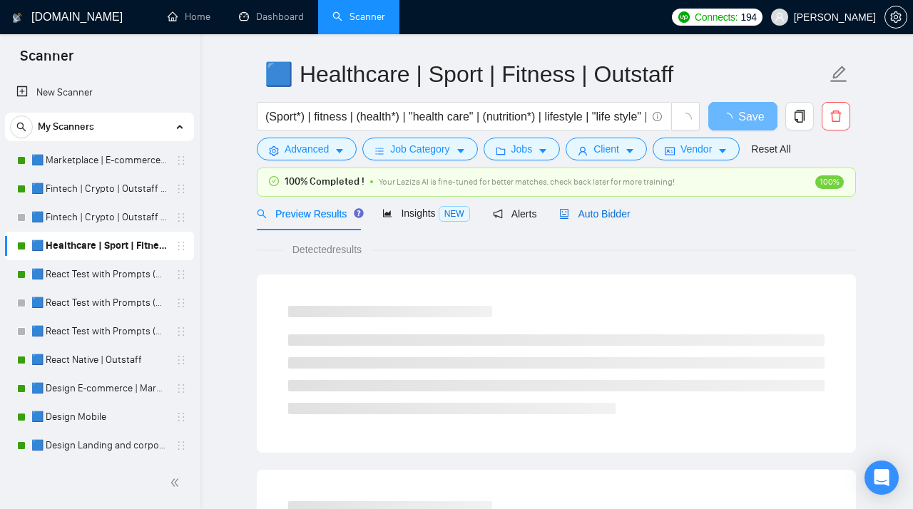
click at [607, 218] on span "Auto Bidder" at bounding box center [594, 213] width 71 height 11
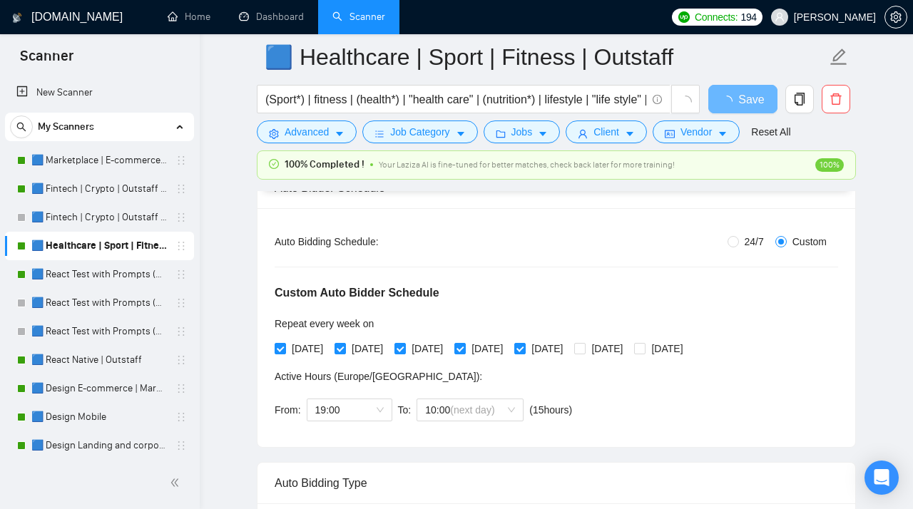
scroll to position [248, 0]
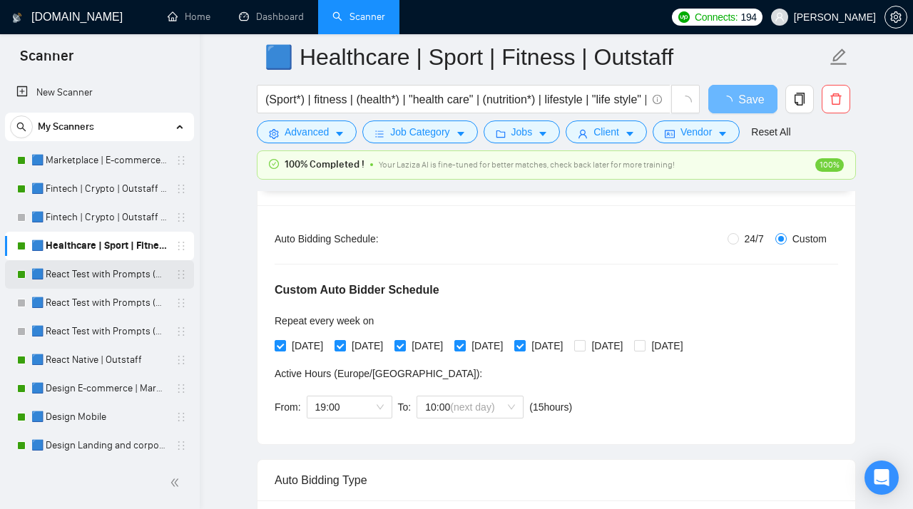
click at [111, 266] on link "🟦 React Test with Prompts (Max)" at bounding box center [99, 274] width 136 height 29
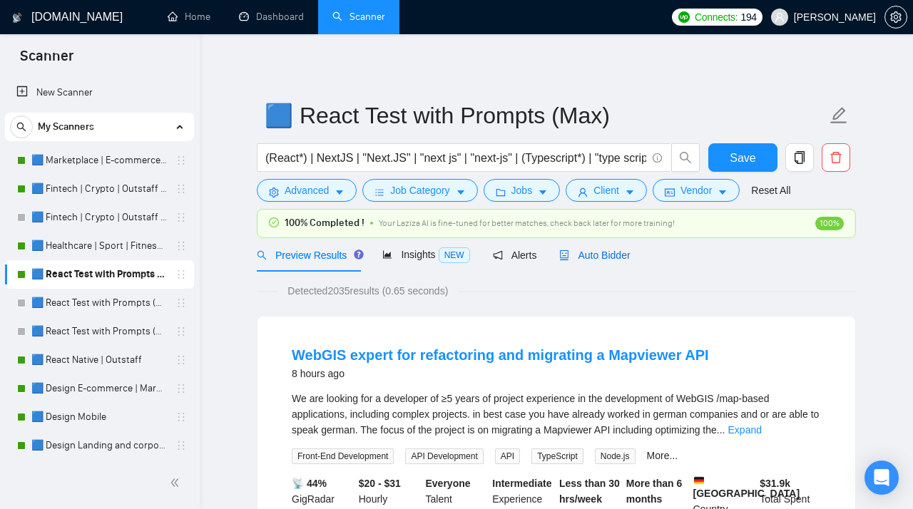
click at [615, 255] on span "Auto Bidder" at bounding box center [594, 255] width 71 height 11
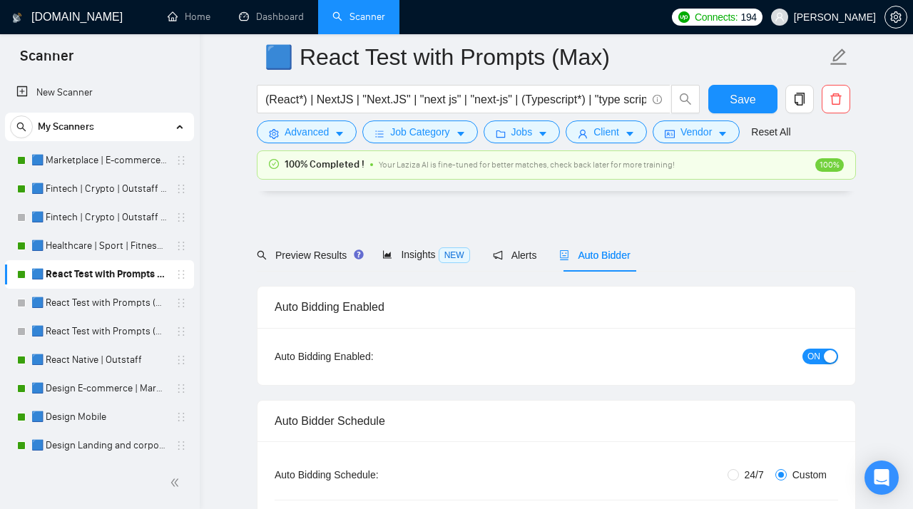
scroll to position [184, 0]
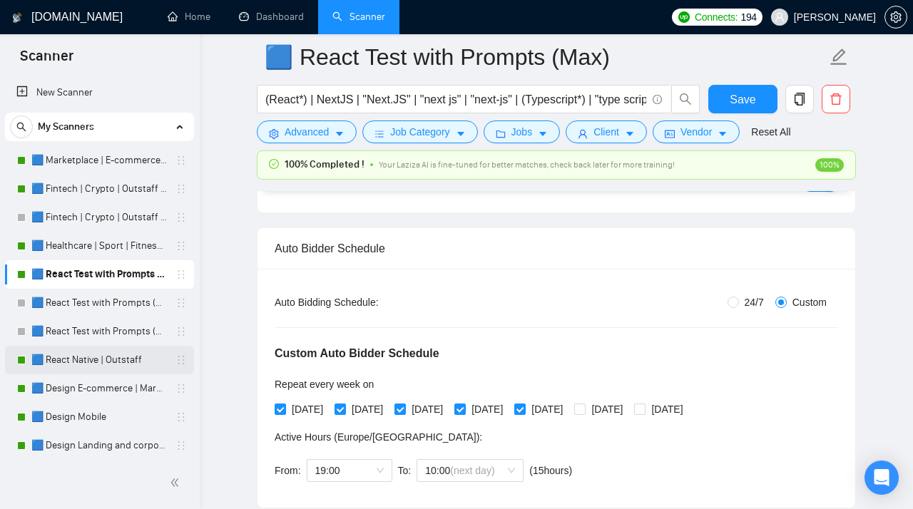
click at [82, 357] on link "🟦 React Native | Outstaff" at bounding box center [99, 360] width 136 height 29
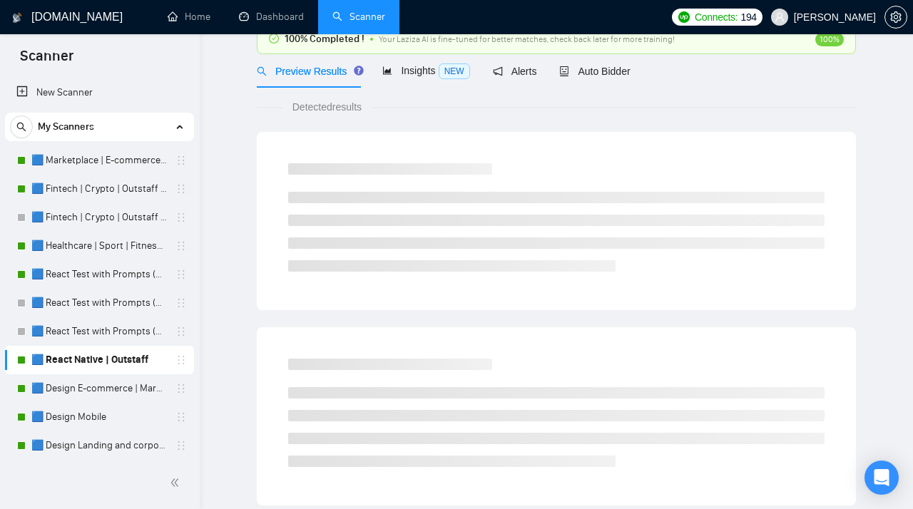
scroll to position [41, 0]
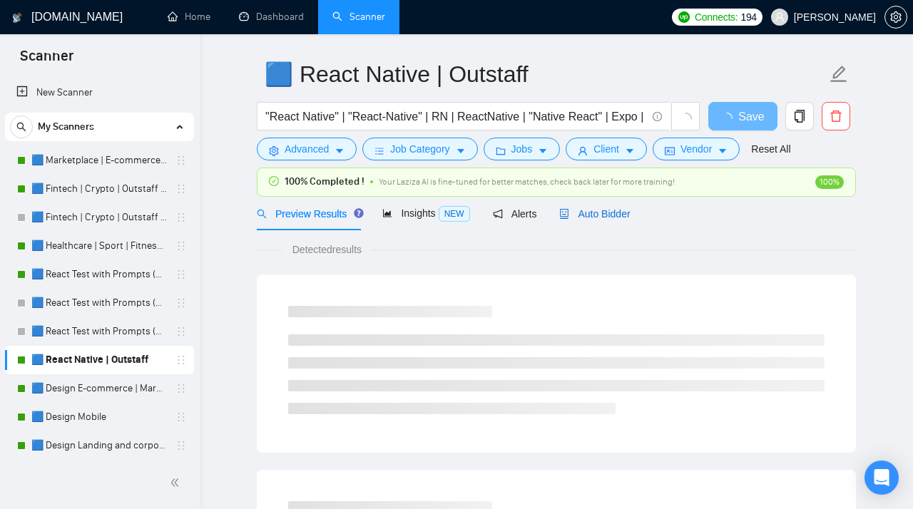
click at [595, 218] on span "Auto Bidder" at bounding box center [594, 213] width 71 height 11
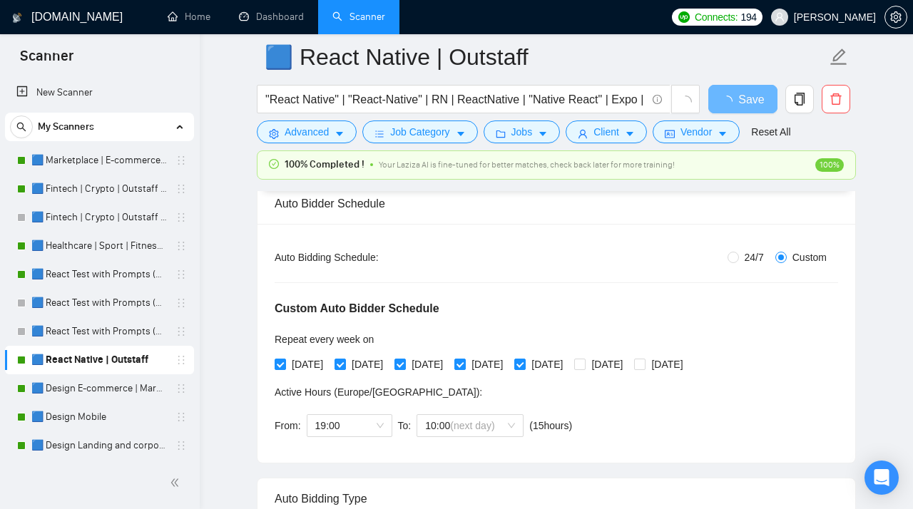
scroll to position [308, 0]
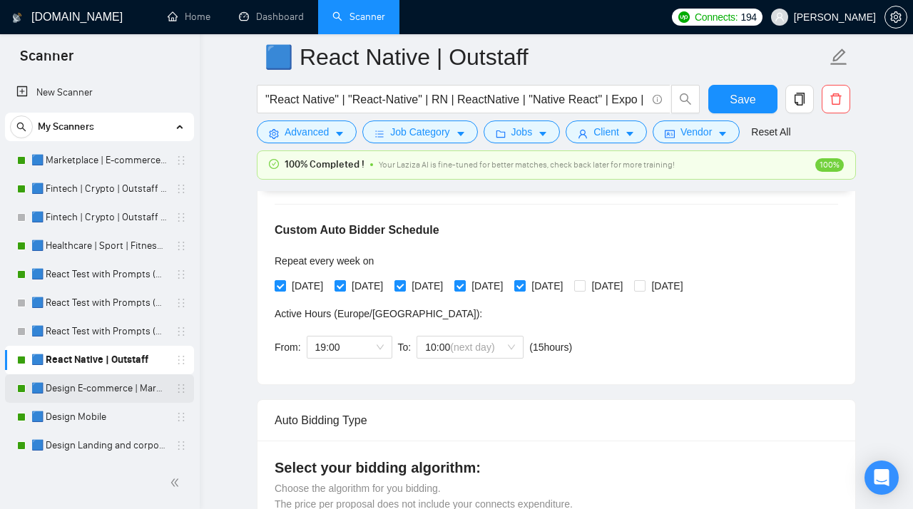
click at [134, 387] on link "🟦 Design E-commerce | Marketplace" at bounding box center [99, 389] width 136 height 29
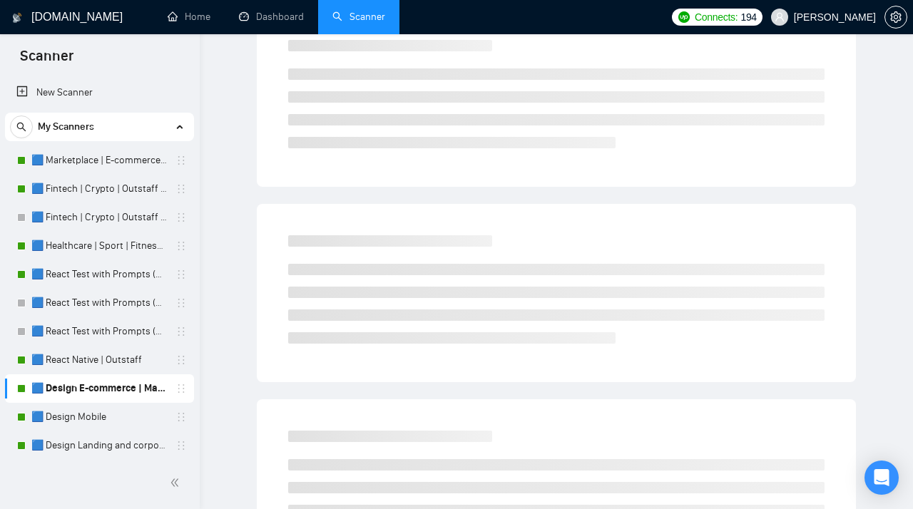
scroll to position [41, 0]
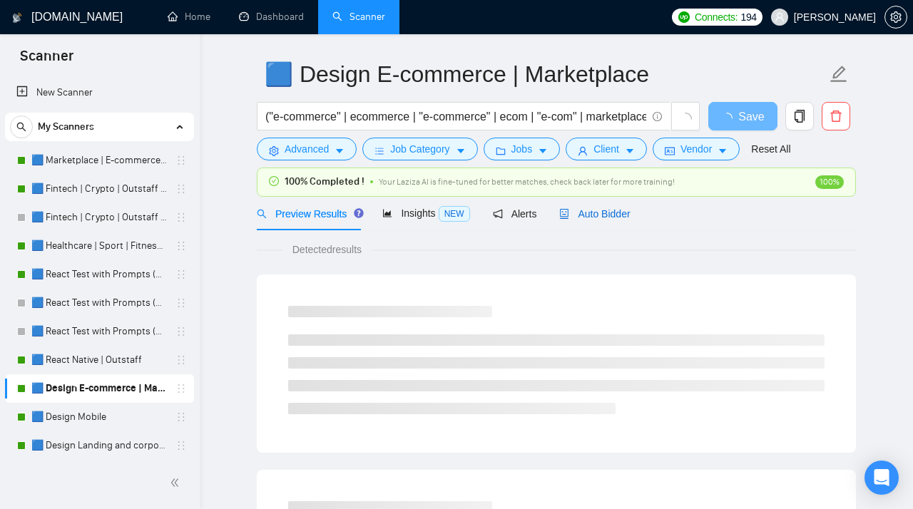
click at [602, 213] on span "Auto Bidder" at bounding box center [594, 213] width 71 height 11
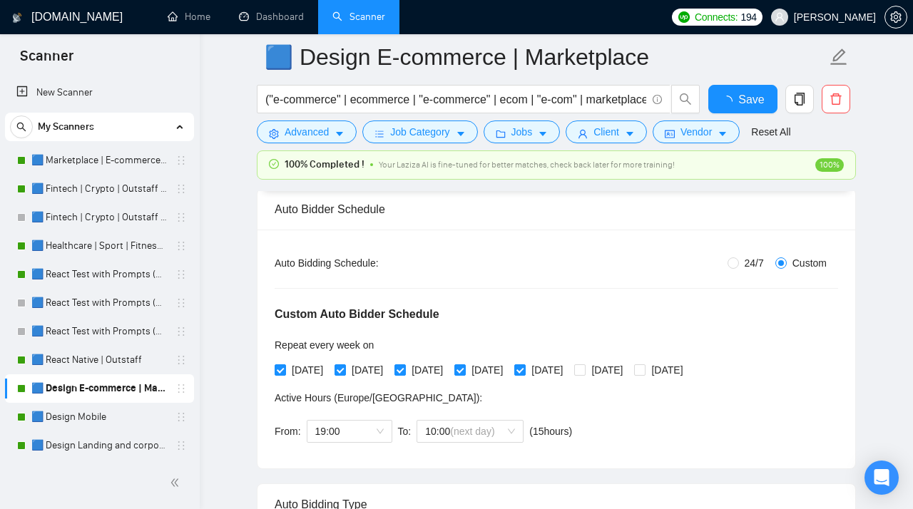
scroll to position [275, 0]
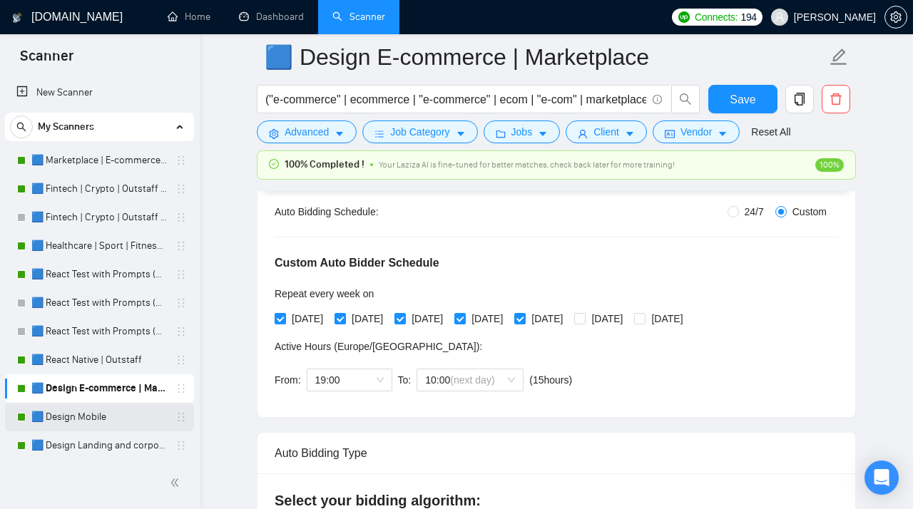
click at [109, 411] on link "🟦 Design Mobile" at bounding box center [99, 417] width 136 height 29
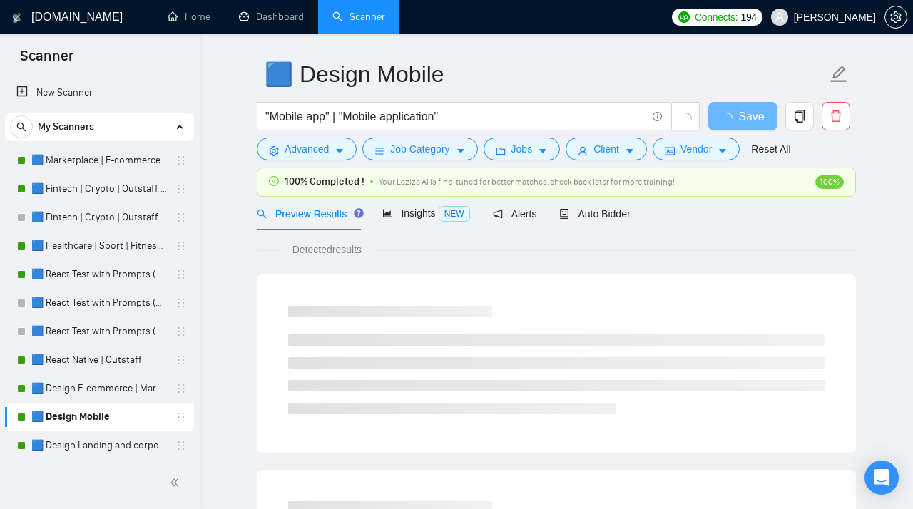
scroll to position [27, 0]
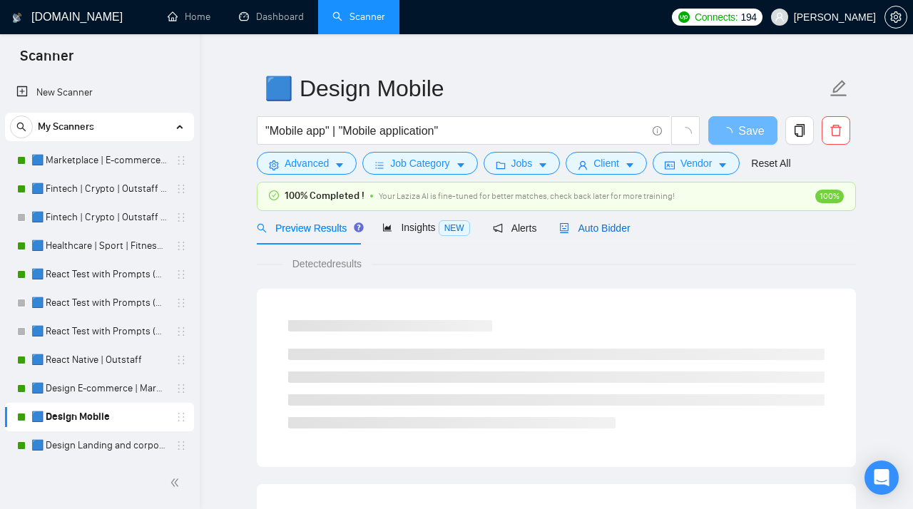
click at [604, 221] on div "Auto Bidder" at bounding box center [594, 228] width 71 height 16
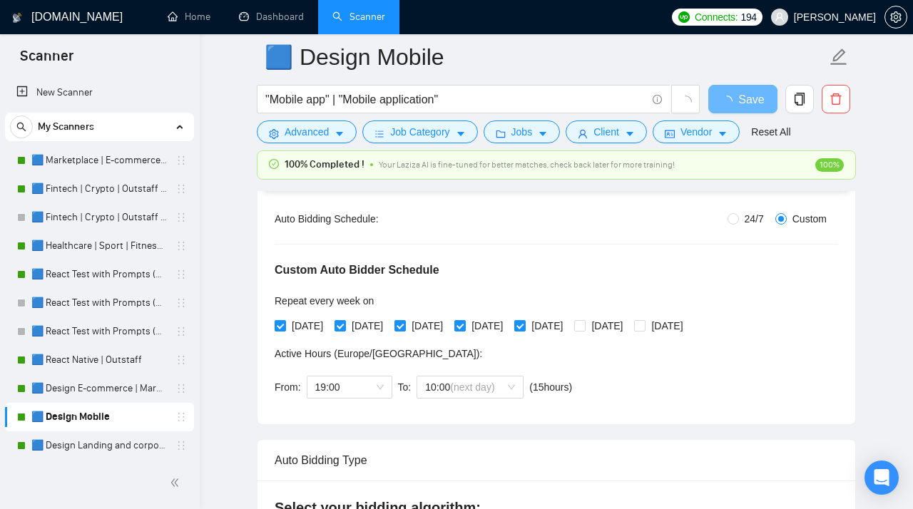
scroll to position [273, 0]
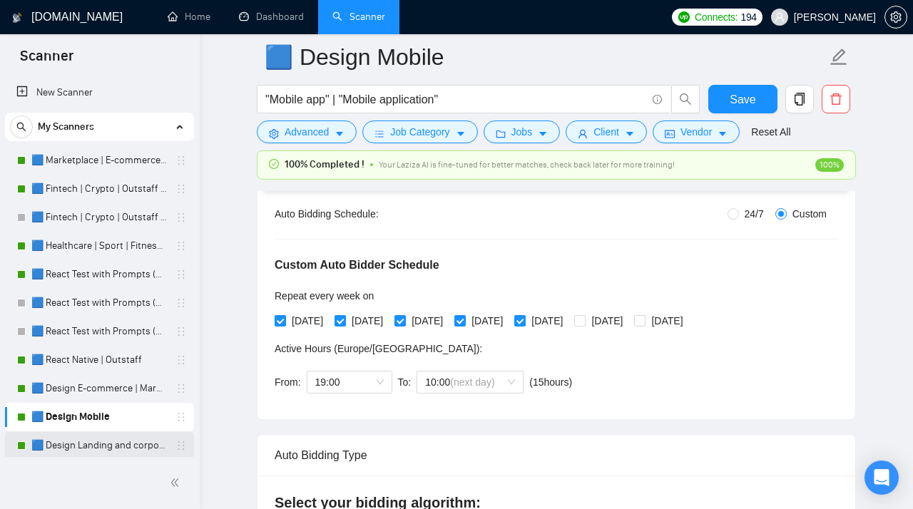
click at [84, 411] on link "🟦 Design Landing and corporate" at bounding box center [99, 446] width 136 height 29
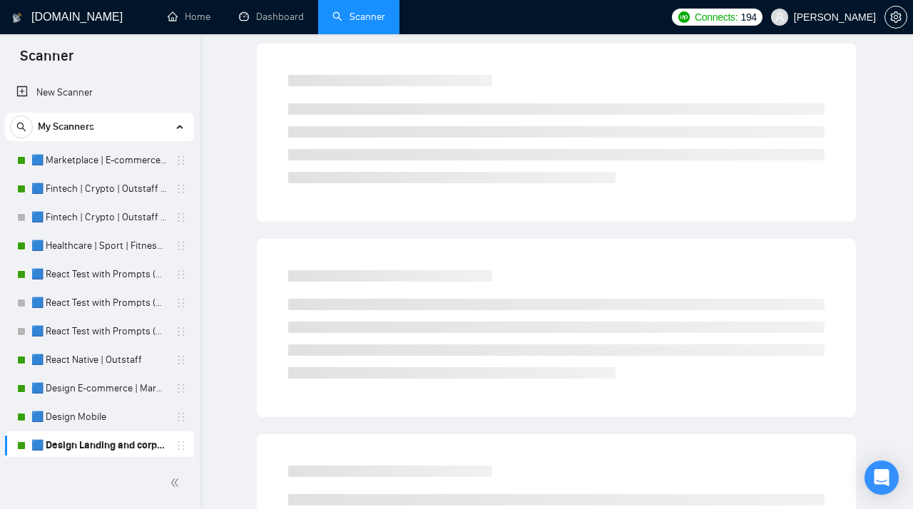
scroll to position [41, 0]
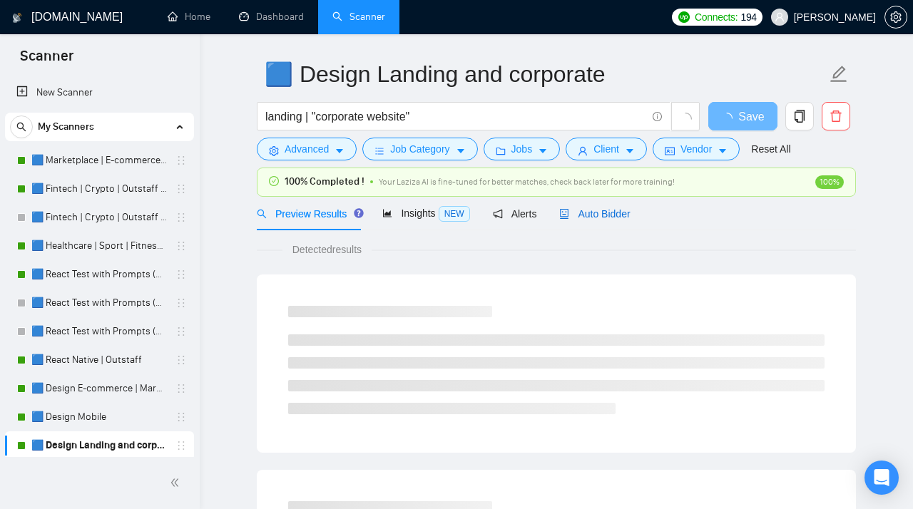
click at [613, 220] on div "Auto Bidder" at bounding box center [594, 214] width 71 height 16
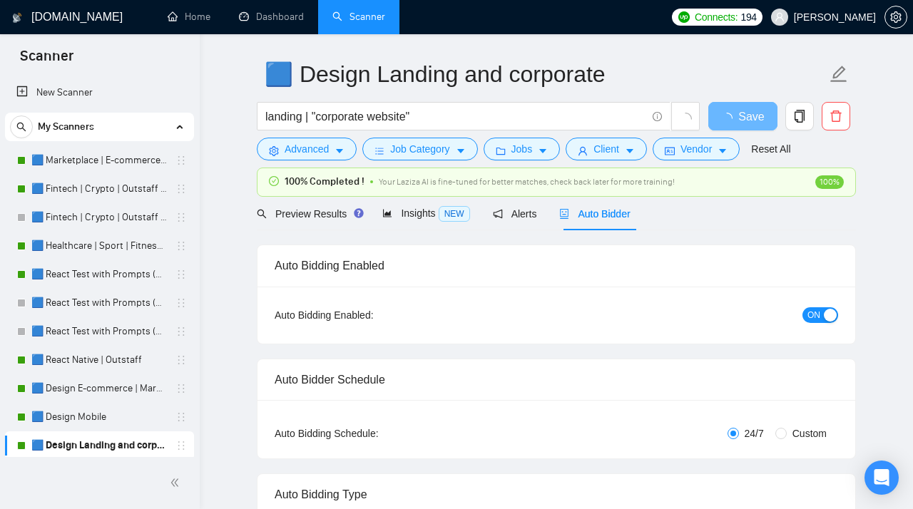
radio input "false"
radio input "true"
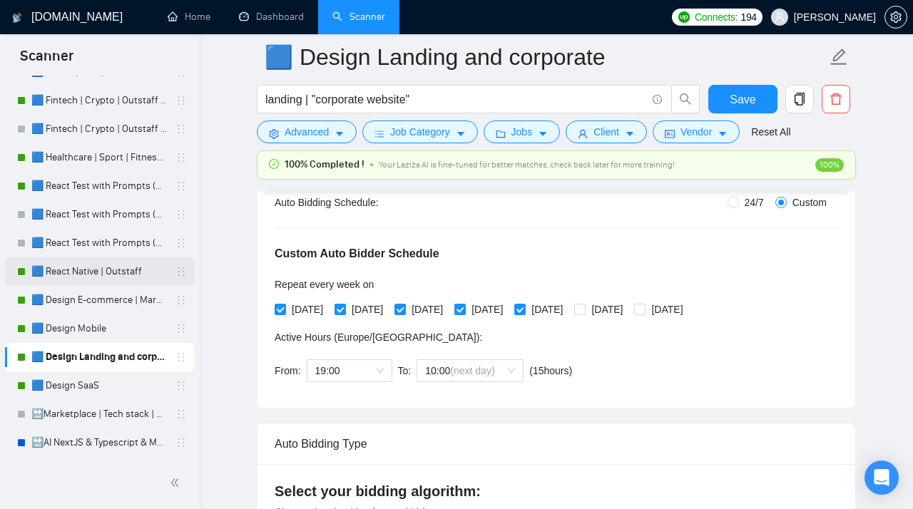
scroll to position [88, 0]
click at [90, 392] on link "🟦 Design SaaS" at bounding box center [99, 386] width 136 height 29
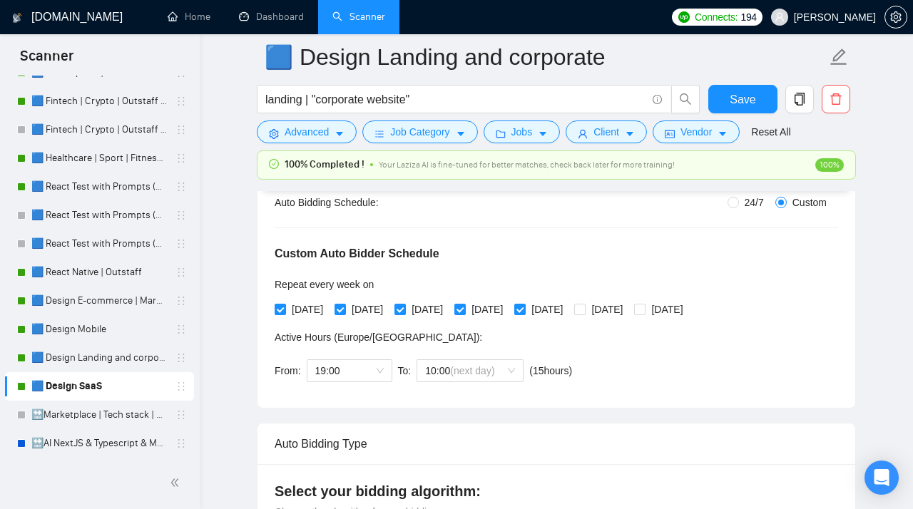
scroll to position [41, 0]
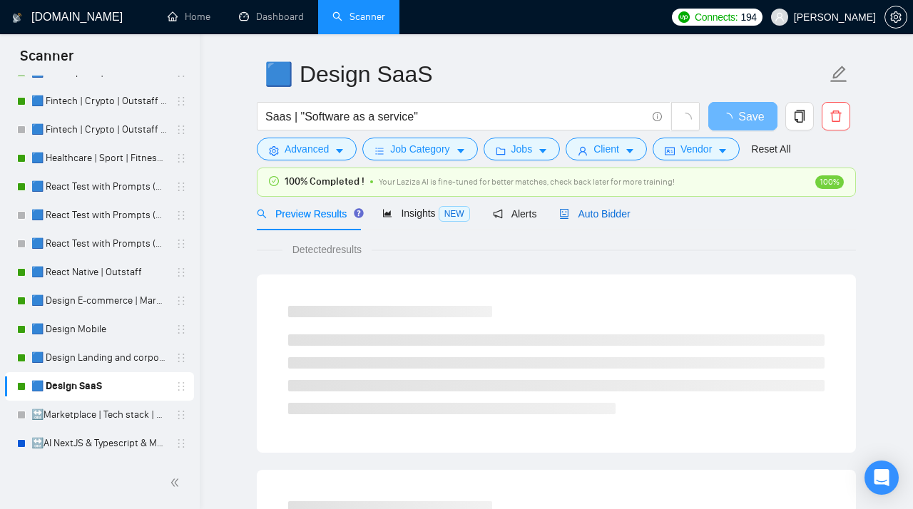
click at [581, 219] on span "Auto Bidder" at bounding box center [594, 213] width 71 height 11
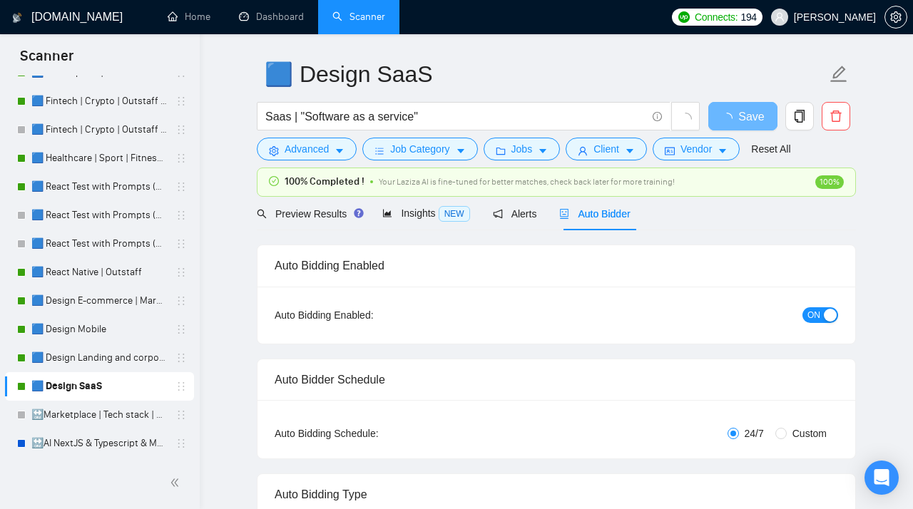
radio input "false"
radio input "true"
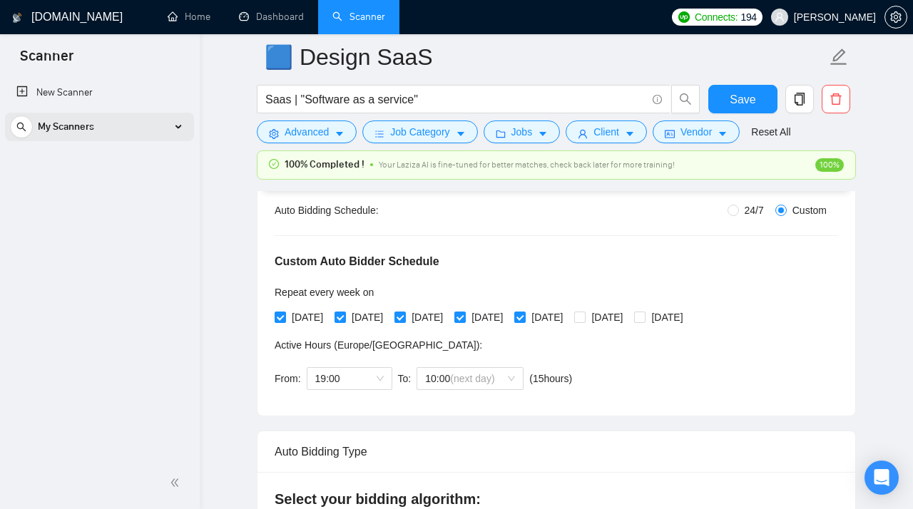
click at [106, 127] on div "My Scanners" at bounding box center [99, 127] width 179 height 29
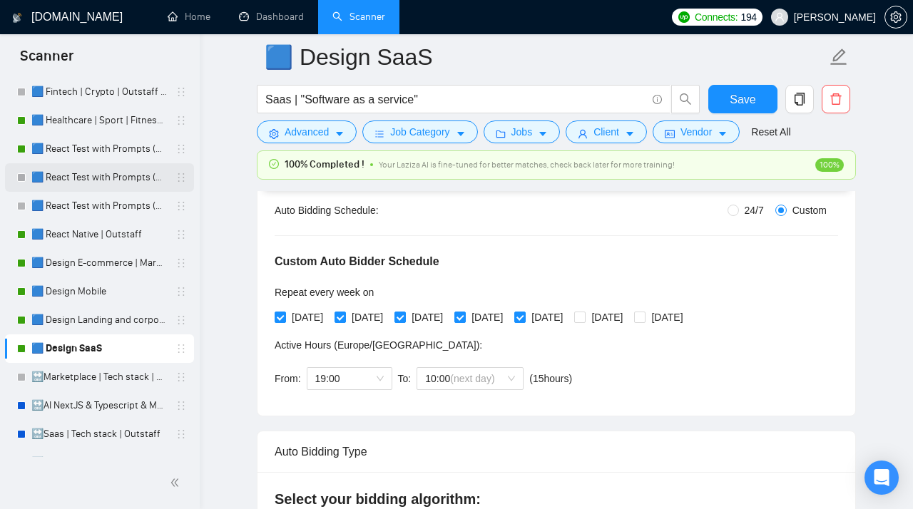
scroll to position [126, 0]
click at [91, 317] on link "🟦 Design Landing and corporate" at bounding box center [99, 319] width 136 height 29
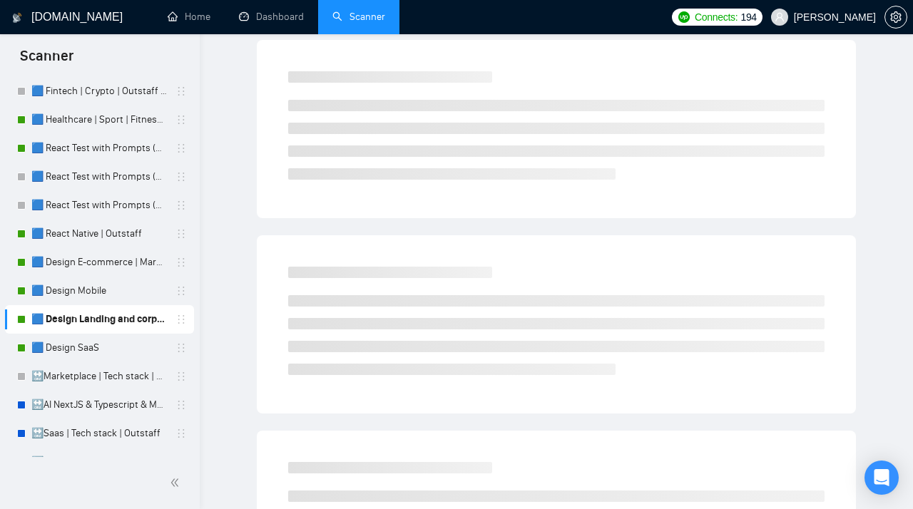
scroll to position [41, 0]
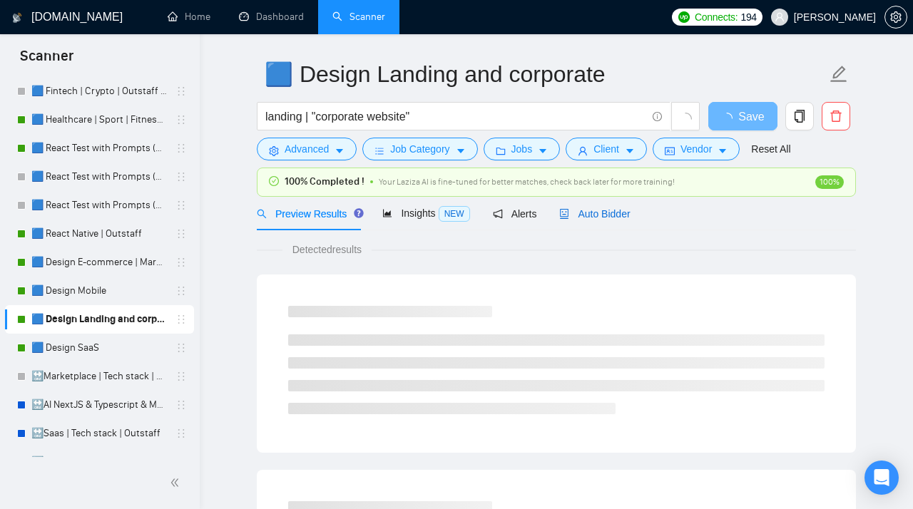
click at [599, 216] on span "Auto Bidder" at bounding box center [594, 213] width 71 height 11
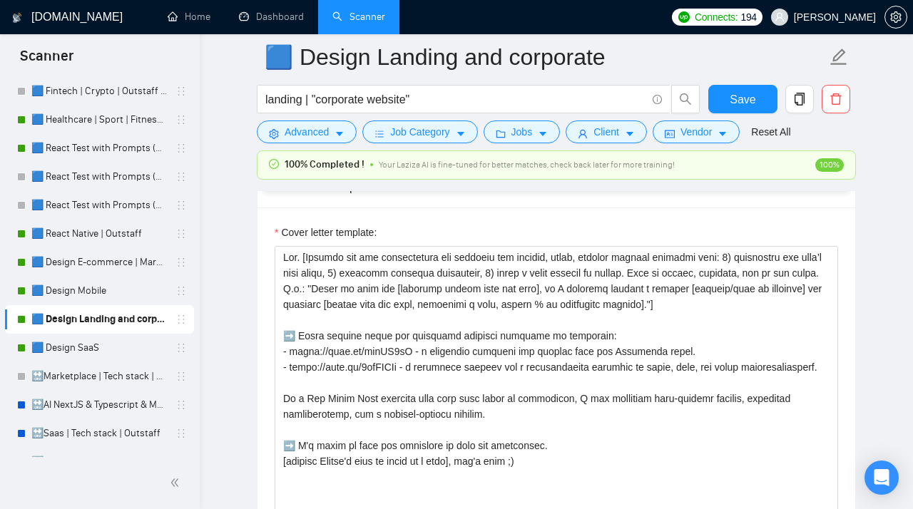
scroll to position [1856, 0]
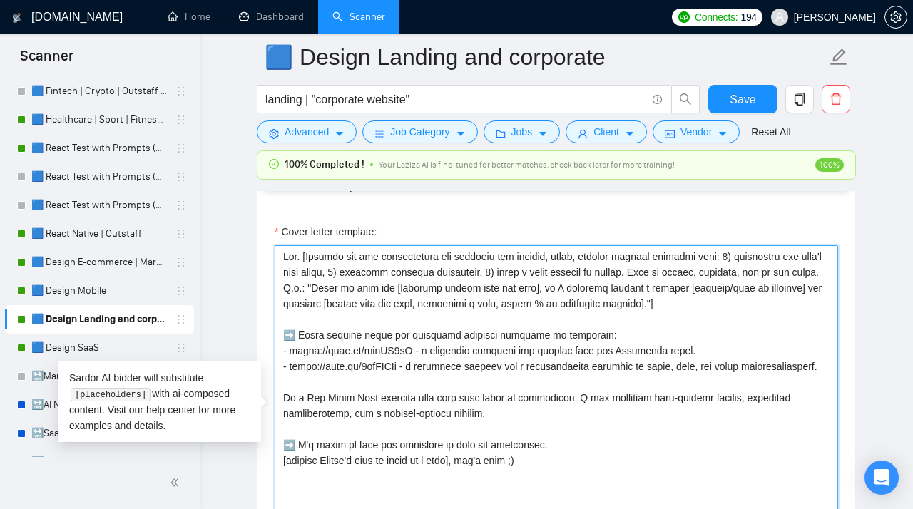
drag, startPoint x: 411, startPoint y: 391, endPoint x: 278, endPoint y: 360, distance: 136.2
click at [278, 360] on textarea "Cover letter template:" at bounding box center [557, 405] width 564 height 321
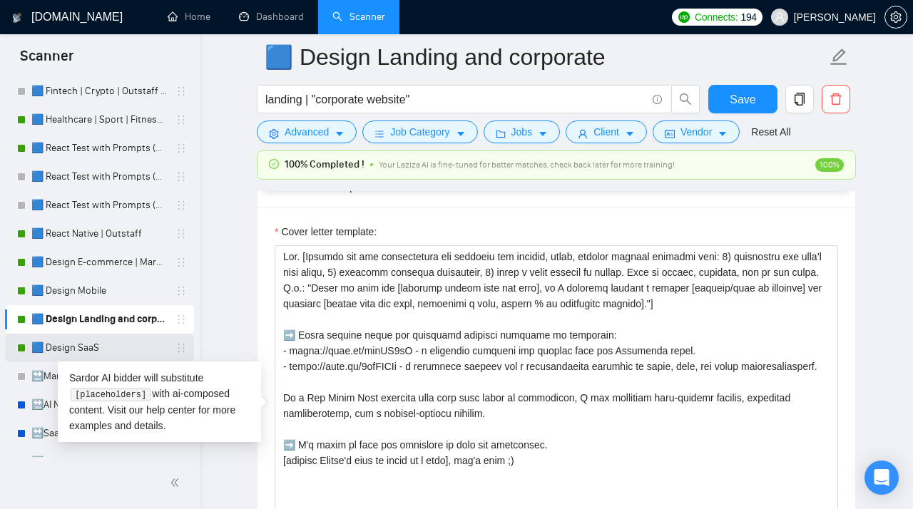
click at [68, 350] on link "🟦 Design SaaS" at bounding box center [99, 348] width 136 height 29
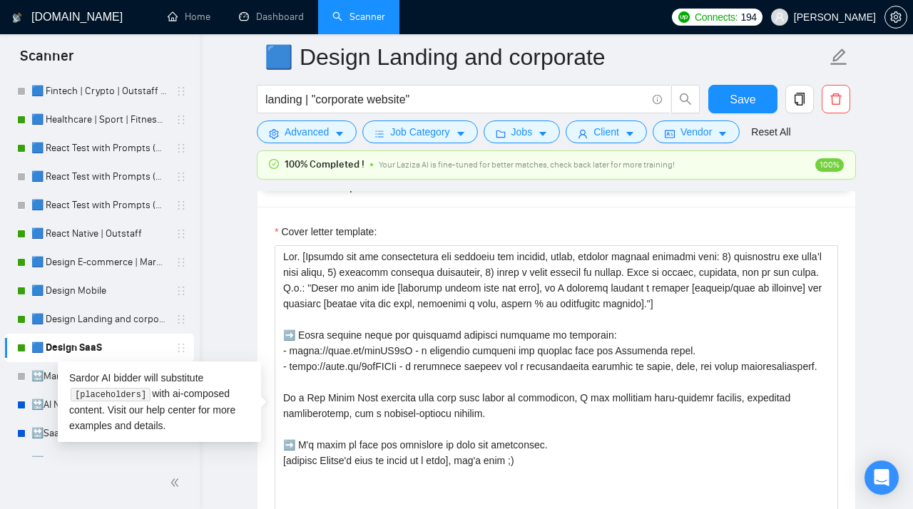
scroll to position [41, 0]
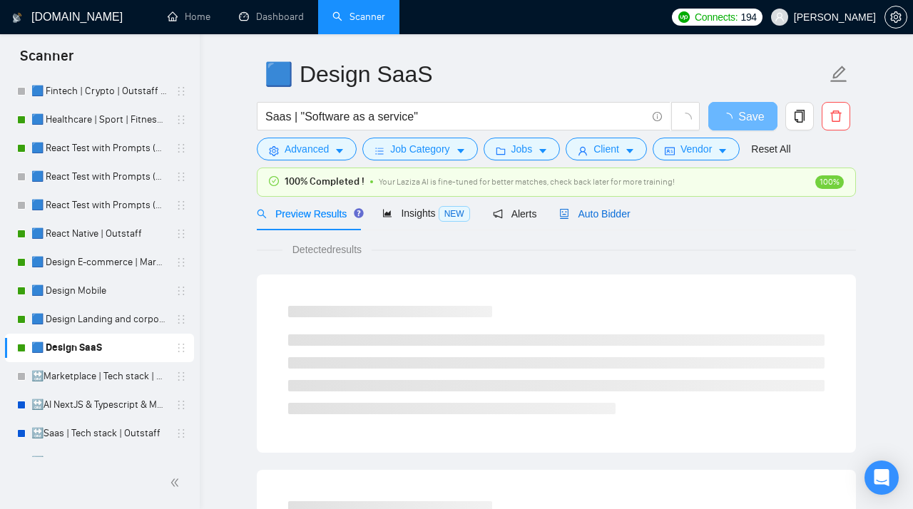
click at [595, 211] on span "Auto Bidder" at bounding box center [594, 213] width 71 height 11
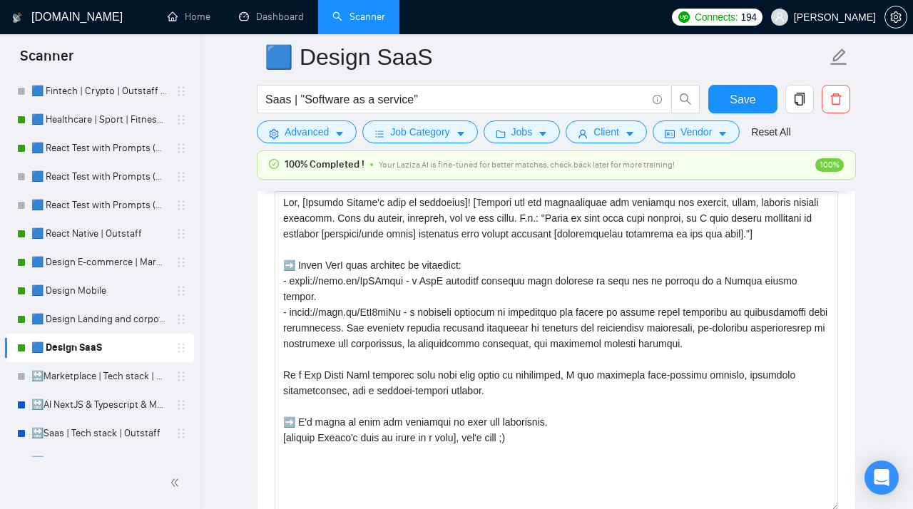
scroll to position [1886, 0]
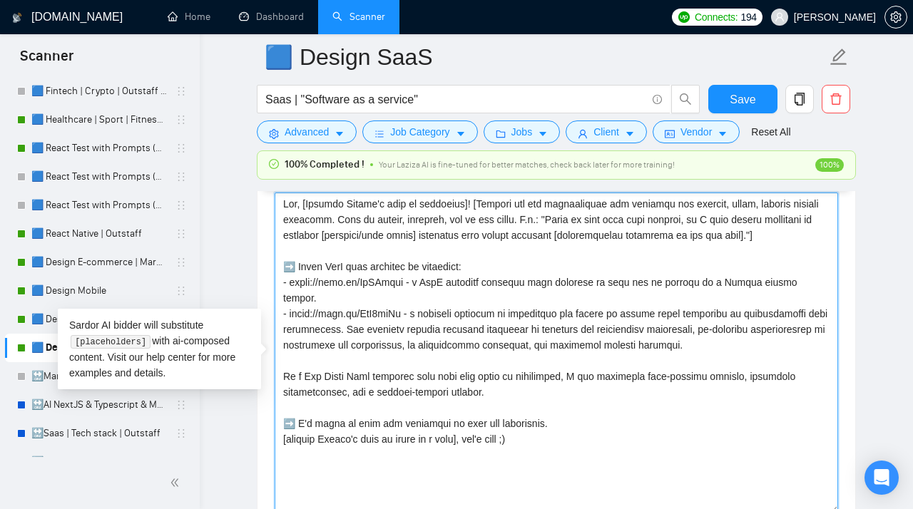
drag, startPoint x: 832, startPoint y: 290, endPoint x: 263, endPoint y: 290, distance: 568.7
click at [275, 290] on textarea "Cover letter template:" at bounding box center [557, 353] width 564 height 321
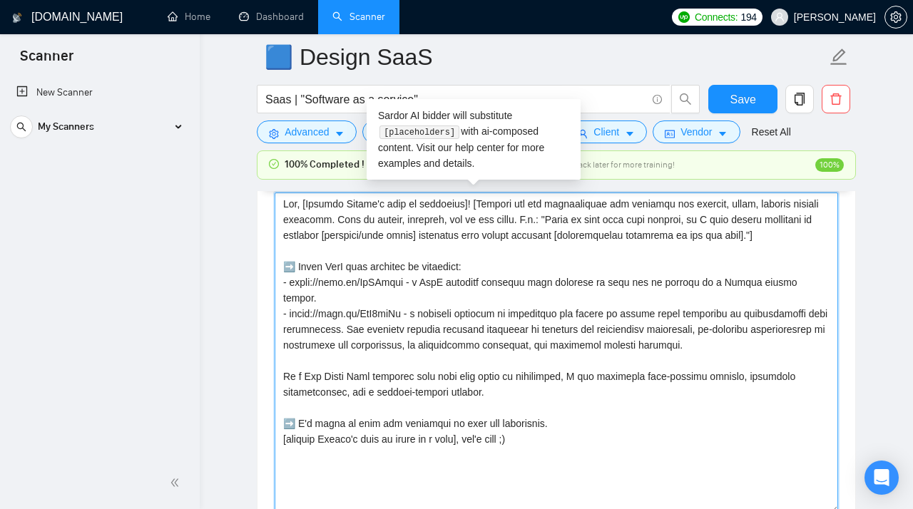
scroll to position [0, 0]
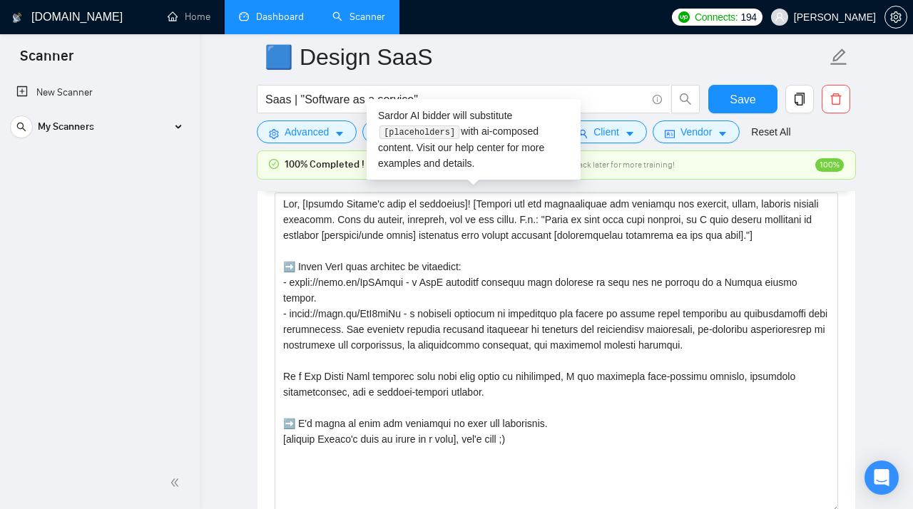
click at [265, 19] on link "Dashboard" at bounding box center [271, 17] width 65 height 12
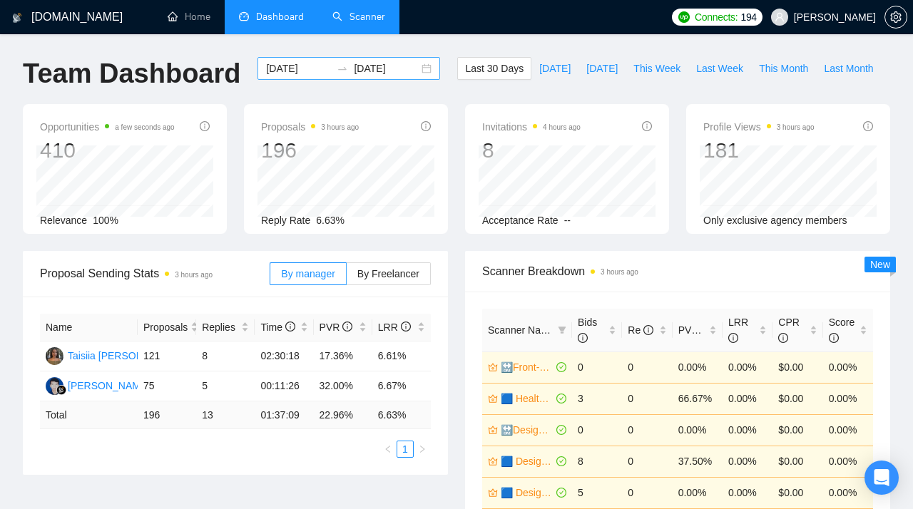
click at [415, 69] on div "[DATE] [DATE]" at bounding box center [349, 68] width 183 height 23
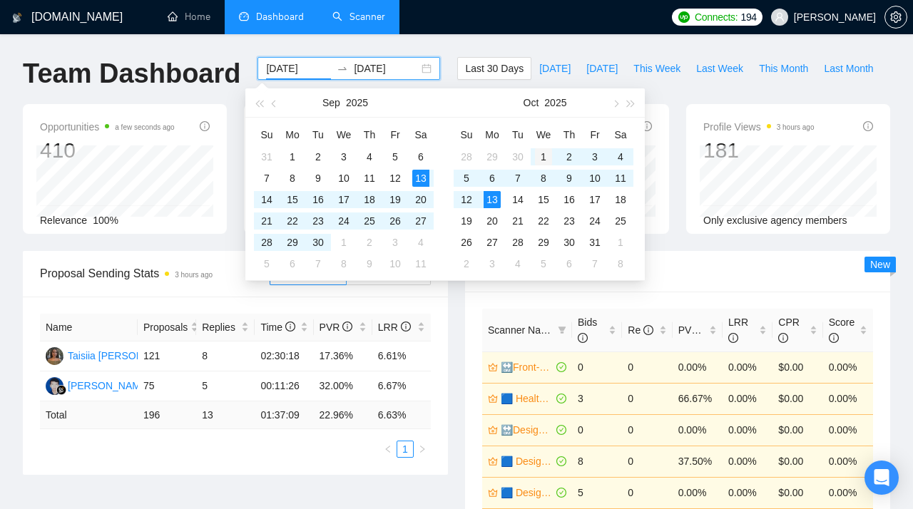
type input "[DATE]"
click at [544, 154] on div "1" at bounding box center [543, 156] width 17 height 17
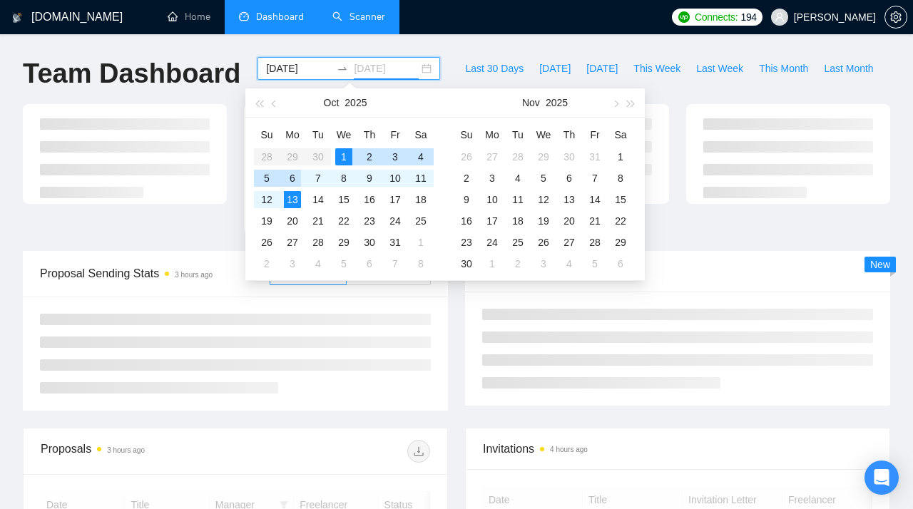
type input "[DATE]"
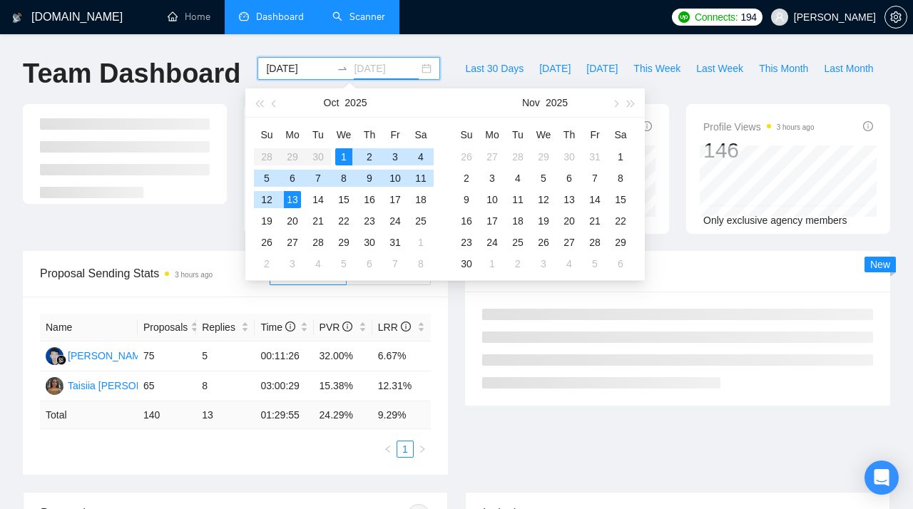
click at [295, 196] on div "13" at bounding box center [292, 199] width 17 height 17
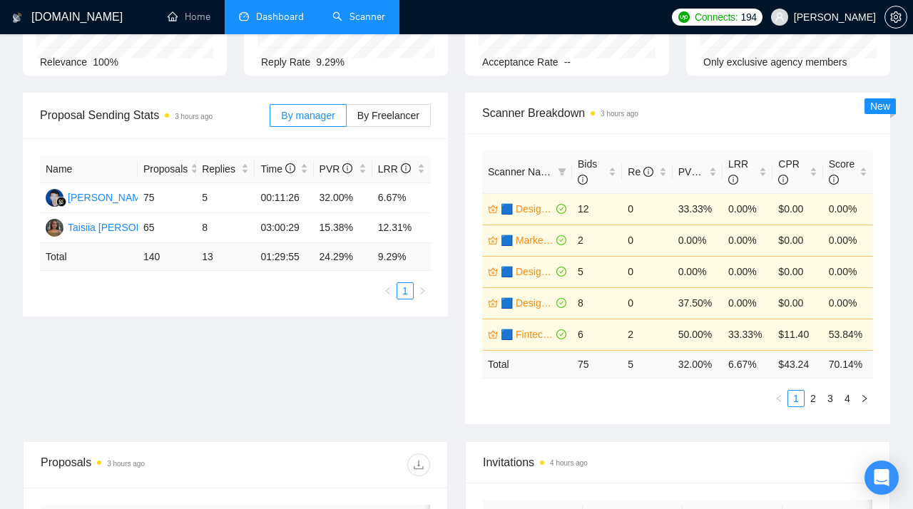
scroll to position [151, 0]
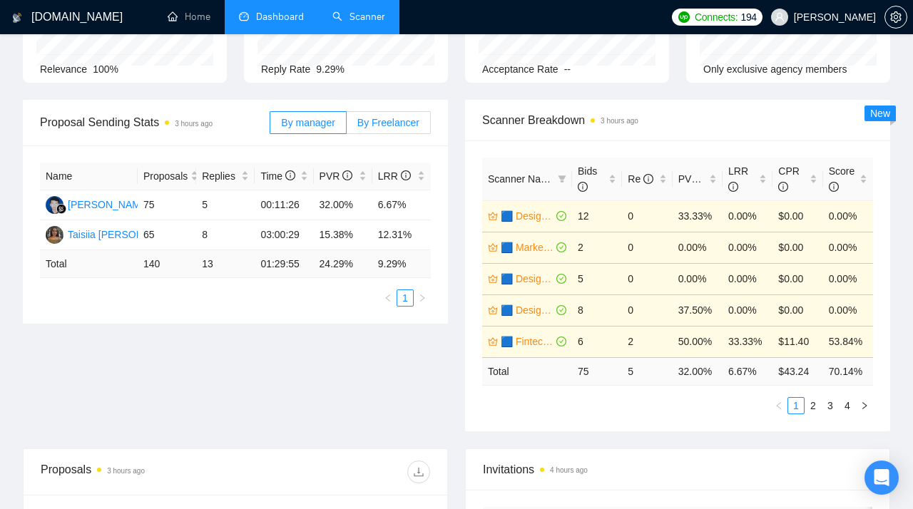
click at [380, 125] on span "By Freelancer" at bounding box center [388, 122] width 62 height 11
click at [347, 126] on input "By Freelancer" at bounding box center [347, 126] width 0 height 0
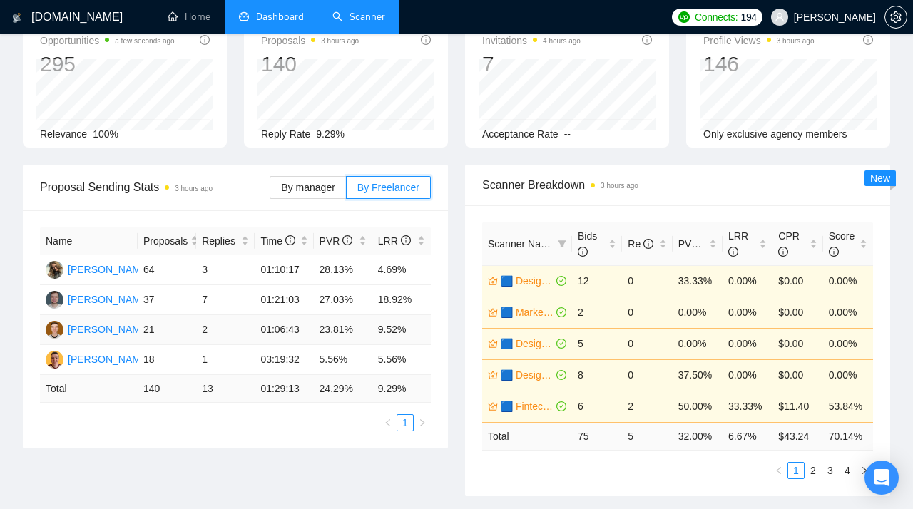
scroll to position [0, 0]
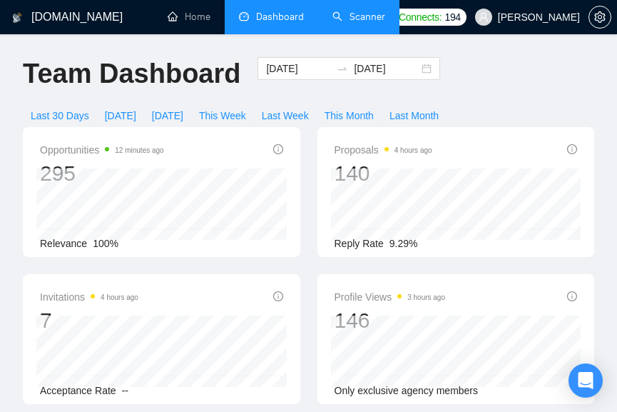
click at [374, 16] on link "Scanner" at bounding box center [359, 17] width 53 height 12
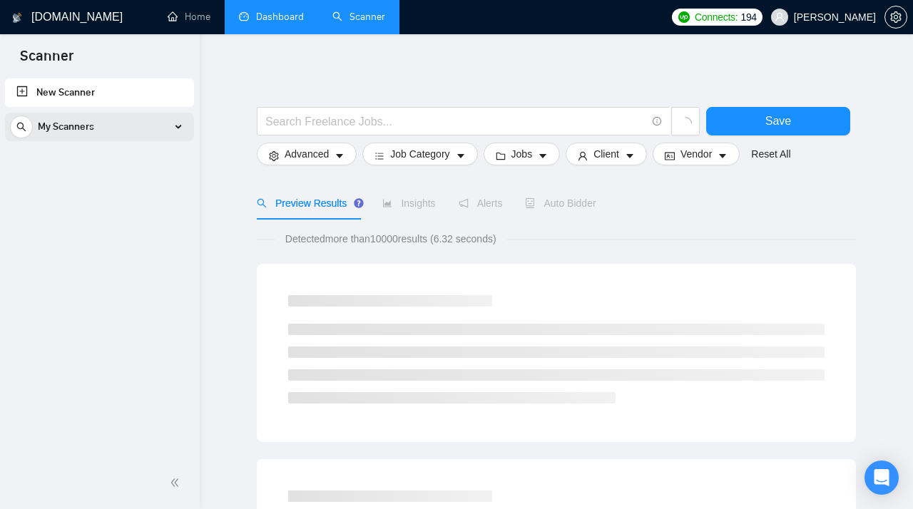
click at [113, 123] on div "My Scanners" at bounding box center [99, 127] width 179 height 29
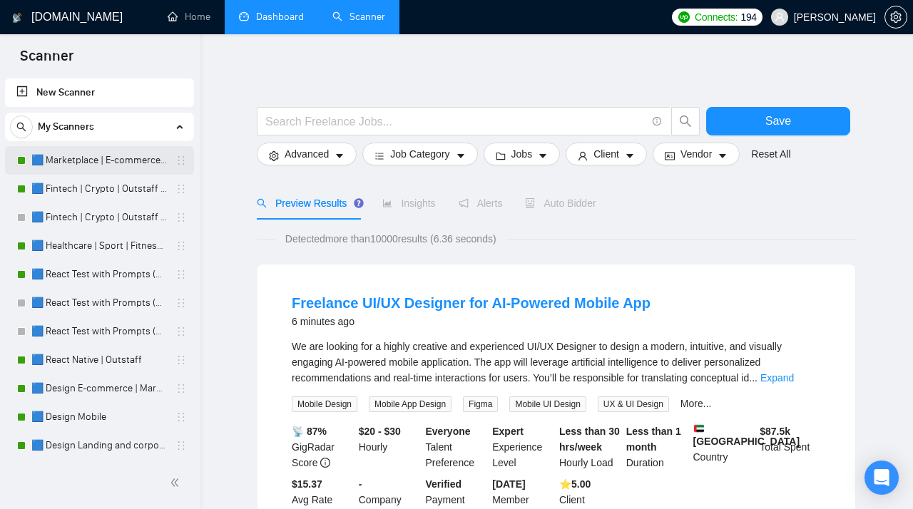
click at [104, 157] on link "🟦 Marketplace | E-commerce | Outstaff" at bounding box center [99, 160] width 136 height 29
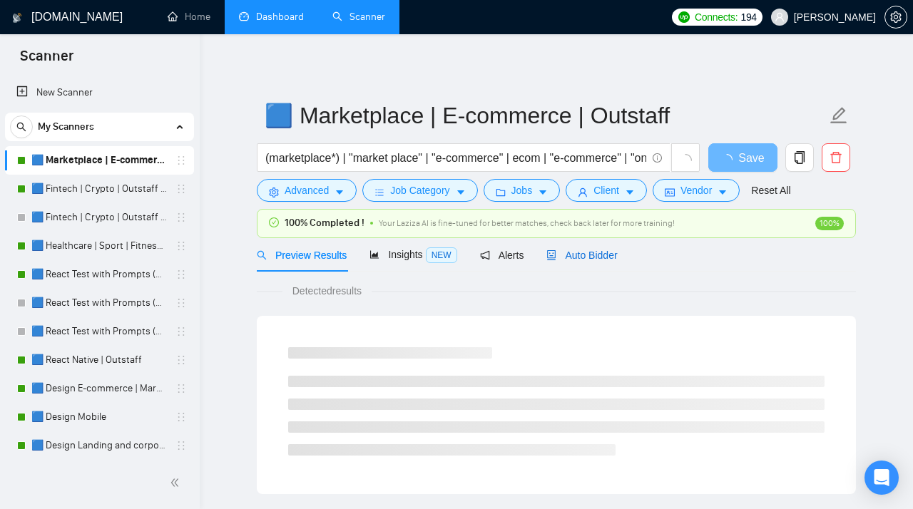
click at [588, 254] on span "Auto Bidder" at bounding box center [582, 255] width 71 height 11
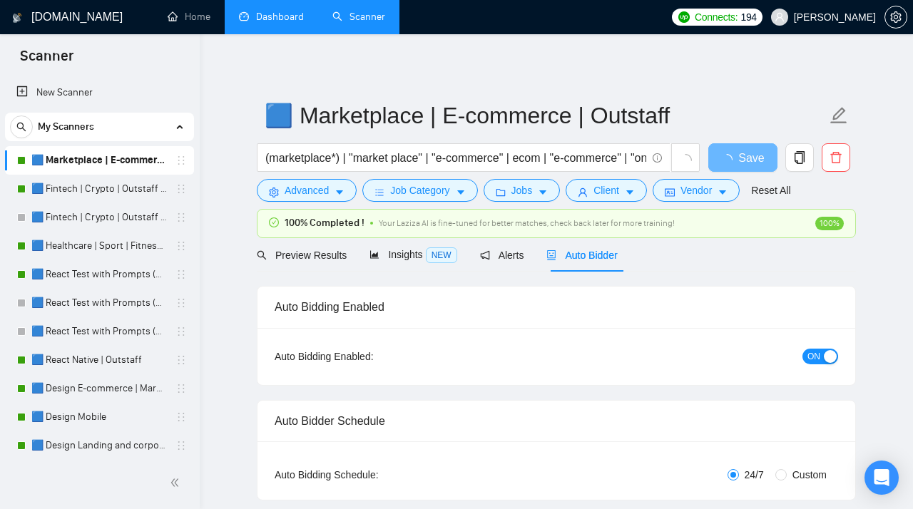
radio input "false"
radio input "true"
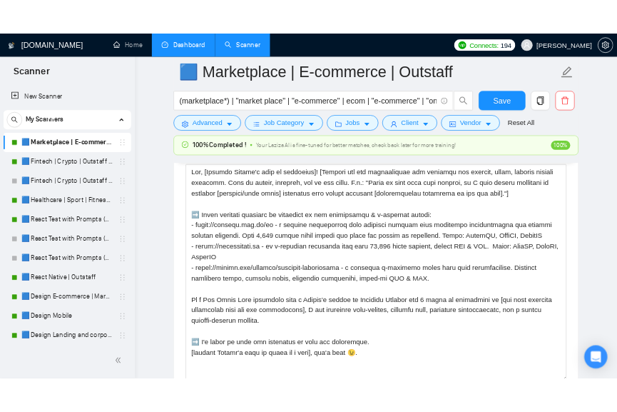
scroll to position [1860, 0]
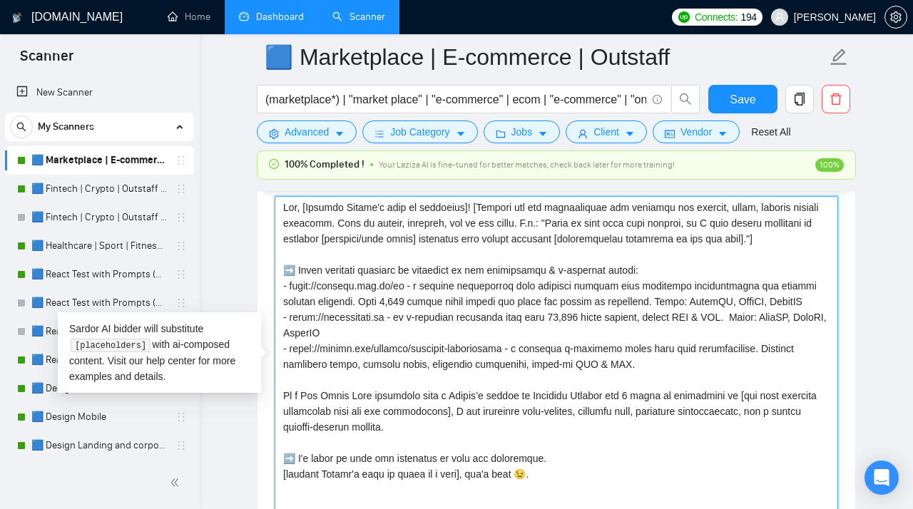
drag, startPoint x: 622, startPoint y: 377, endPoint x: 268, endPoint y: 298, distance: 362.7
click at [275, 298] on textarea "Cover letter template:" at bounding box center [557, 356] width 564 height 321
